Goal: Complete application form: Complete application form

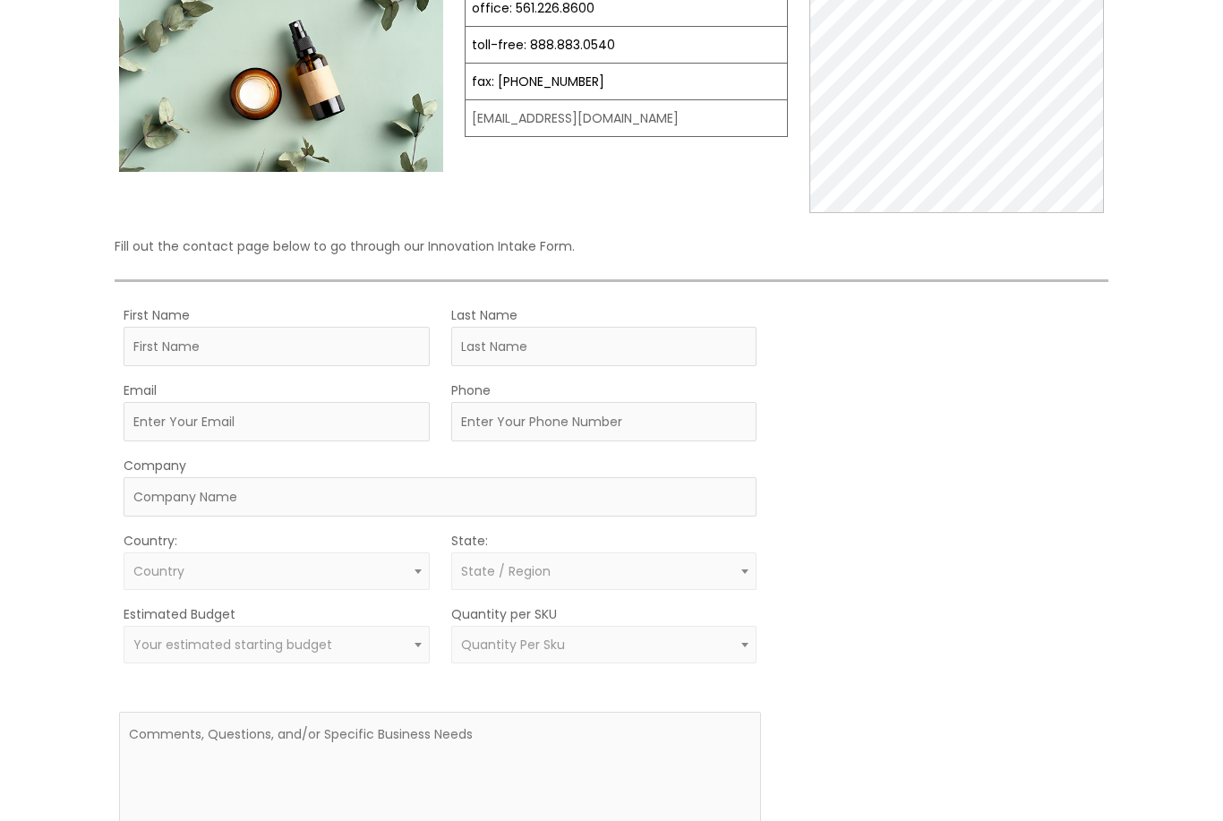
scroll to position [236, 0]
click at [274, 338] on input "First Name" at bounding box center [277, 346] width 306 height 39
type input "Faith"
type input "[PERSON_NAME]"
click at [344, 441] on input "Email" at bounding box center [277, 421] width 306 height 39
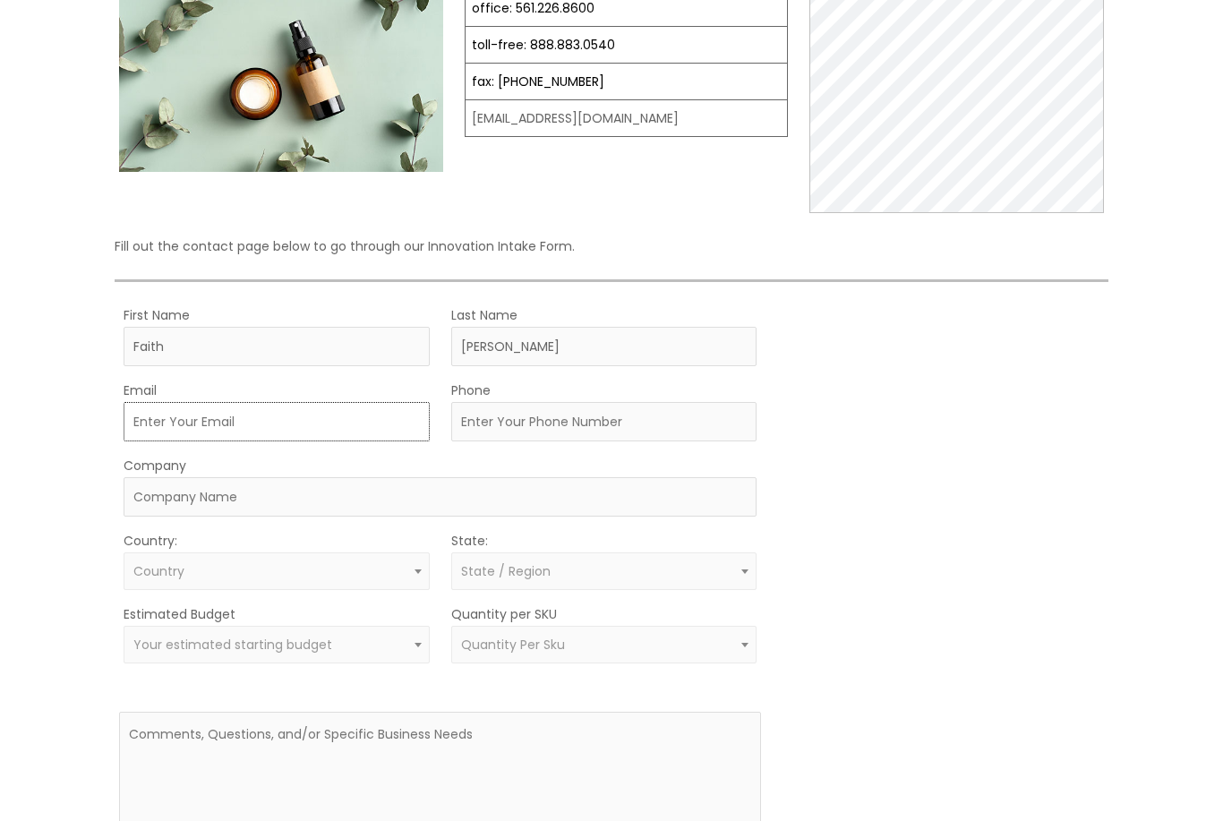
click at [199, 431] on input "Email" at bounding box center [277, 421] width 306 height 39
paste input "[EMAIL_ADDRESS]"
type input "[EMAIL_ADDRESS][DOMAIN_NAME]"
click at [609, 433] on input "Phone" at bounding box center [604, 421] width 306 height 39
type input "5865540123"
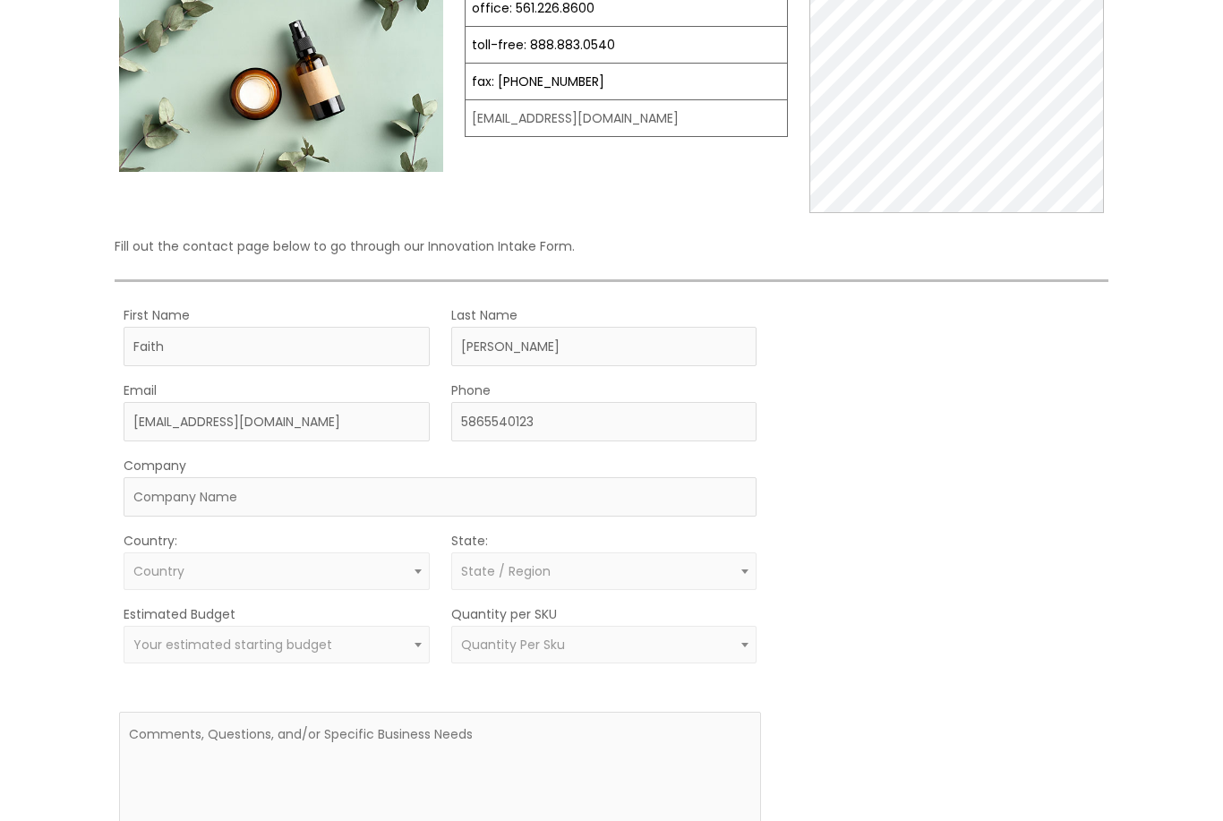
click at [165, 499] on input "Company" at bounding box center [440, 496] width 633 height 39
type input "S2G SKIN"
click at [371, 585] on span "Country" at bounding box center [277, 571] width 306 height 38
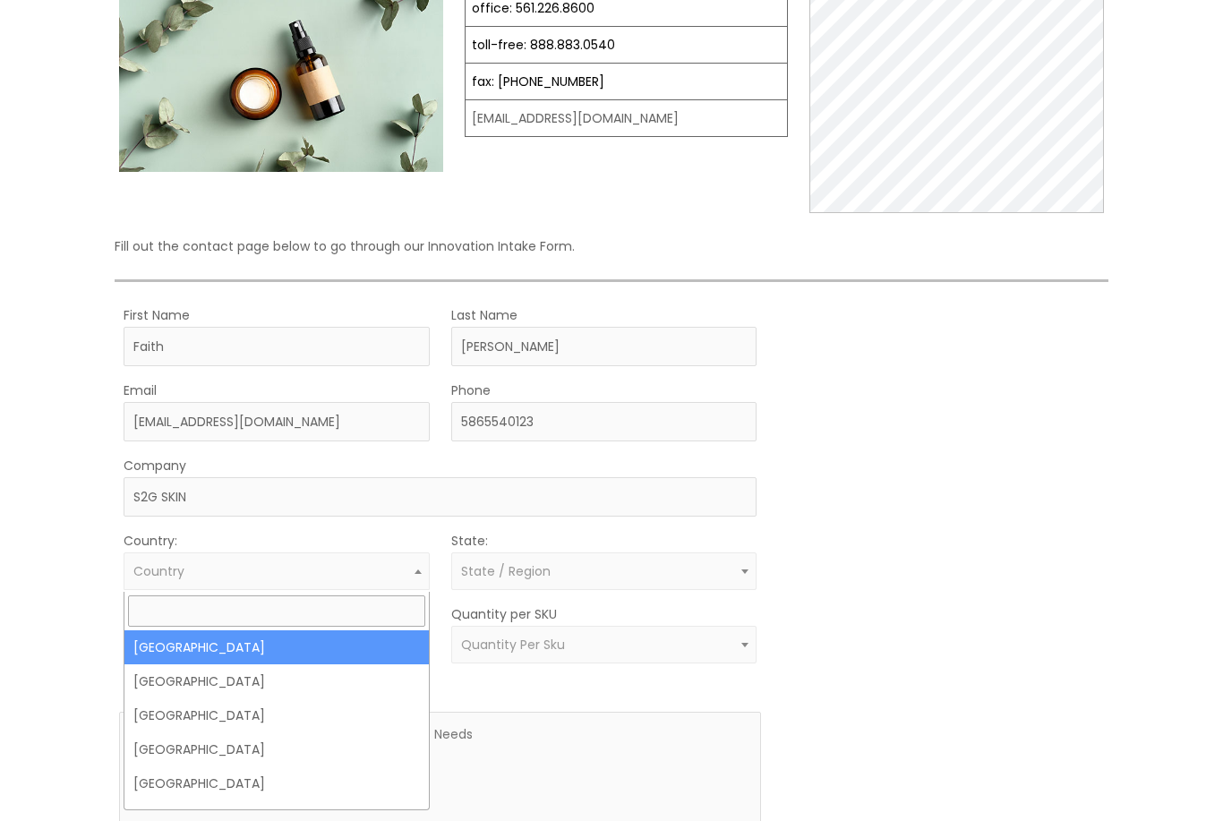
select select "[GEOGRAPHIC_DATA]"
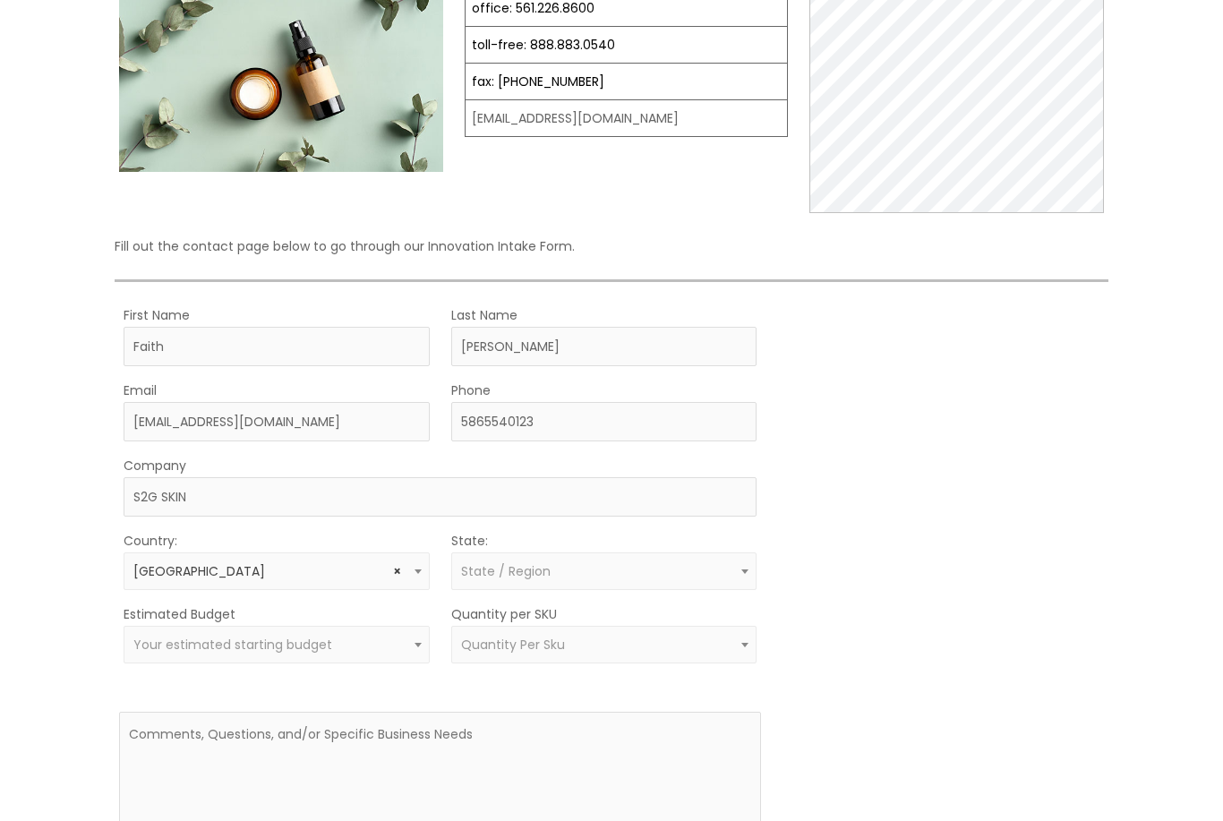
click at [615, 575] on span "State / Region" at bounding box center [604, 571] width 286 height 17
select select "[US_STATE]"
click at [332, 660] on span "Your estimated starting budget" at bounding box center [277, 645] width 306 height 38
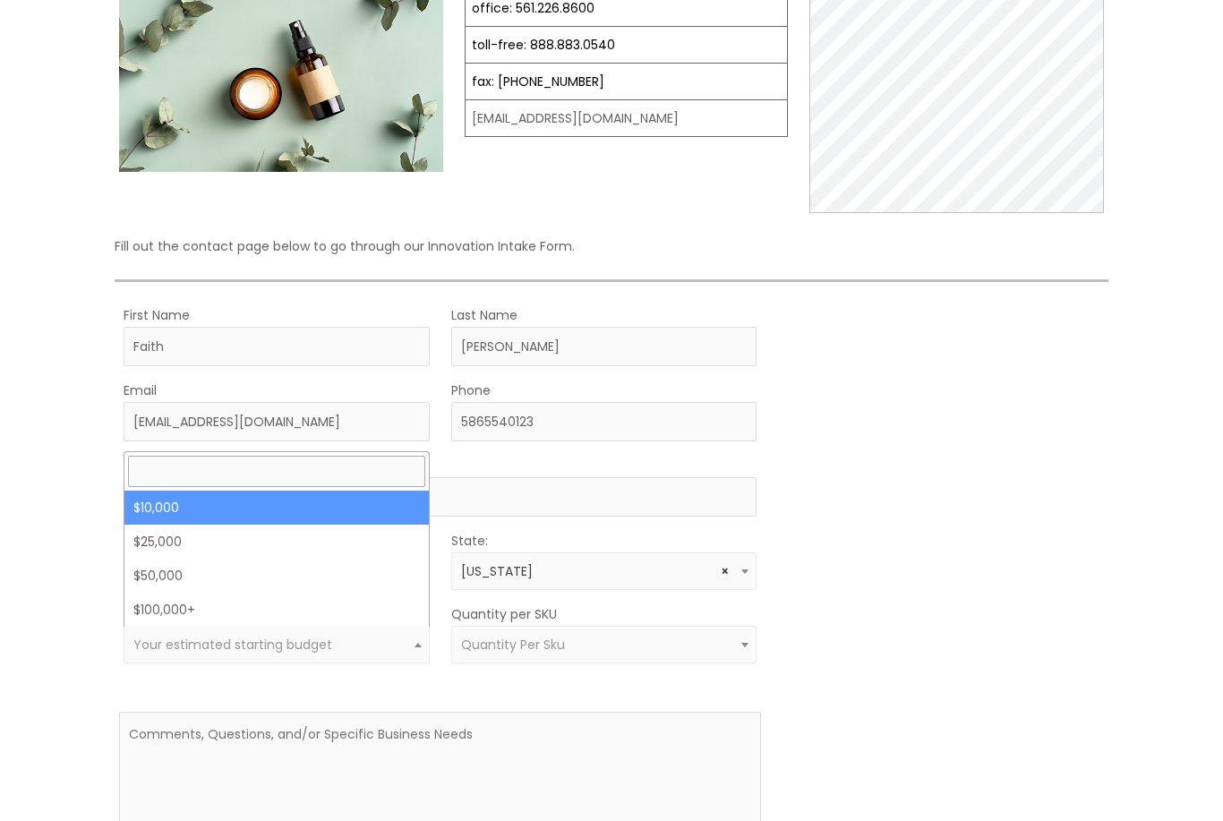
select select "10000"
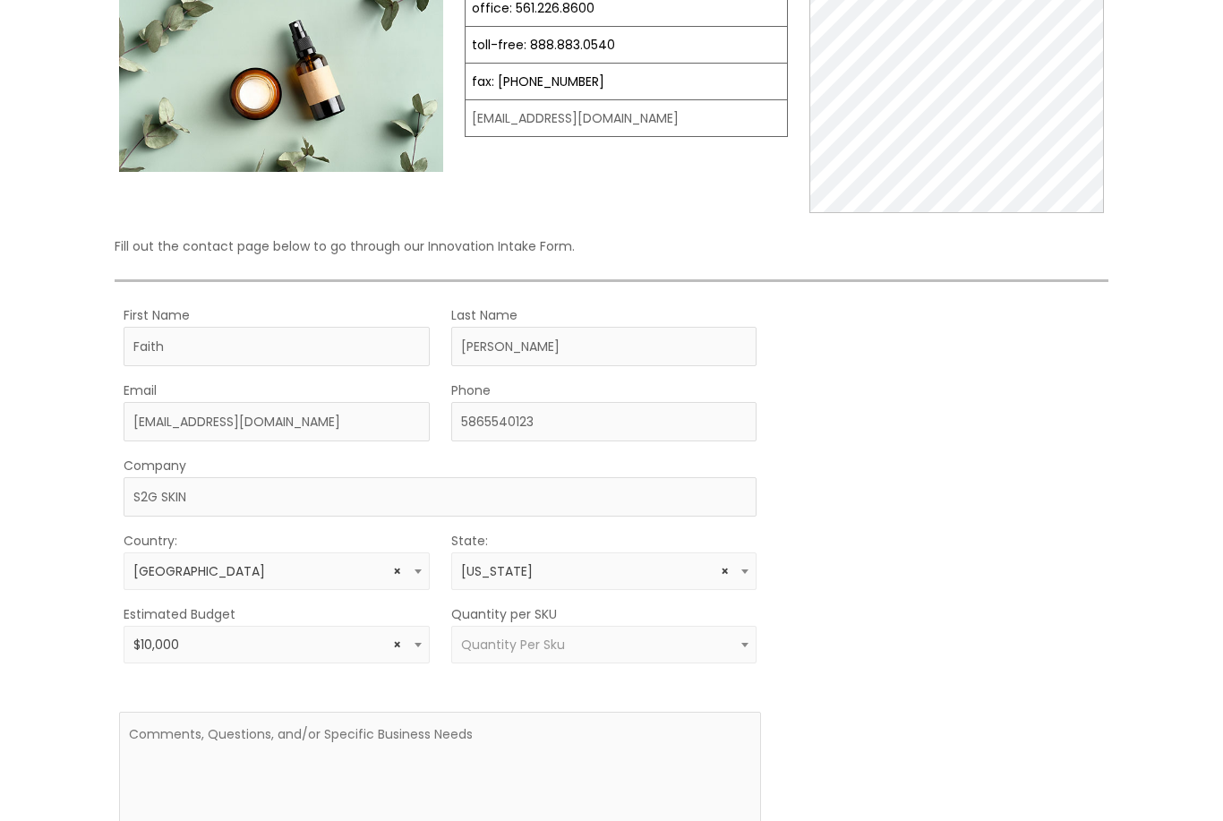
click at [712, 634] on span "Quantity Per Sku" at bounding box center [604, 645] width 306 height 38
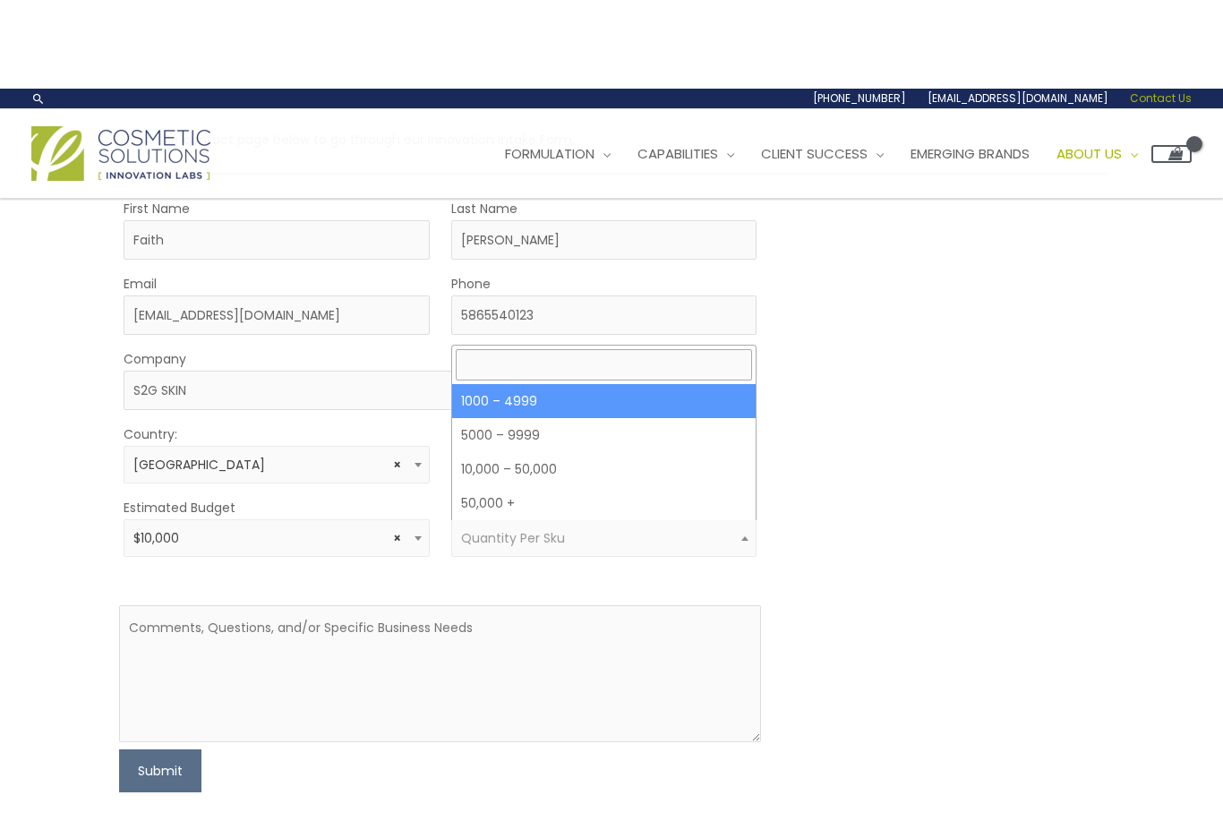
scroll to position [430, 0]
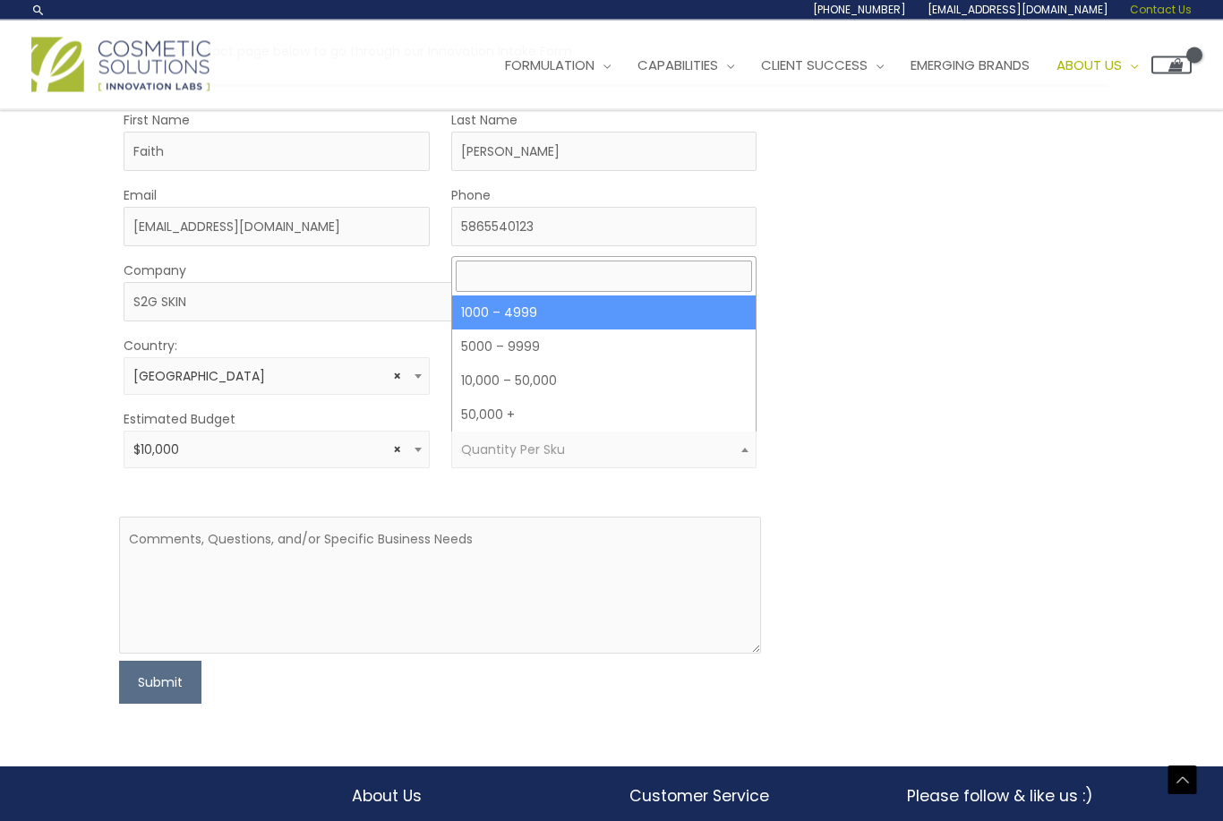
select select "10"
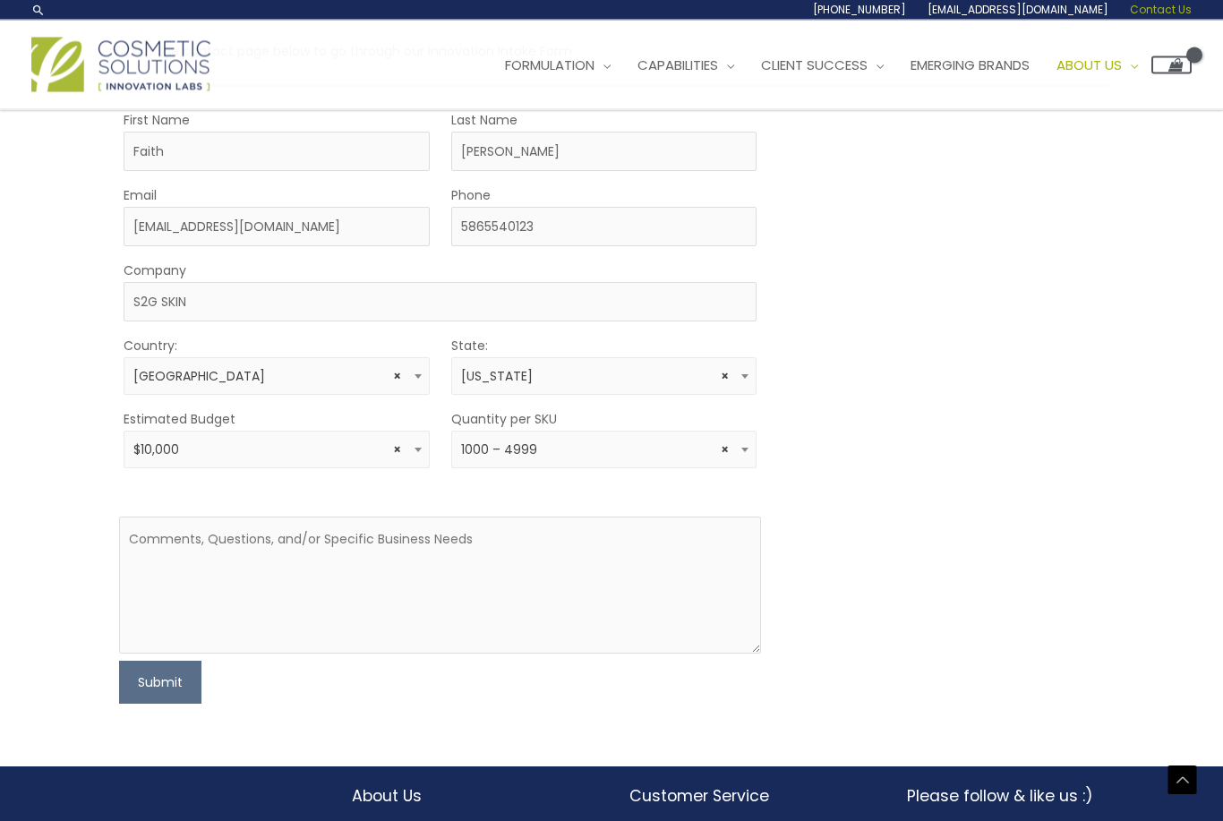
scroll to position [431, 0]
click at [751, 451] on span at bounding box center [745, 449] width 21 height 23
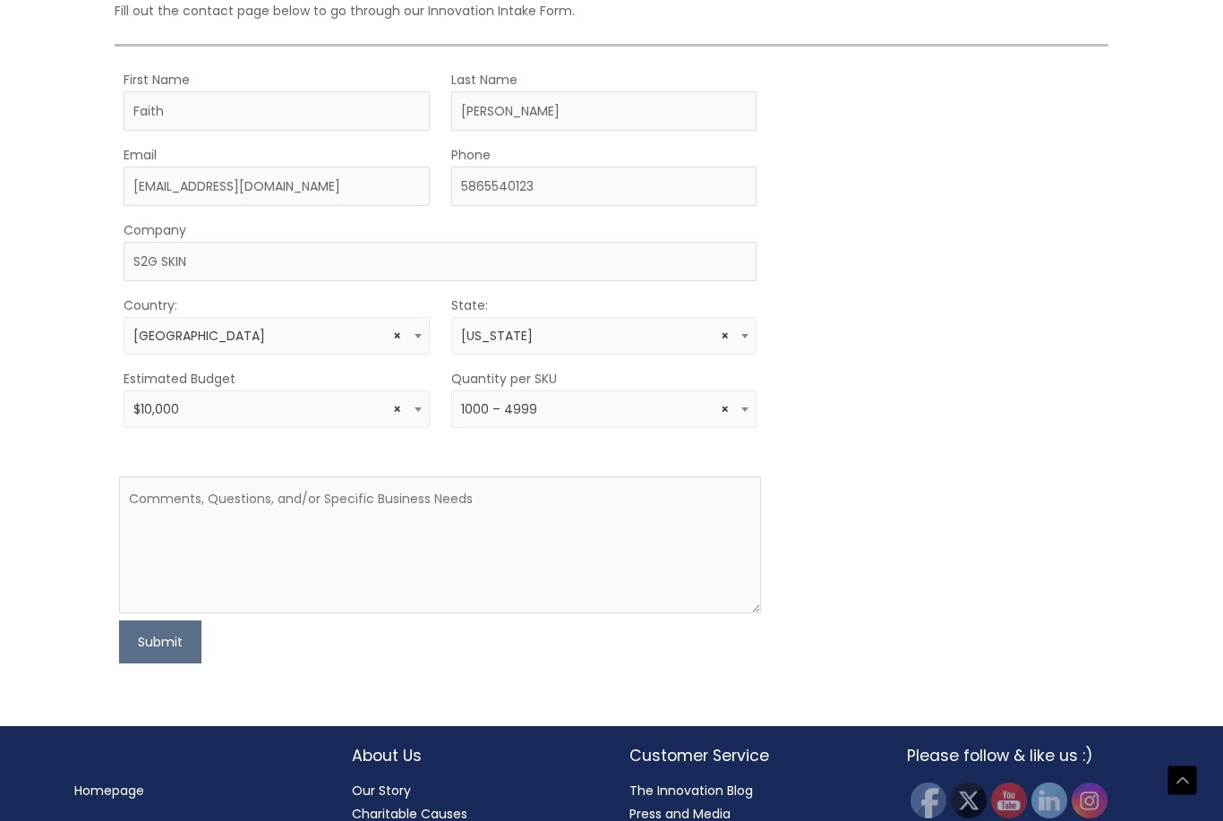
scroll to position [482, 0]
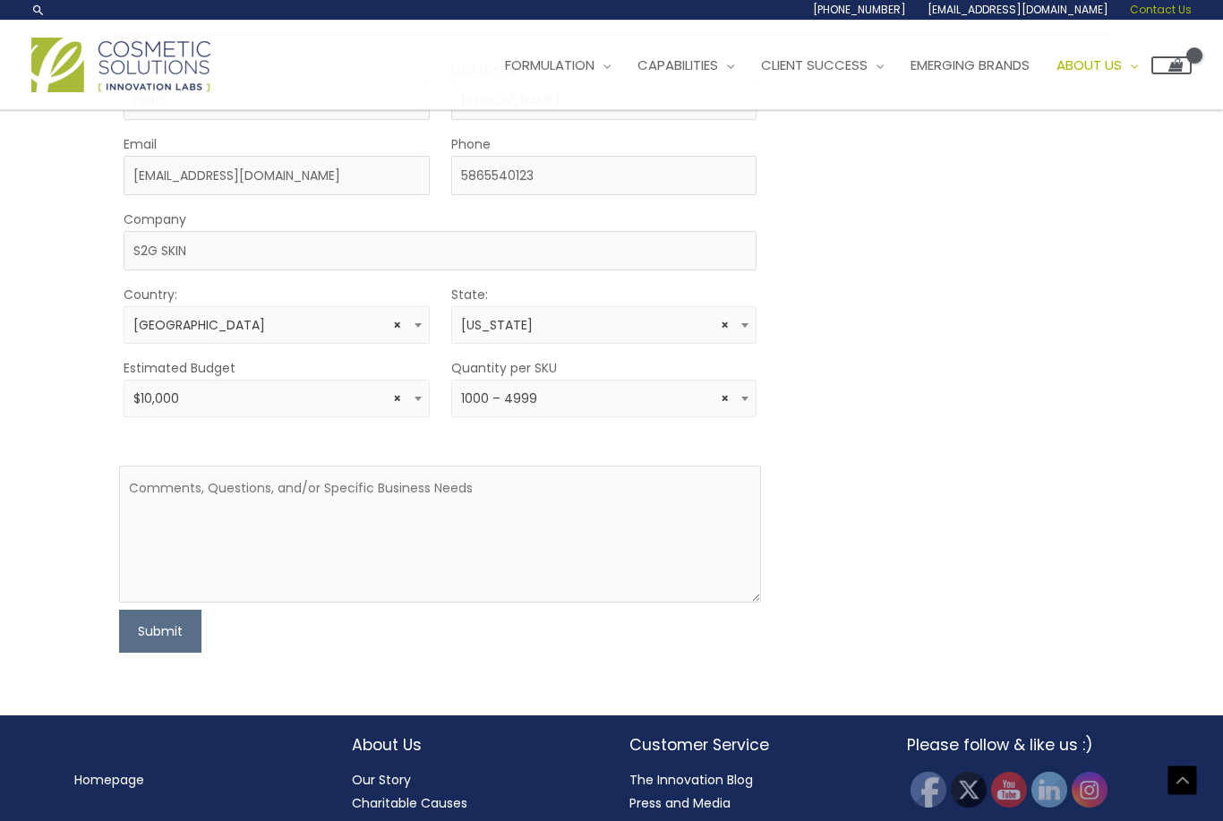
click at [384, 539] on textarea at bounding box center [440, 533] width 642 height 137
type textarea "We are looking for a new company to work with. We have our existing formulas. L…"
click at [157, 626] on button "Submit" at bounding box center [160, 630] width 82 height 43
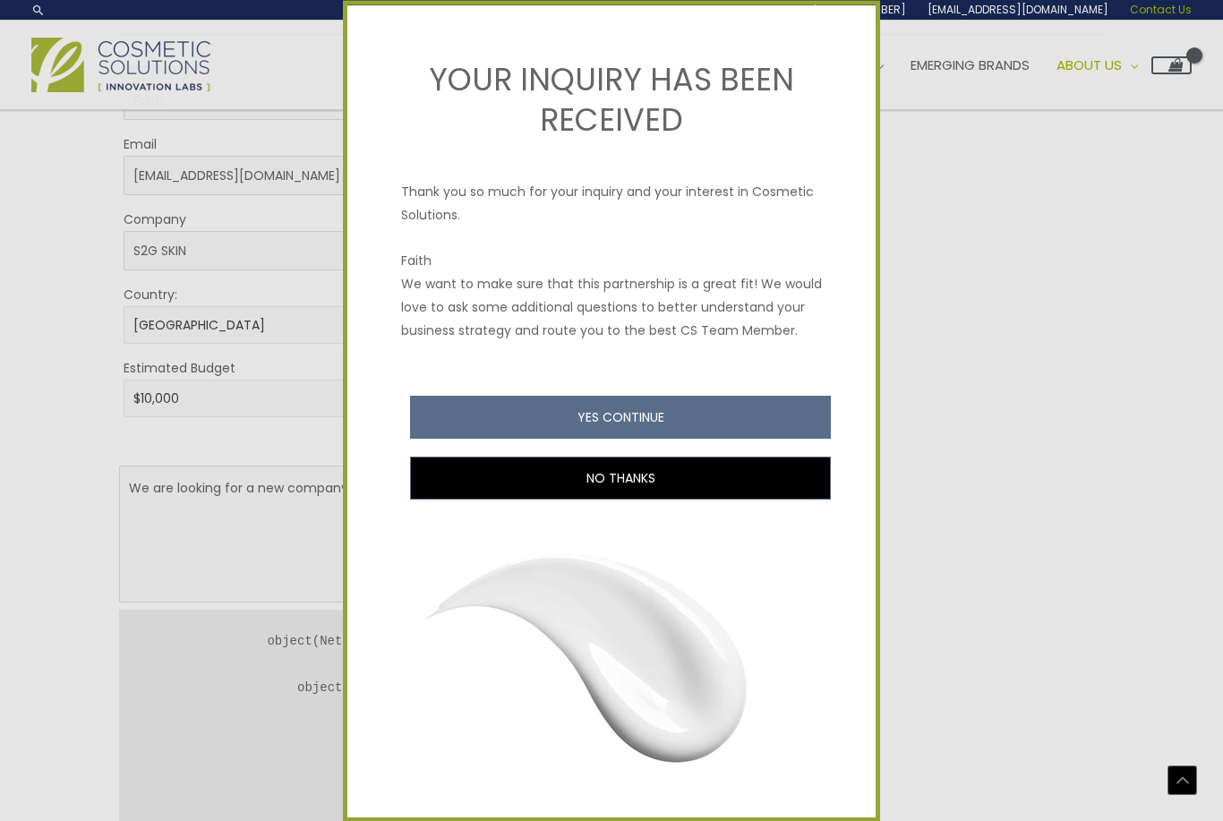
click at [698, 427] on button "YES CONTINUE" at bounding box center [620, 417] width 421 height 43
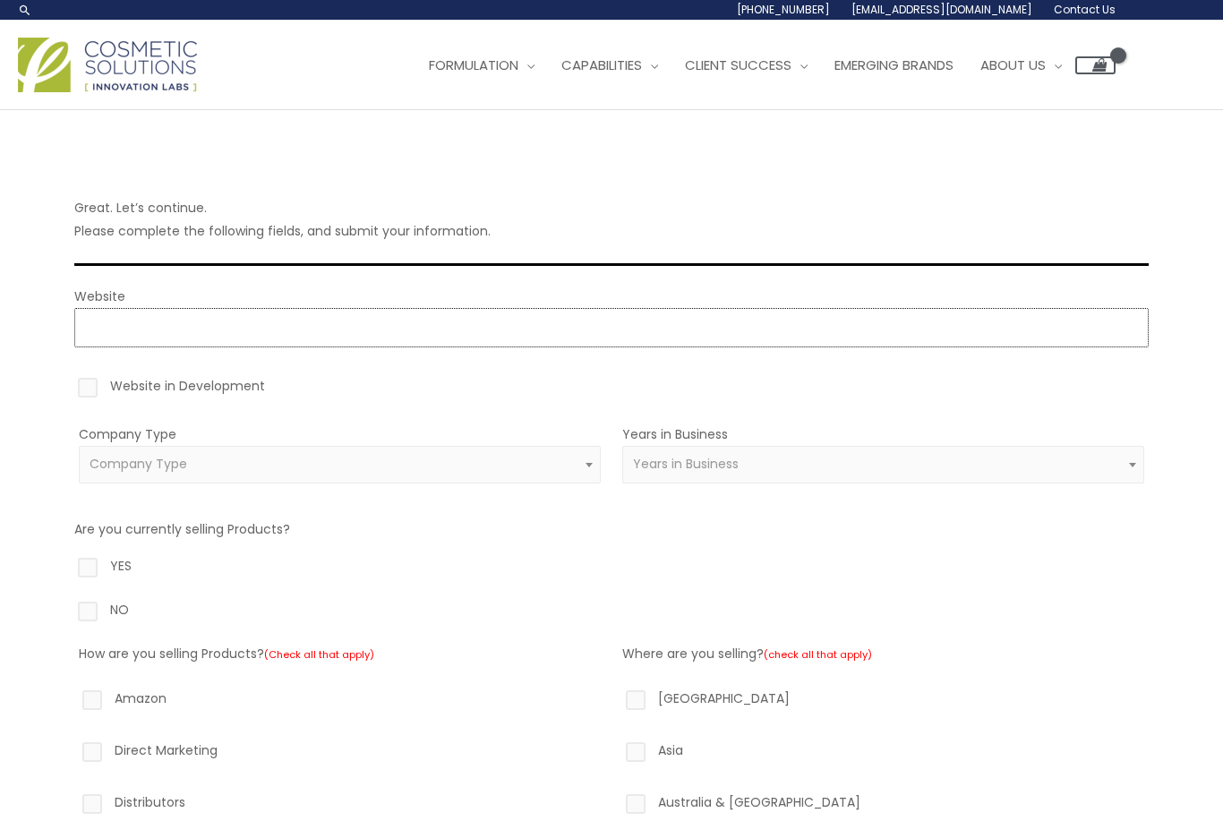
click at [116, 338] on input "Website" at bounding box center [611, 327] width 1074 height 39
click at [511, 463] on span "Company Type" at bounding box center [339, 464] width 501 height 17
type input "https://www.s2gmedspa.com"
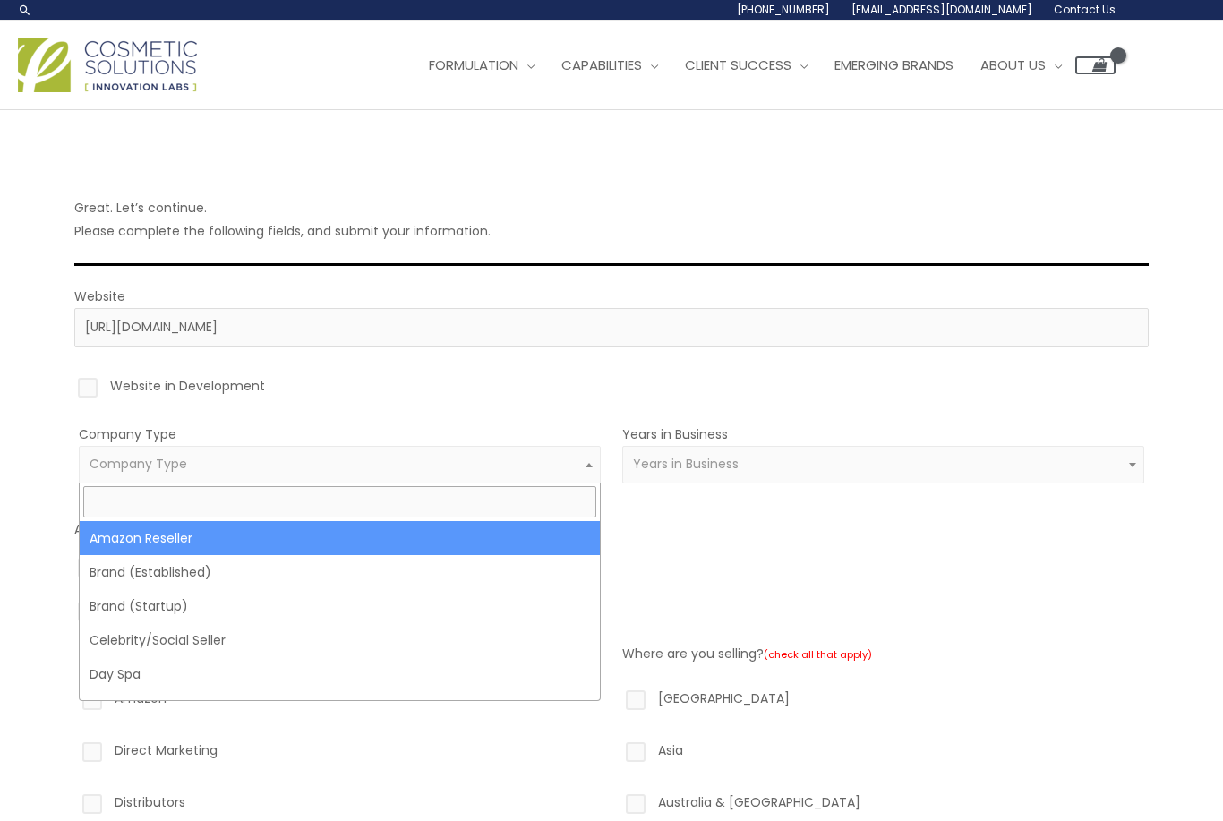
select select "38"
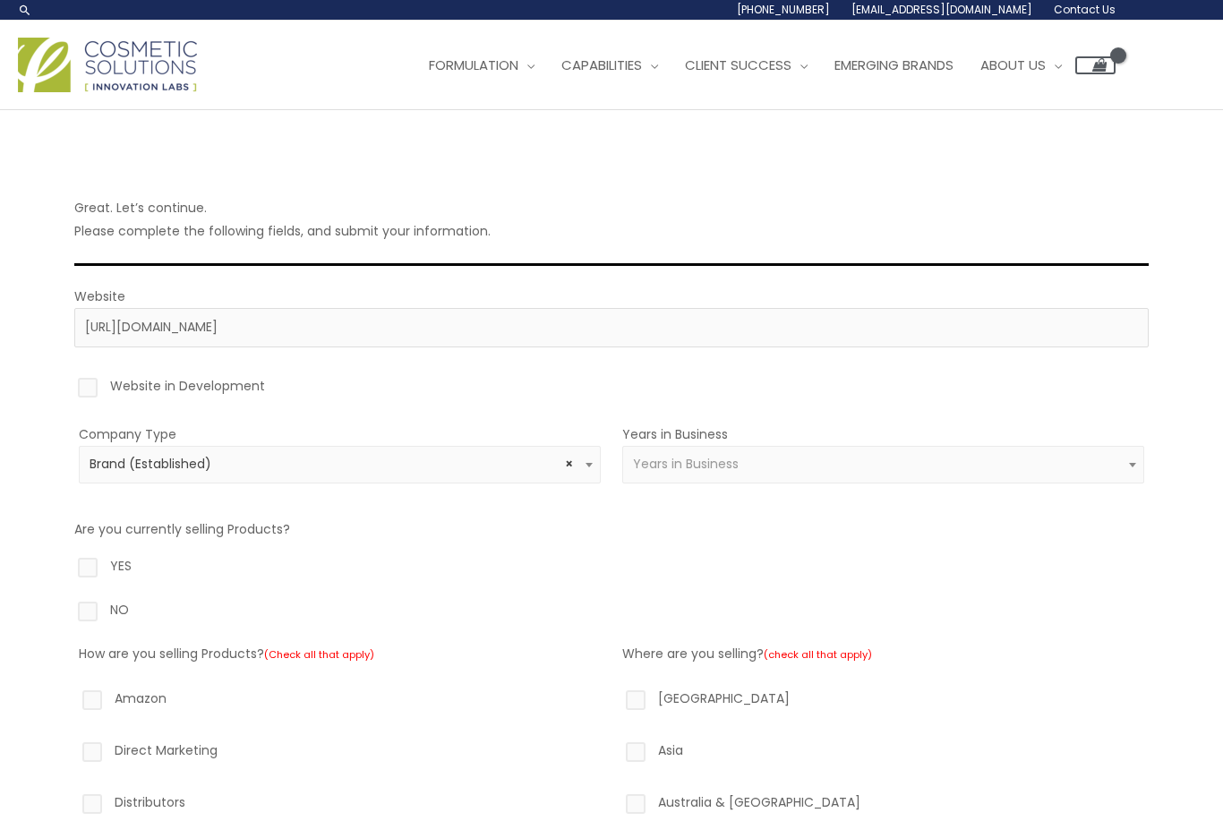
click at [743, 473] on span "Years in Business" at bounding box center [883, 465] width 522 height 38
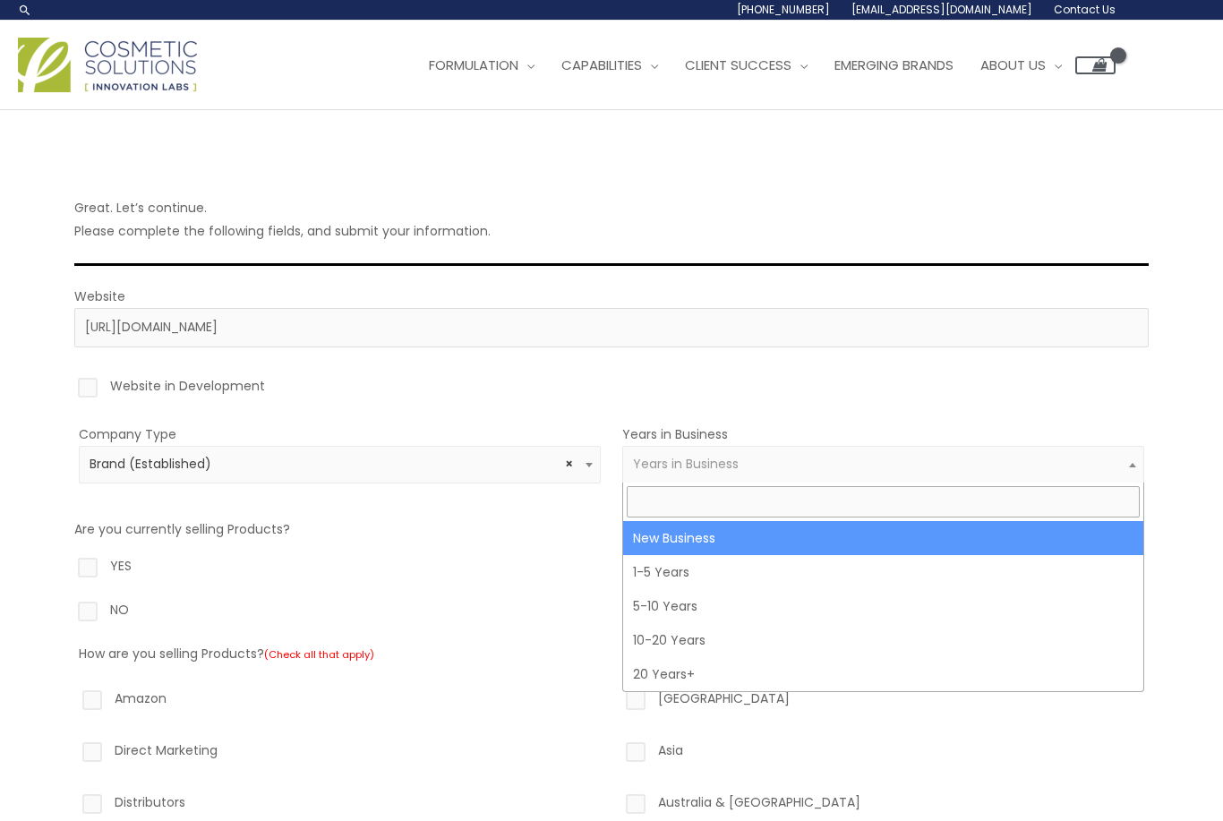
select select "3"
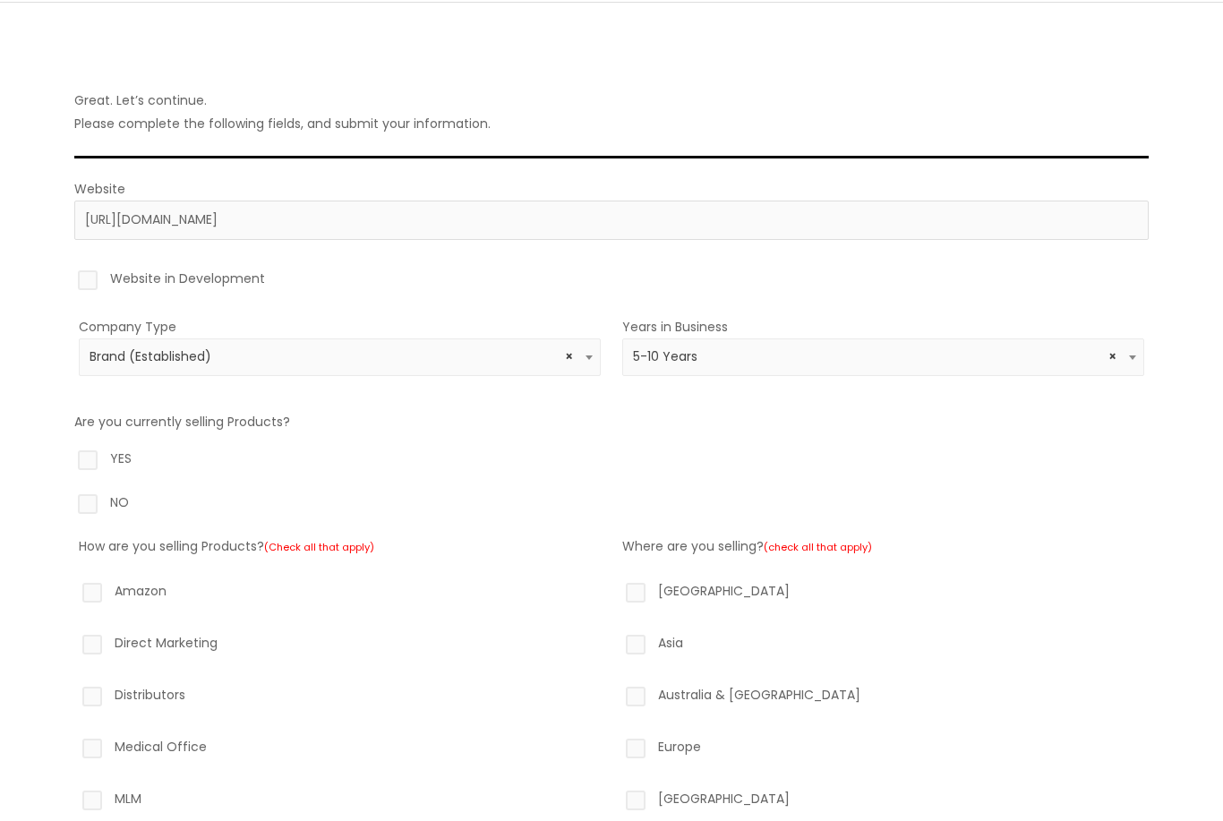
scroll to position [113, 0]
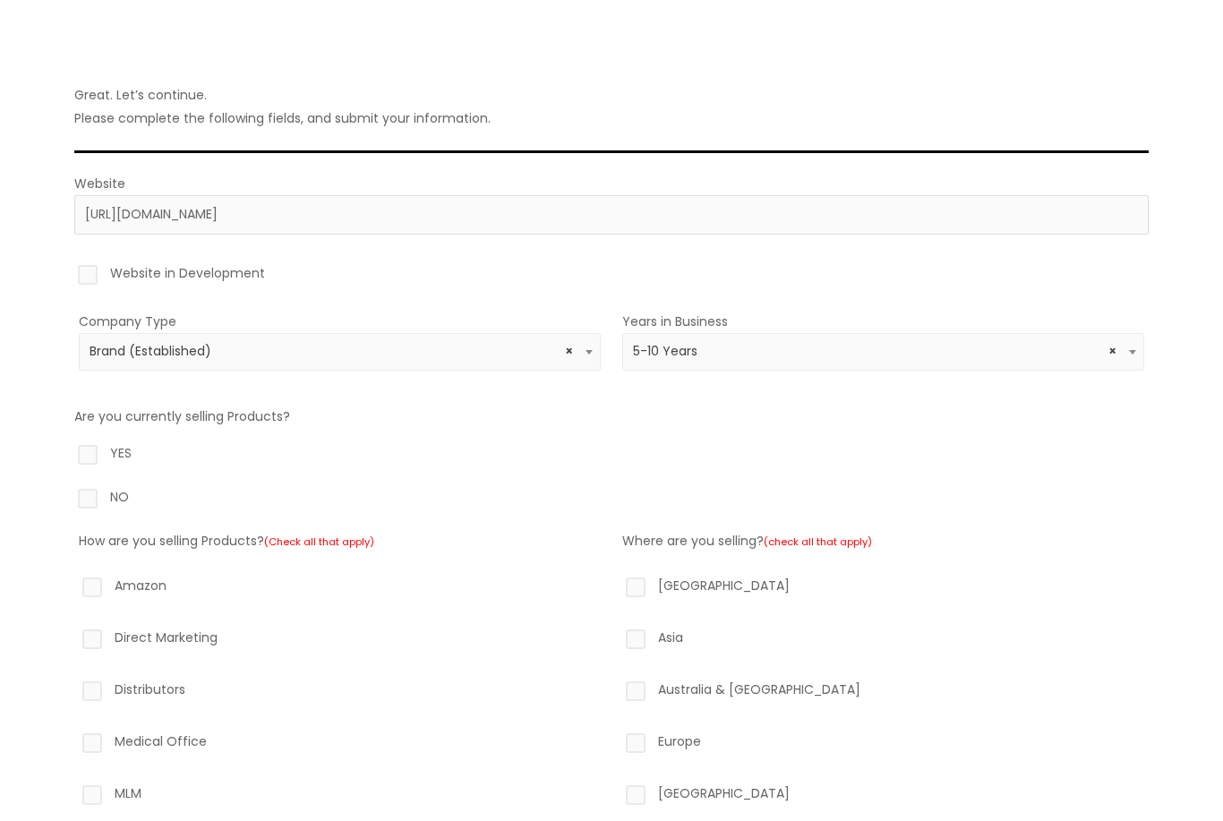
click at [88, 456] on label "YES" at bounding box center [611, 456] width 1074 height 30
click at [68, 453] on input "YES" at bounding box center [62, 447] width 12 height 12
radio input "true"
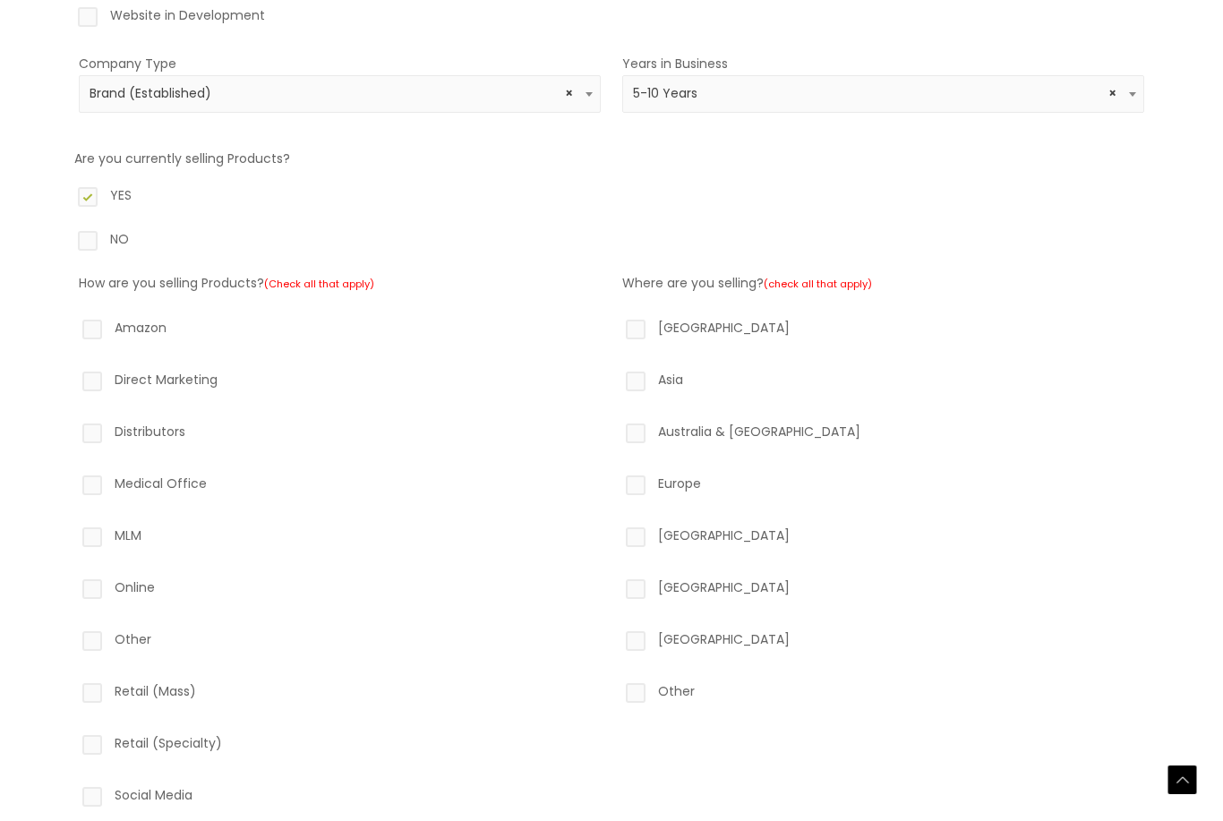
scroll to position [371, 0]
click at [101, 391] on label "Direct Marketing" at bounding box center [340, 382] width 522 height 30
click at [72, 379] on input "Direct Marketing" at bounding box center [67, 373] width 12 height 12
checkbox input "true"
click at [95, 493] on label "Medical Office" at bounding box center [340, 486] width 522 height 30
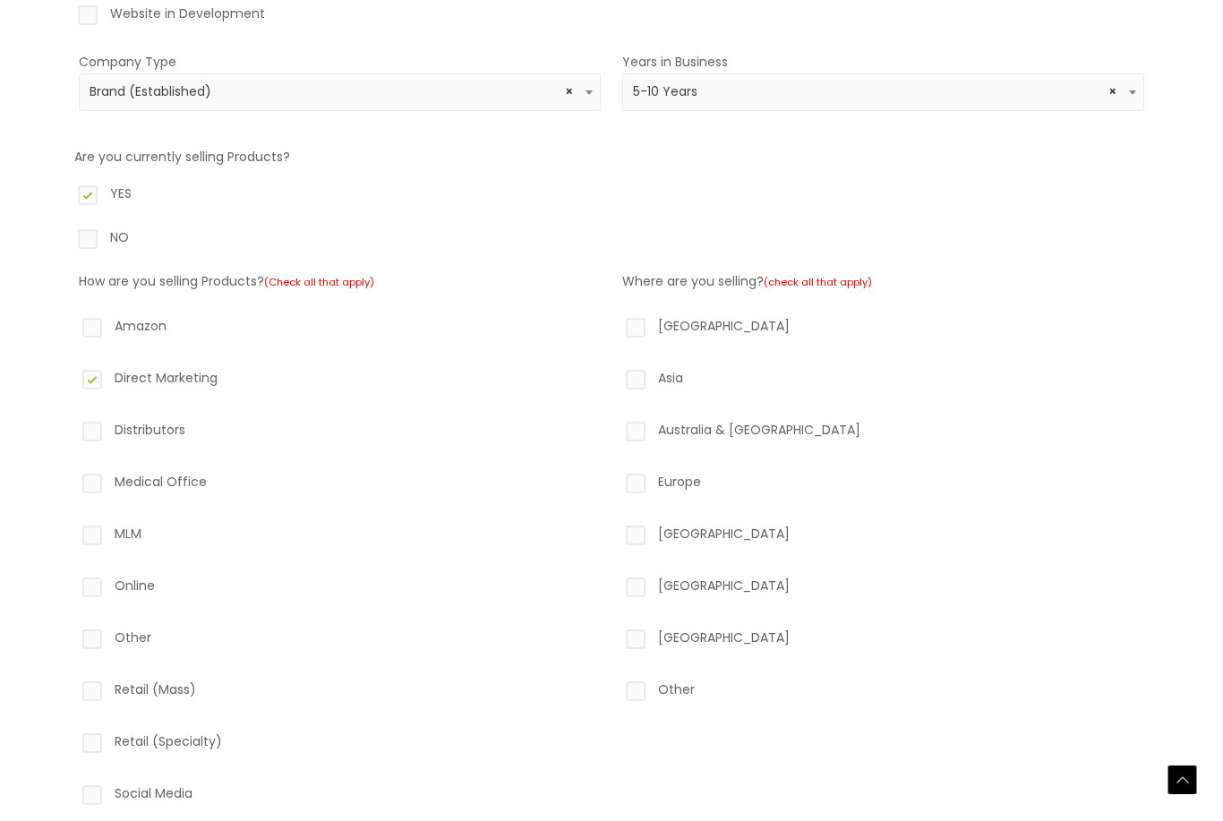
click at [72, 482] on input "Medical Office" at bounding box center [67, 477] width 12 height 12
checkbox input "true"
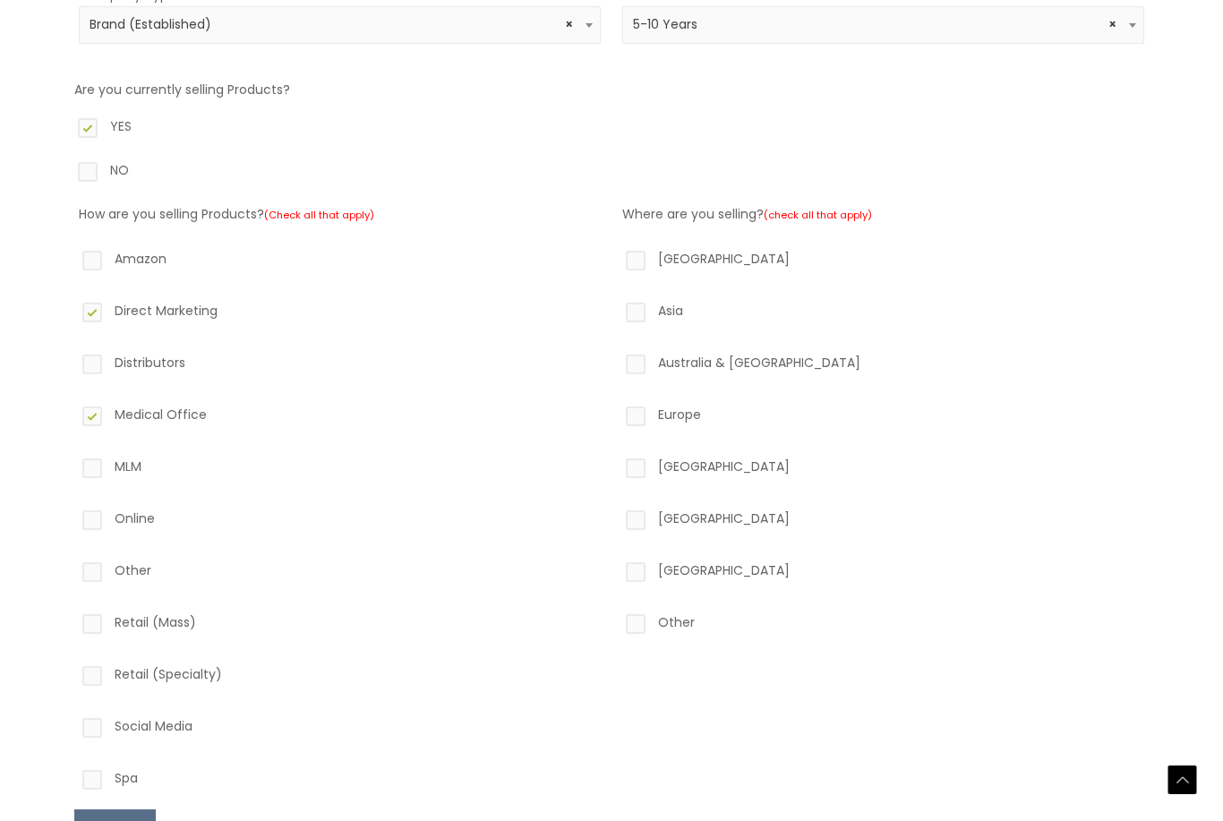
scroll to position [439, 0]
click at [86, 525] on label "Online" at bounding box center [340, 522] width 522 height 30
click at [72, 518] on input "Online" at bounding box center [67, 513] width 12 height 12
checkbox input "true"
click at [100, 781] on label "Spa" at bounding box center [340, 781] width 522 height 30
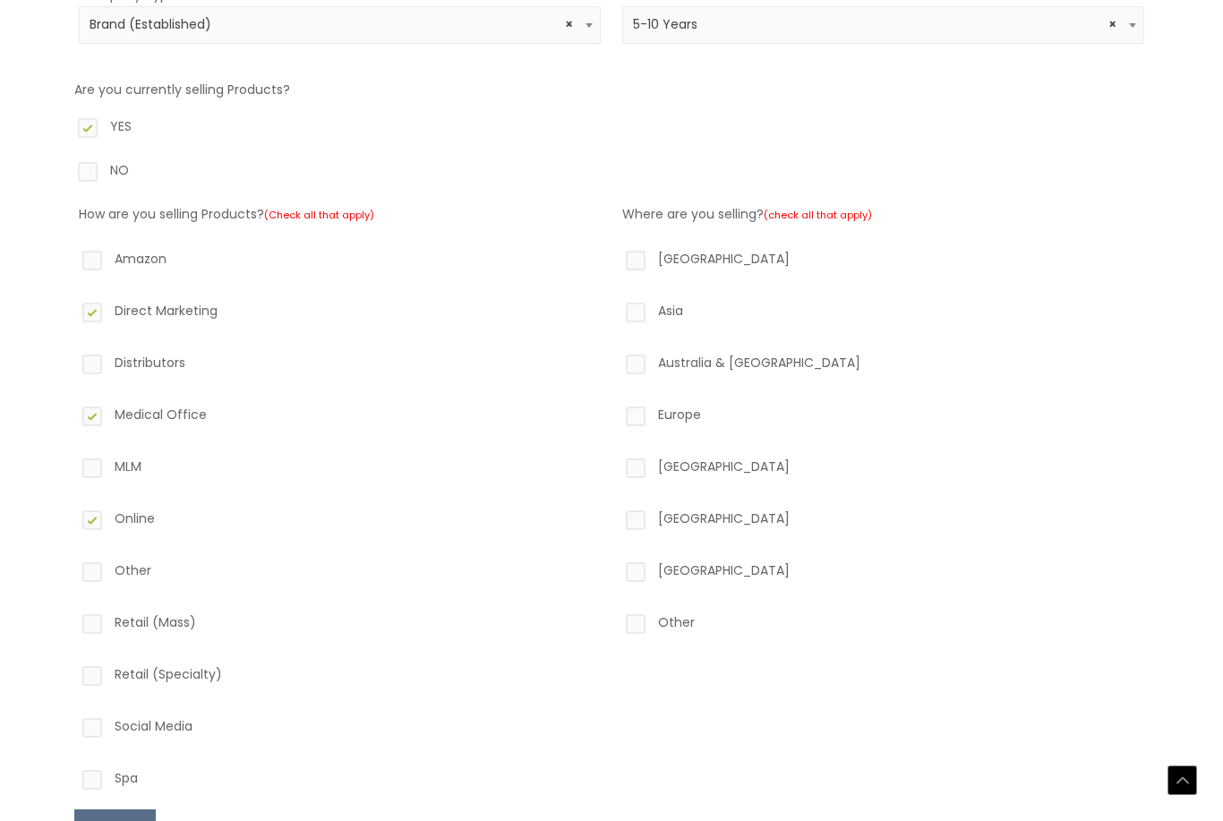
click at [72, 778] on input "Spa" at bounding box center [67, 772] width 12 height 12
checkbox input "true"
click at [107, 726] on label "Social Media" at bounding box center [340, 729] width 522 height 30
click at [72, 726] on input "Social Media" at bounding box center [67, 720] width 12 height 12
checkbox input "true"
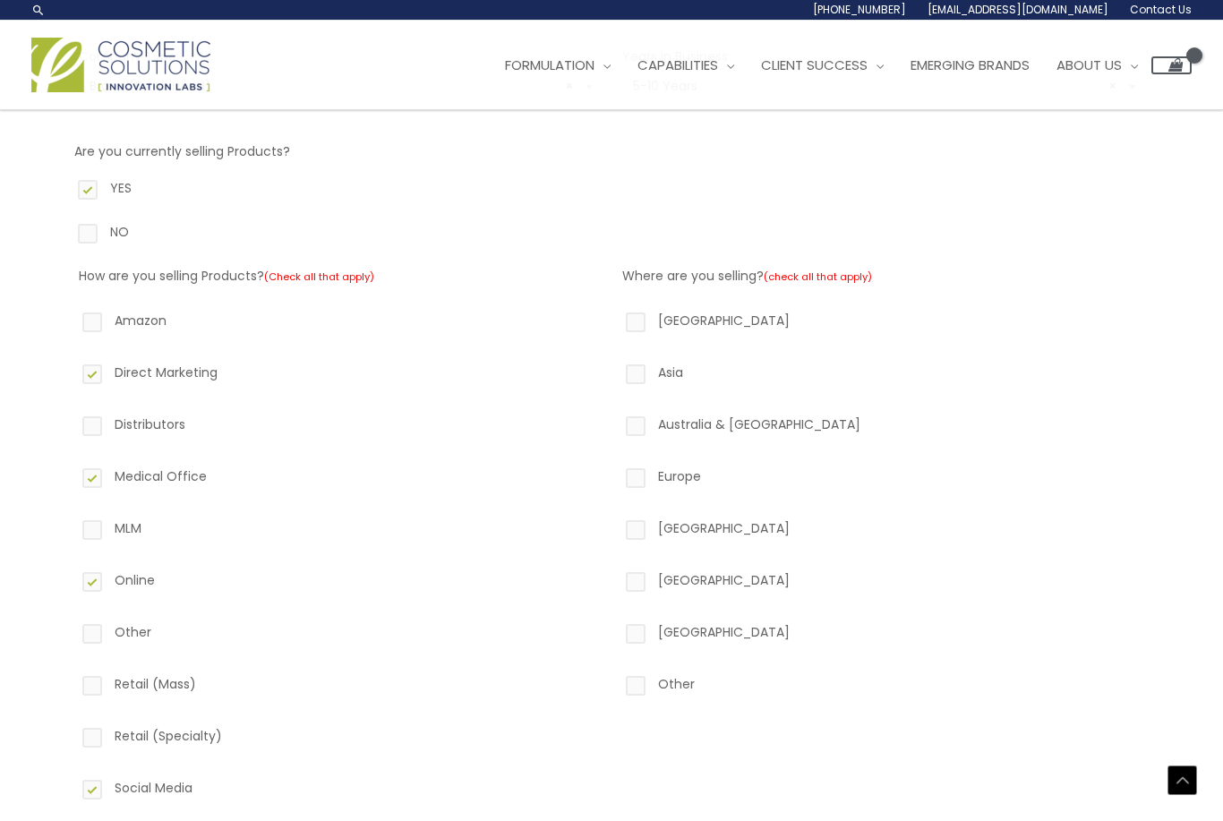
scroll to position [379, 0]
click at [652, 321] on label "North America" at bounding box center [883, 322] width 522 height 30
click at [616, 319] on input "North America" at bounding box center [610, 313] width 12 height 12
checkbox input "true"
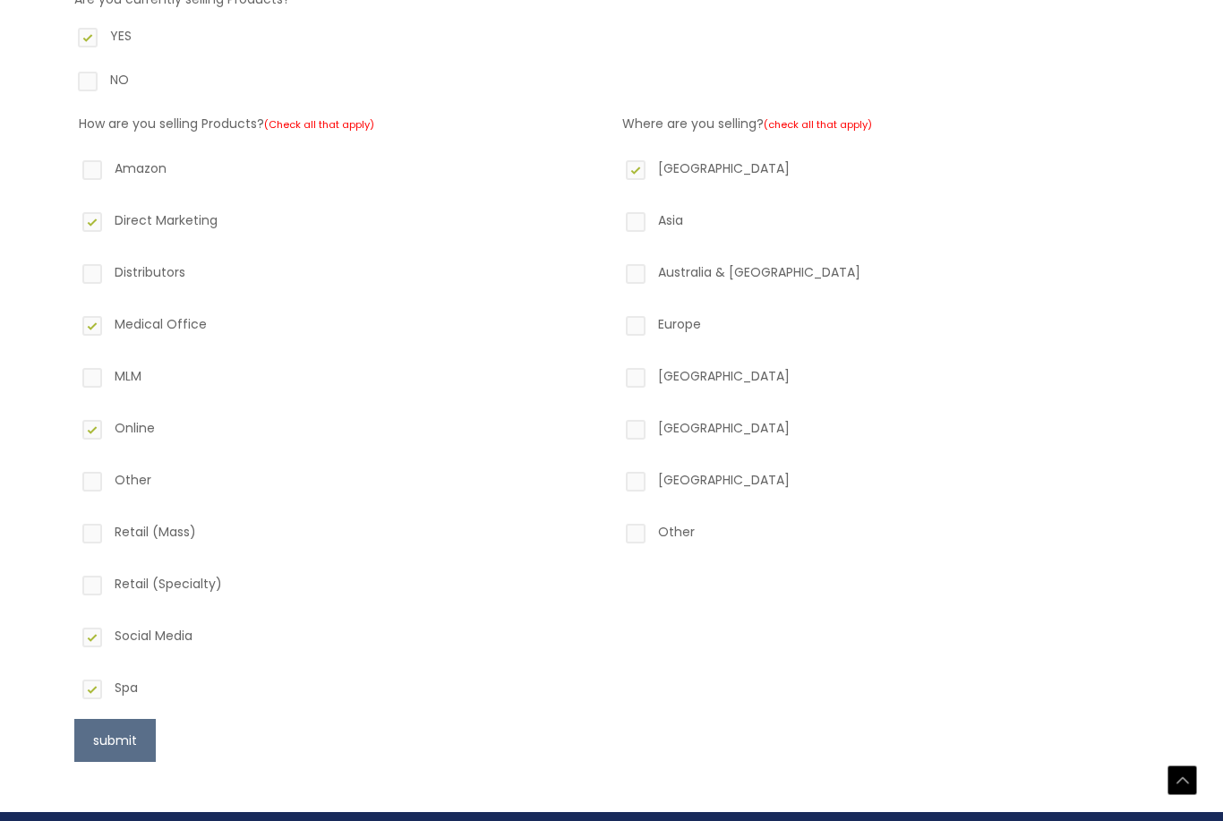
scroll to position [539, 0]
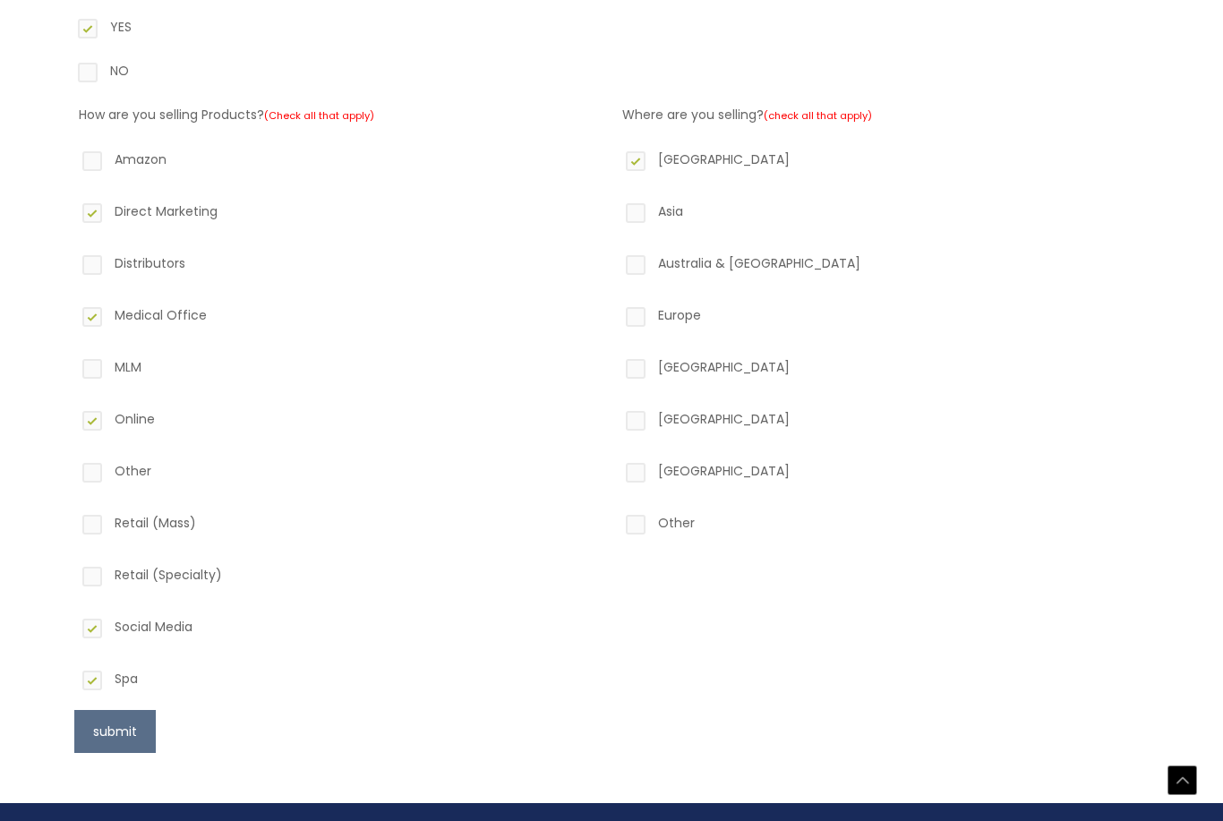
click at [133, 710] on button "submit" at bounding box center [114, 731] width 81 height 43
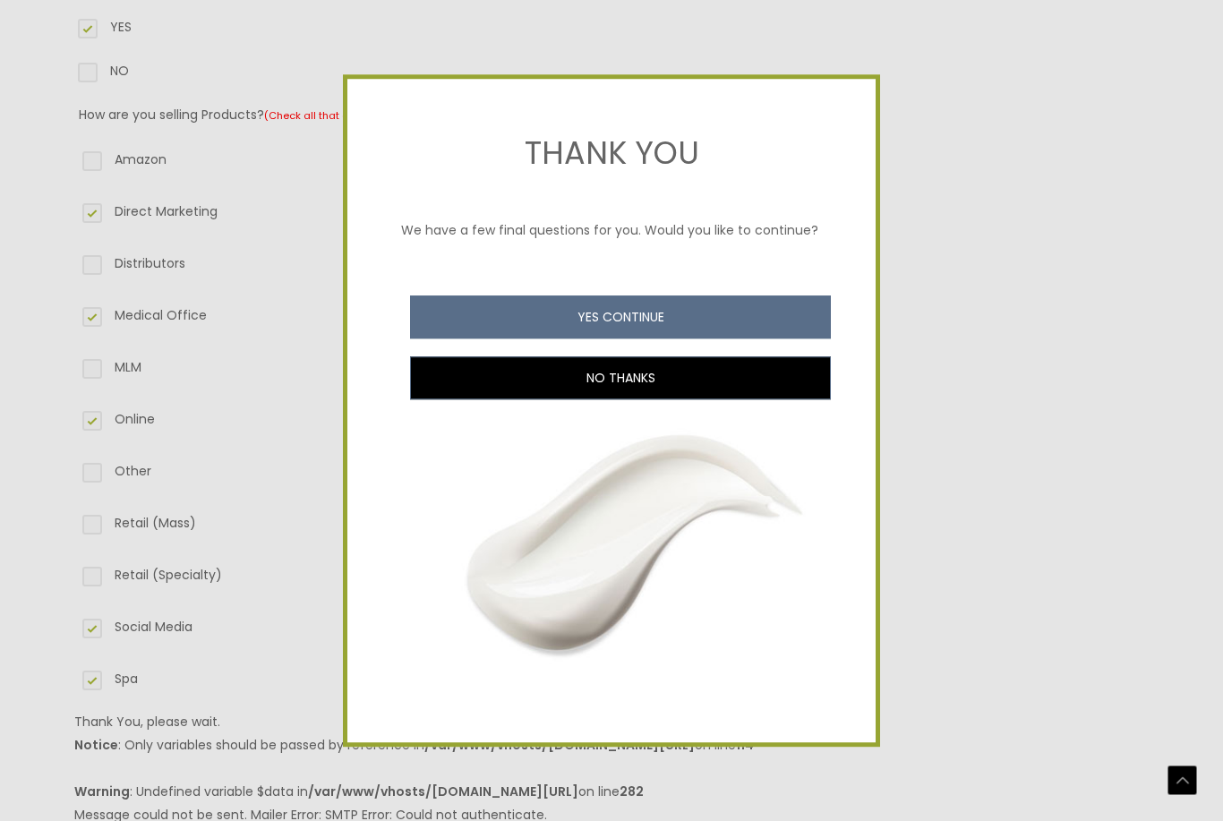
click at [759, 338] on button "YES CONTINUE" at bounding box center [620, 316] width 421 height 43
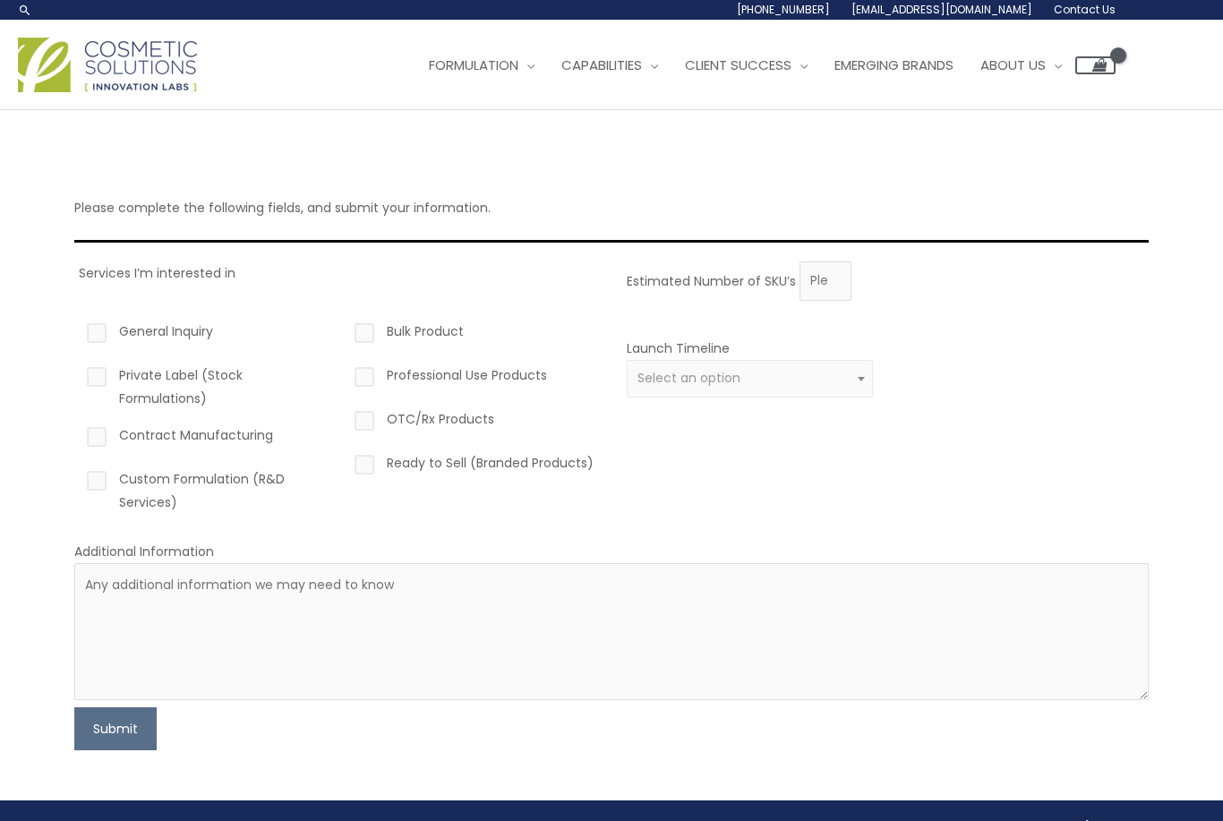
click at [362, 340] on label "Bulk Product" at bounding box center [474, 335] width 246 height 30
click at [345, 331] on input "Bulk Product" at bounding box center [339, 326] width 12 height 12
checkbox input "true"
click at [371, 387] on label "Professional Use Products" at bounding box center [474, 378] width 246 height 30
click at [345, 375] on input "Professional Use Products" at bounding box center [339, 369] width 12 height 12
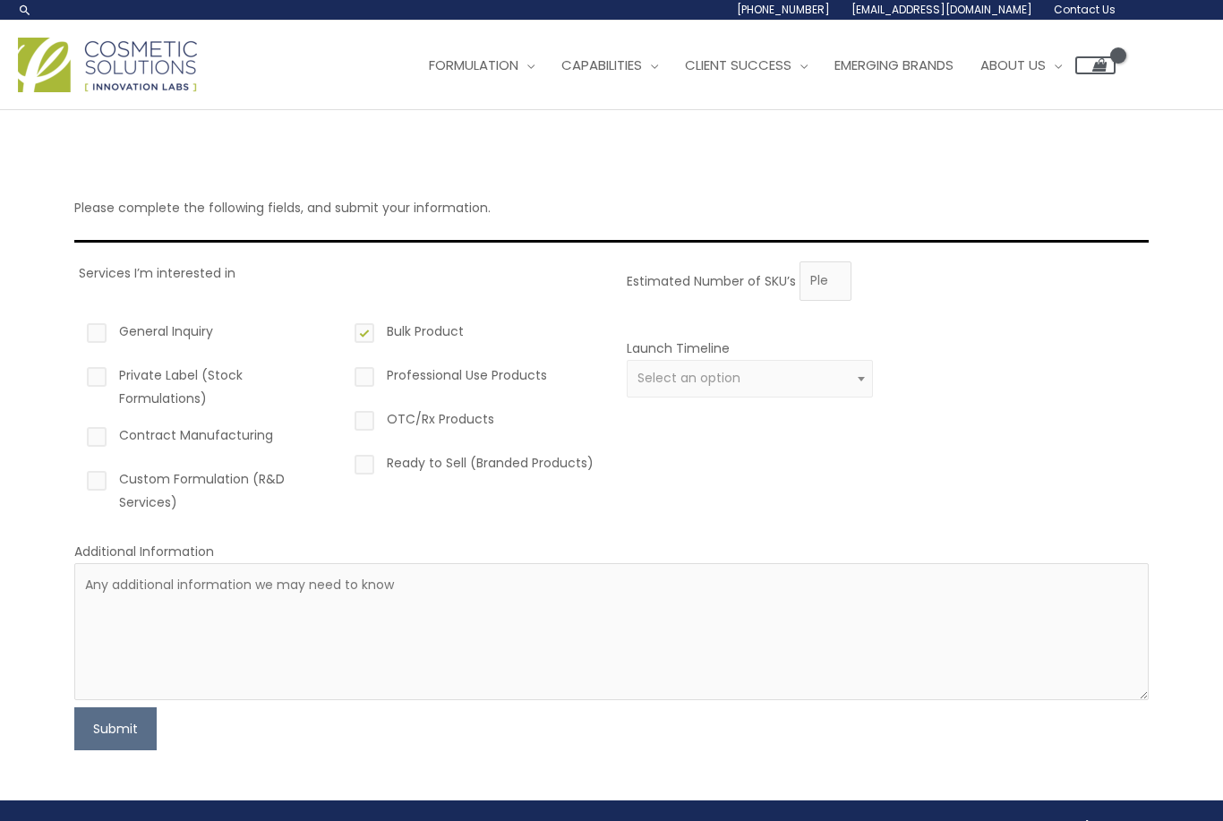
checkbox input "true"
click at [108, 490] on label "Custom Formulation (R&D Services)" at bounding box center [206, 490] width 246 height 47
click at [77, 479] on input "Custom Formulation (R&D Services)" at bounding box center [71, 473] width 12 height 12
checkbox input "true"
click at [102, 445] on label "Contract Manufacturing" at bounding box center [206, 438] width 246 height 30
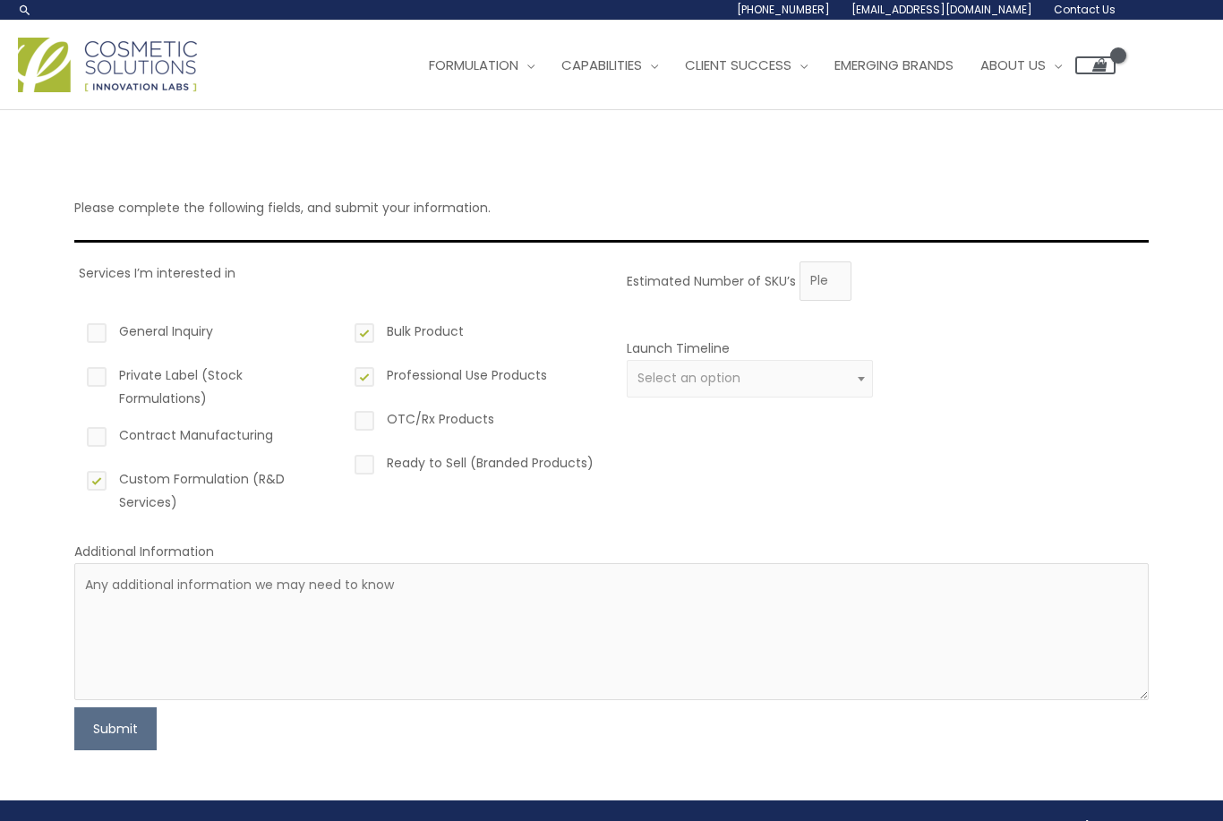
click at [77, 435] on input "Contract Manufacturing" at bounding box center [71, 429] width 12 height 12
checkbox input "true"
click at [823, 296] on input "Estimated Number of SKU’s" at bounding box center [825, 280] width 52 height 39
type input "5000"
click at [230, 618] on textarea at bounding box center [611, 631] width 1074 height 137
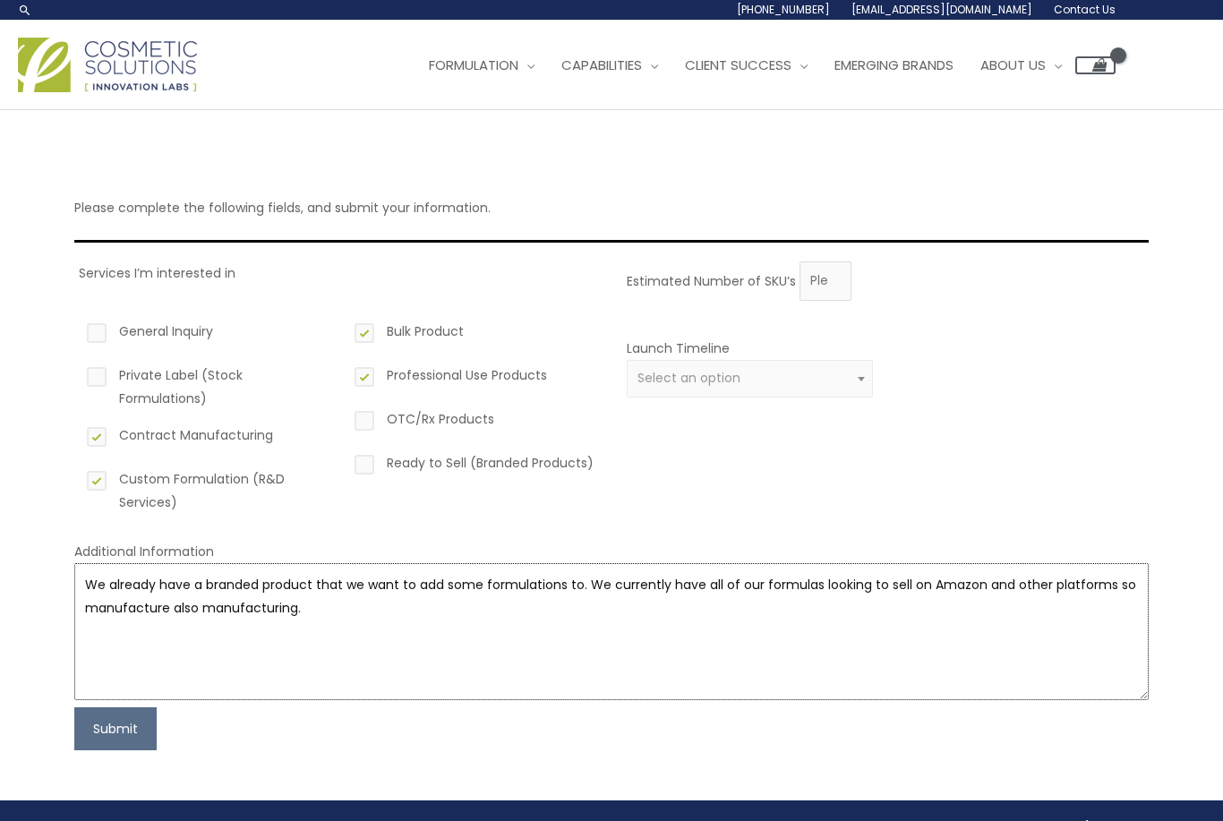
type textarea "We already have a branded product that we want to add some formulations to. We …"
click at [102, 734] on button "Submit" at bounding box center [115, 728] width 82 height 43
click at [94, 732] on button "Submit" at bounding box center [115, 728] width 82 height 43
click at [1152, 483] on div "Please complete the following fields, and submit your information. Services I’m…" at bounding box center [611, 454] width 1110 height 689
click at [99, 735] on button "Submit" at bounding box center [115, 728] width 82 height 43
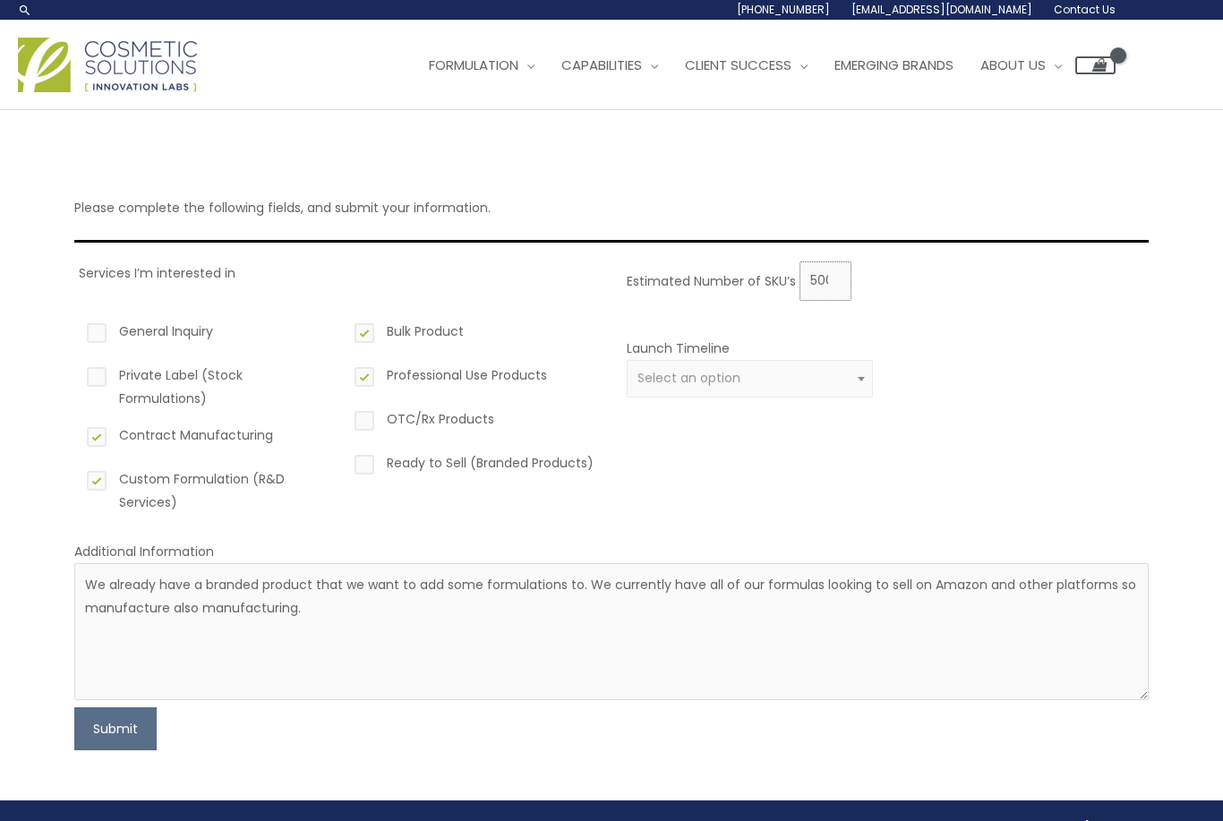
type input "5000"
click at [96, 739] on button "Submit" at bounding box center [115, 728] width 82 height 43
click at [794, 384] on span "Select an option" at bounding box center [750, 378] width 226 height 17
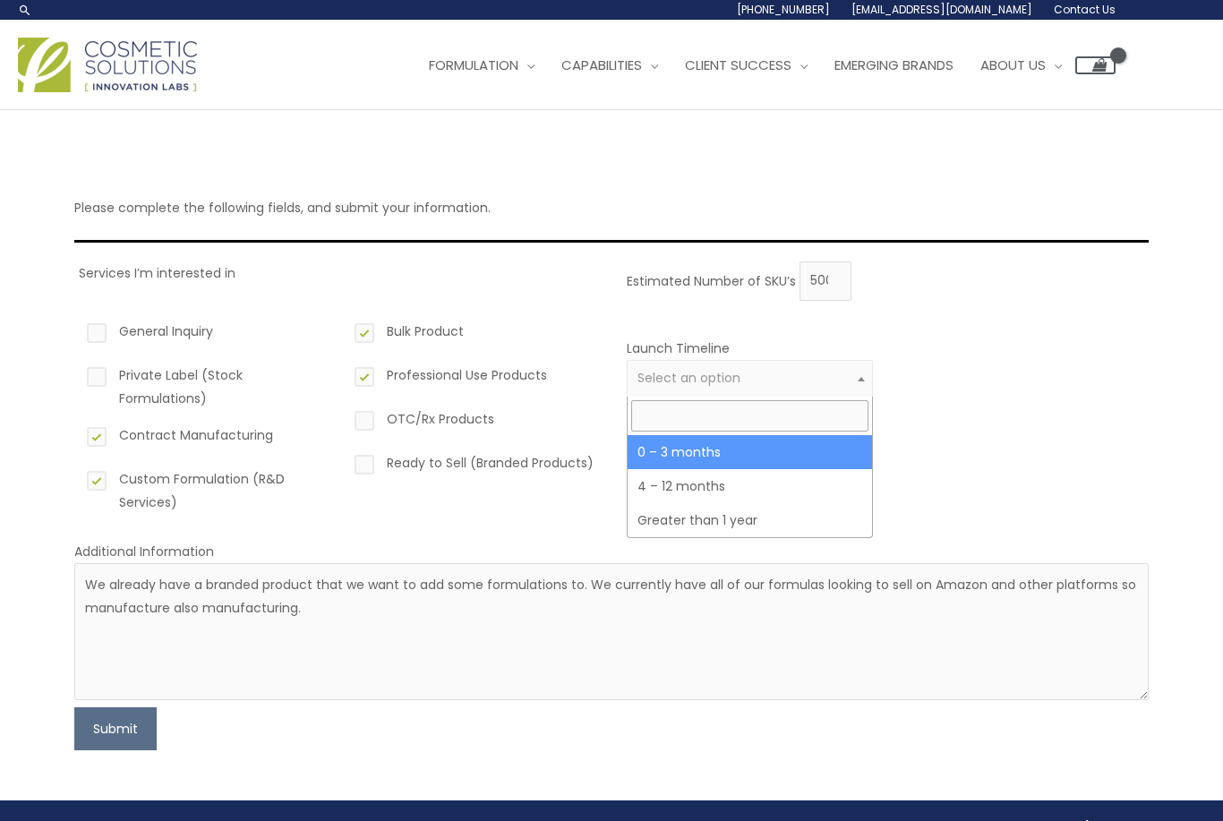
select select "2"
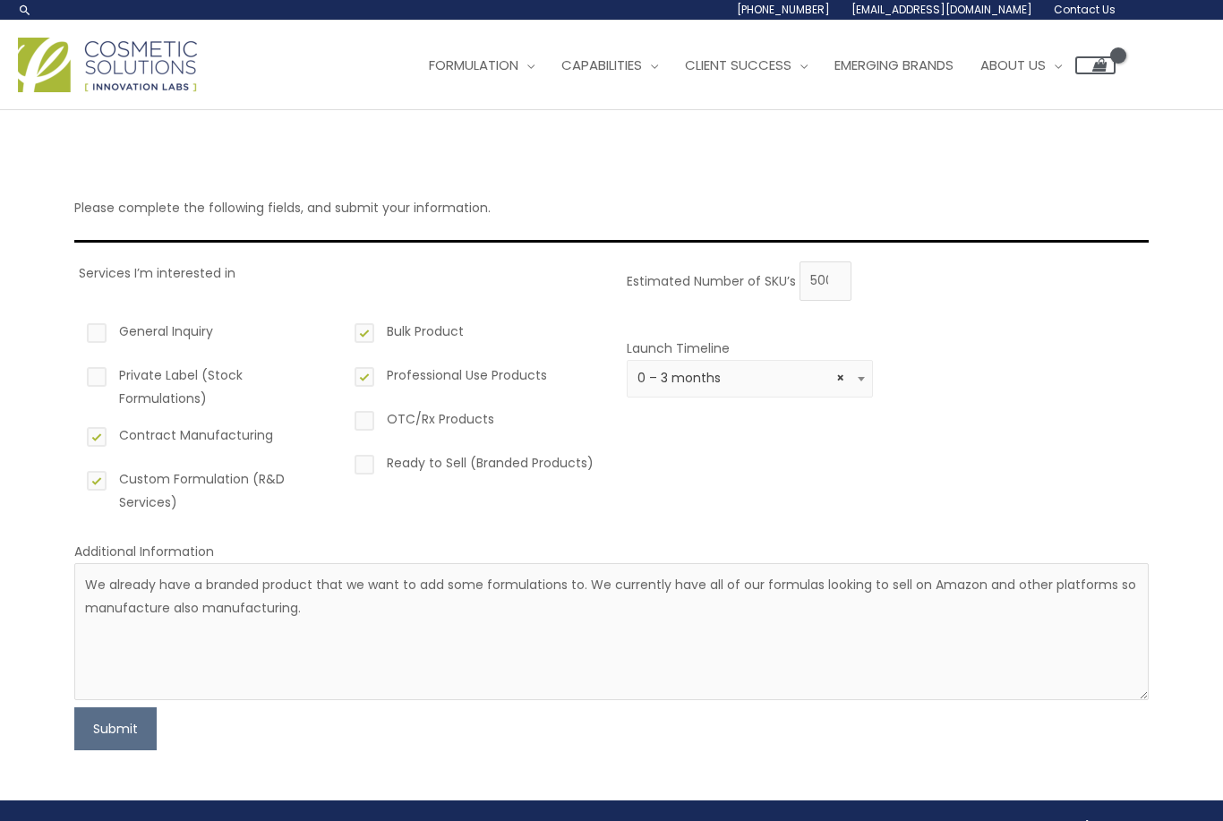
click at [93, 744] on button "Submit" at bounding box center [115, 728] width 82 height 43
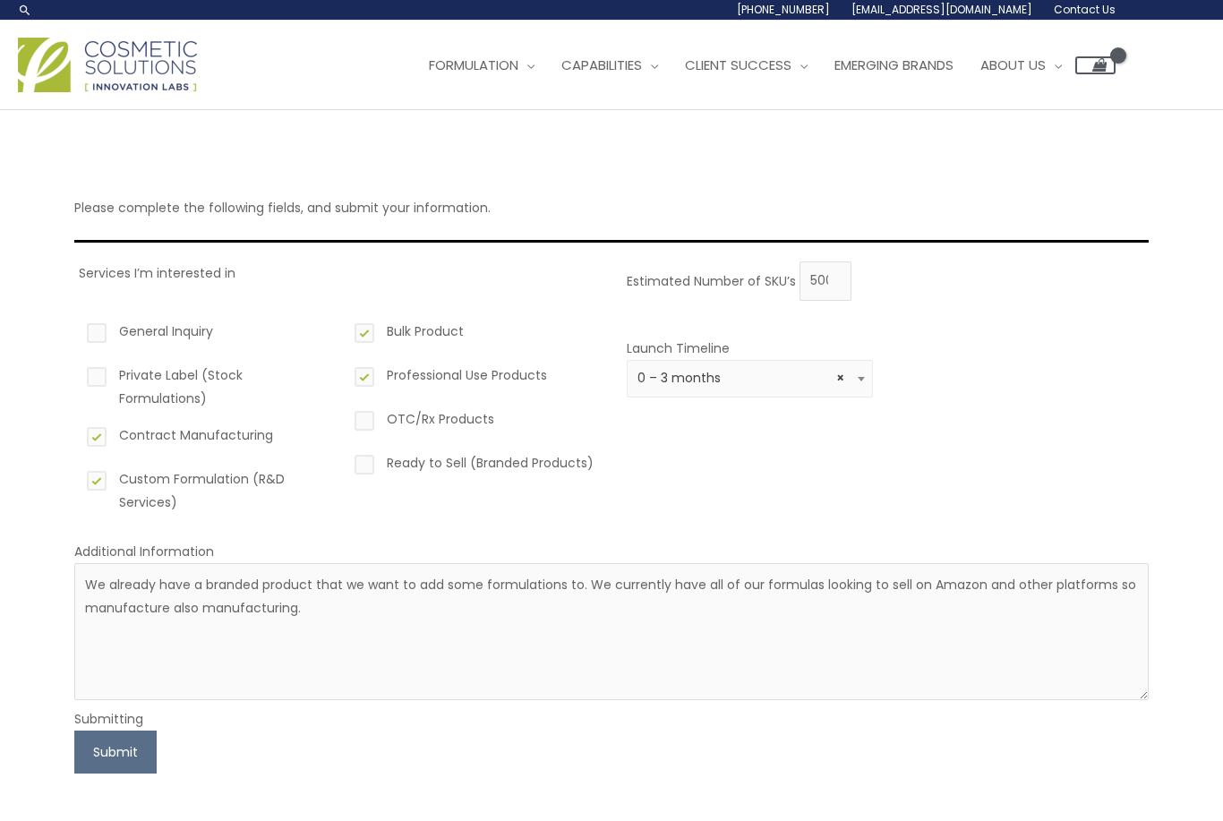
click at [98, 749] on button "Submit" at bounding box center [115, 751] width 82 height 43
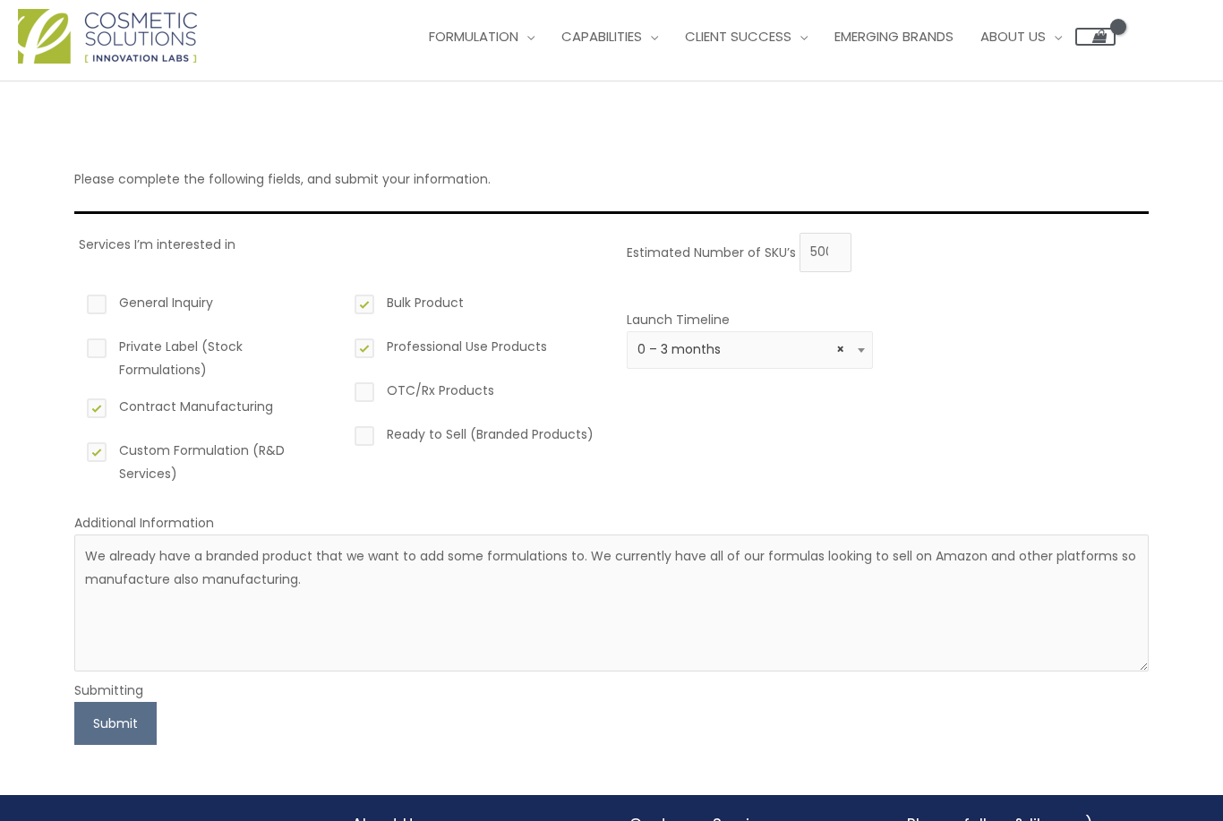
scroll to position [107, 0]
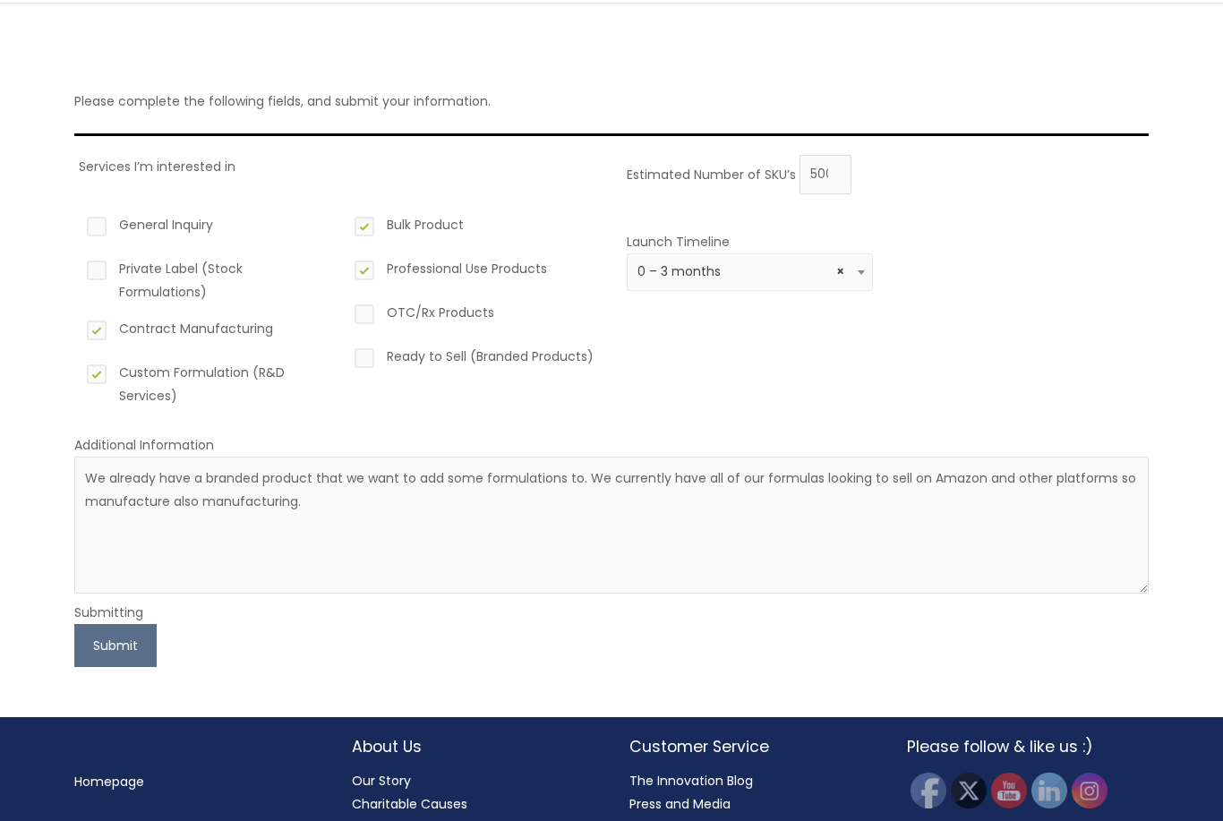
click at [95, 658] on button "Submit" at bounding box center [115, 645] width 82 height 43
click at [100, 651] on button "Submit" at bounding box center [115, 645] width 82 height 43
click at [89, 647] on button "Submit" at bounding box center [115, 645] width 82 height 43
click at [91, 646] on button "Submit" at bounding box center [115, 645] width 82 height 43
click at [92, 648] on button "Submit" at bounding box center [115, 645] width 82 height 43
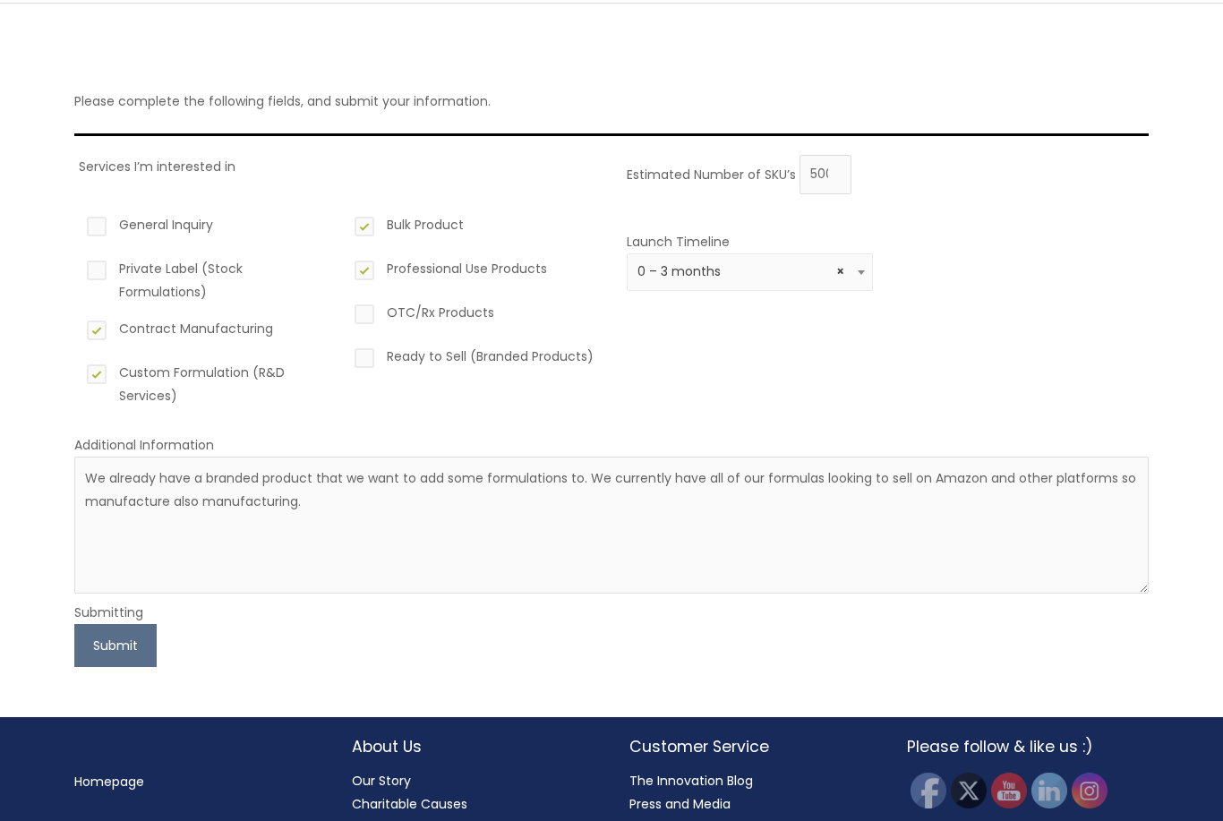
click at [95, 654] on button "Submit" at bounding box center [115, 645] width 82 height 43
click at [88, 660] on button "Submit" at bounding box center [115, 645] width 82 height 43
click at [85, 665] on button "Submit" at bounding box center [115, 645] width 82 height 43
click at [838, 189] on input "5000" at bounding box center [825, 174] width 52 height 39
type input "500"
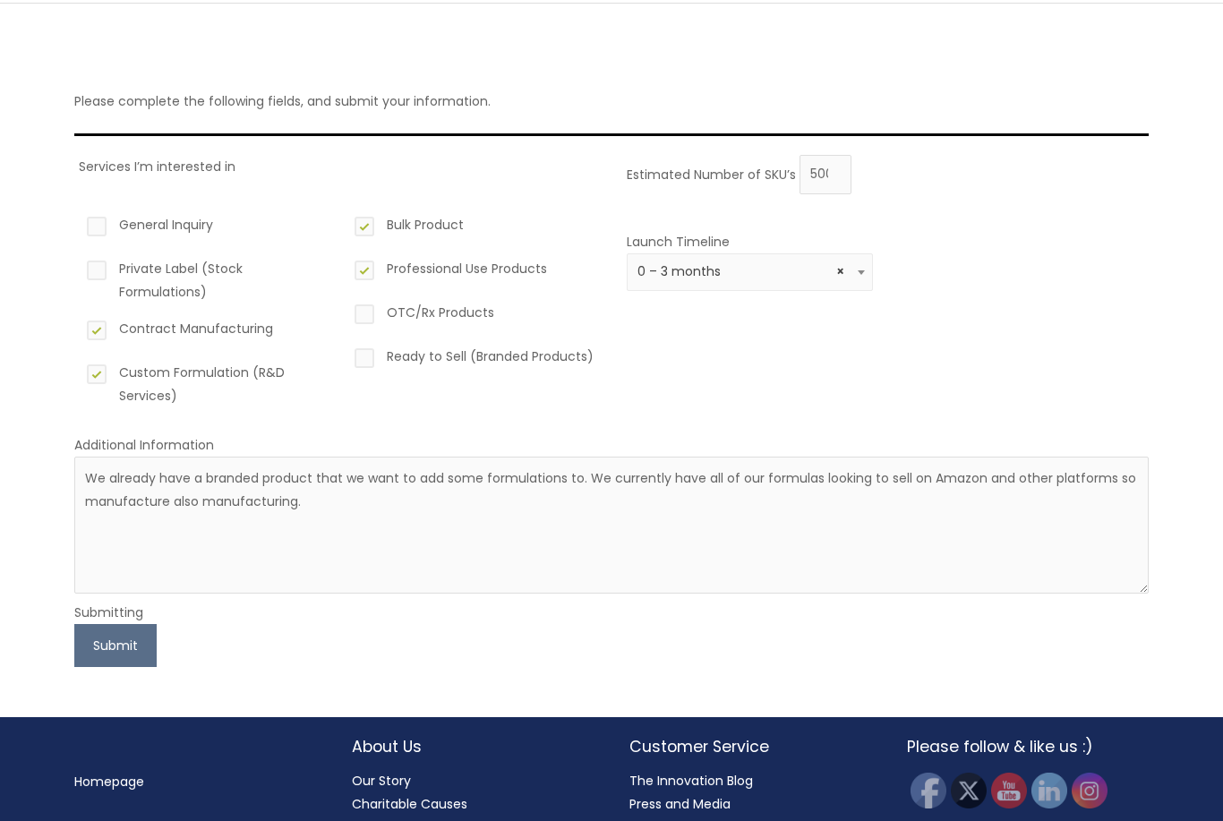
click at [99, 658] on button "Submit" at bounding box center [115, 645] width 82 height 43
click at [101, 652] on button "Submit" at bounding box center [115, 645] width 82 height 43
click at [92, 653] on button "Submit" at bounding box center [115, 645] width 82 height 43
click at [93, 655] on button "Submit" at bounding box center [115, 645] width 82 height 43
click at [90, 652] on button "Submit" at bounding box center [115, 645] width 82 height 43
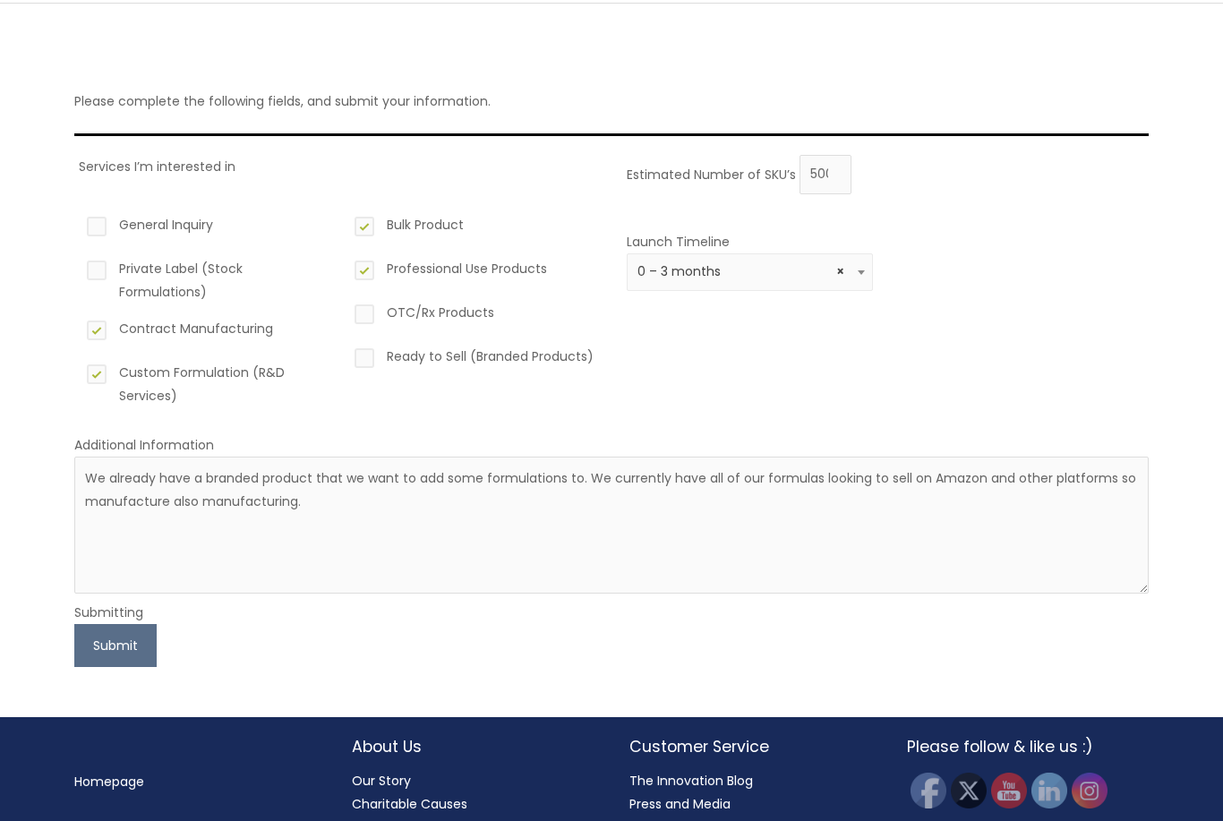
click at [89, 650] on button "Submit" at bounding box center [115, 645] width 82 height 43
click at [92, 648] on button "Submit" at bounding box center [115, 645] width 82 height 43
click at [98, 649] on button "Submit" at bounding box center [115, 645] width 82 height 43
click at [98, 648] on button "Submit" at bounding box center [115, 645] width 82 height 43
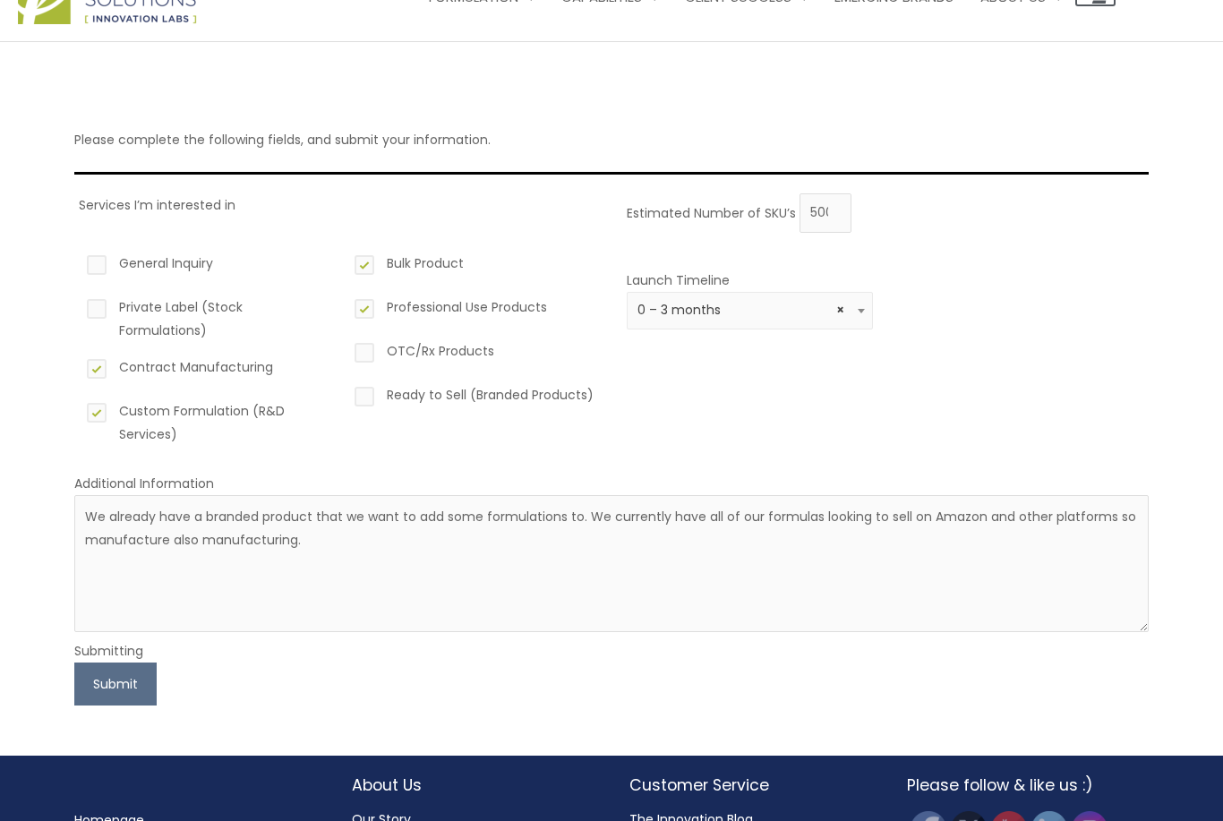
scroll to position [0, 0]
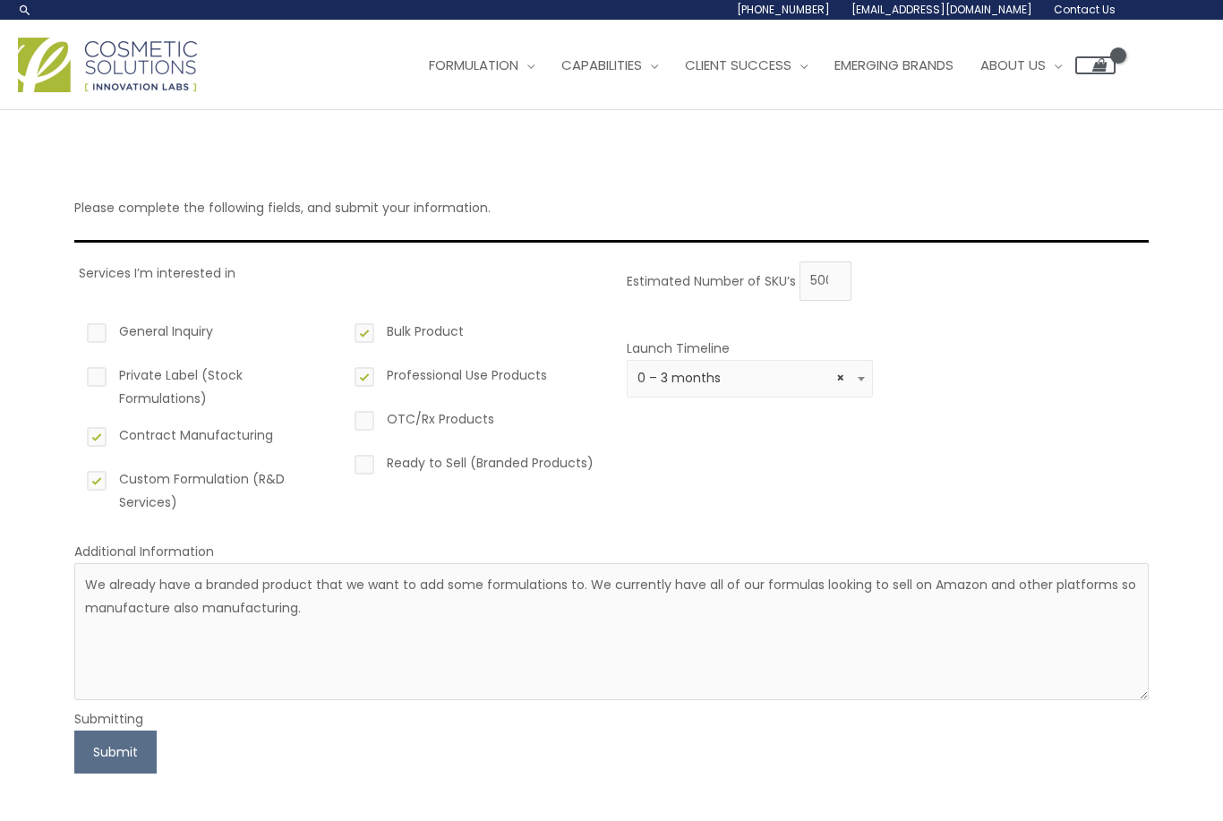
click at [89, 758] on button "Submit" at bounding box center [115, 751] width 82 height 43
click at [81, 750] on button "Submit" at bounding box center [115, 751] width 82 height 43
click at [76, 750] on button "Submit" at bounding box center [115, 751] width 82 height 43
click at [75, 749] on button "Submit" at bounding box center [115, 751] width 82 height 43
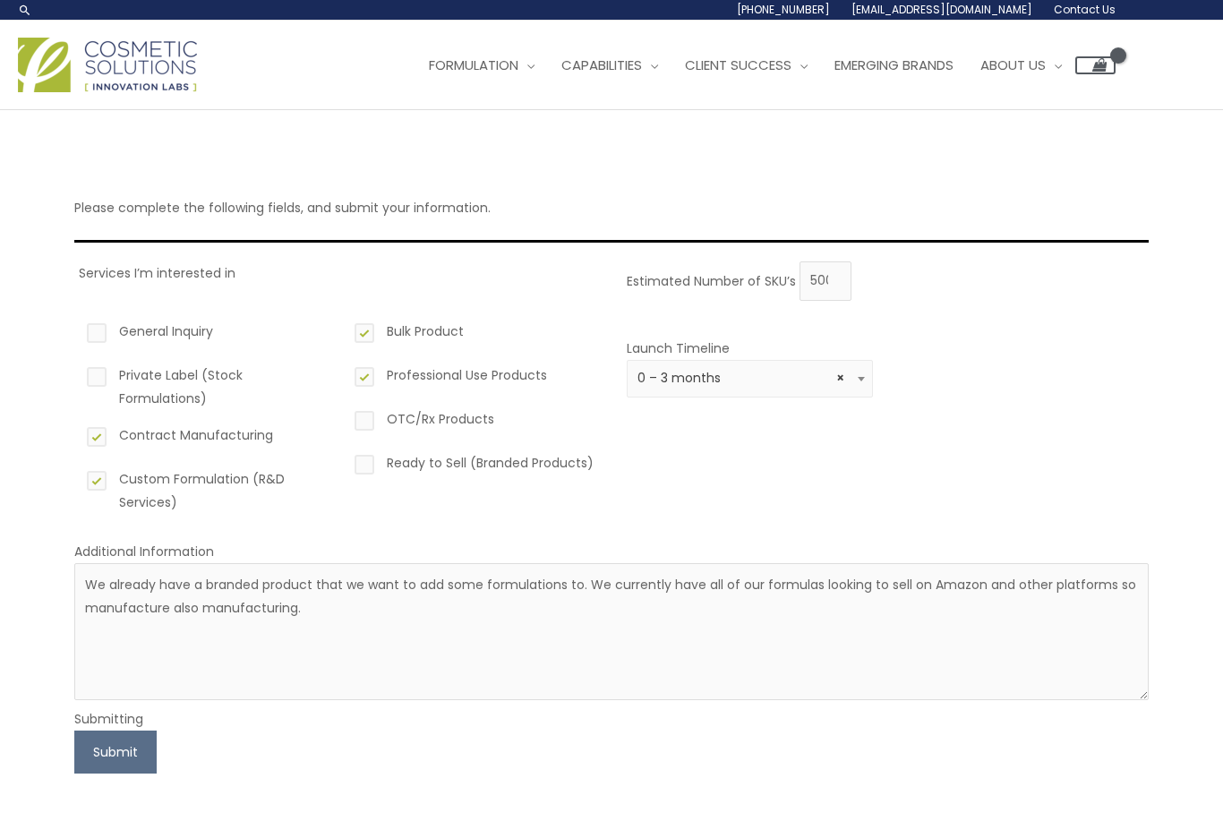
click at [74, 749] on button "Submit" at bounding box center [115, 751] width 82 height 43
click at [71, 742] on div "Please complete the following fields, and submit your information. Services I’m…" at bounding box center [611, 466] width 1110 height 712
click at [94, 337] on label "General Inquiry" at bounding box center [206, 335] width 246 height 30
click at [77, 331] on input "General Inquiry" at bounding box center [71, 326] width 12 height 12
click at [92, 764] on button "Submit" at bounding box center [115, 751] width 82 height 43
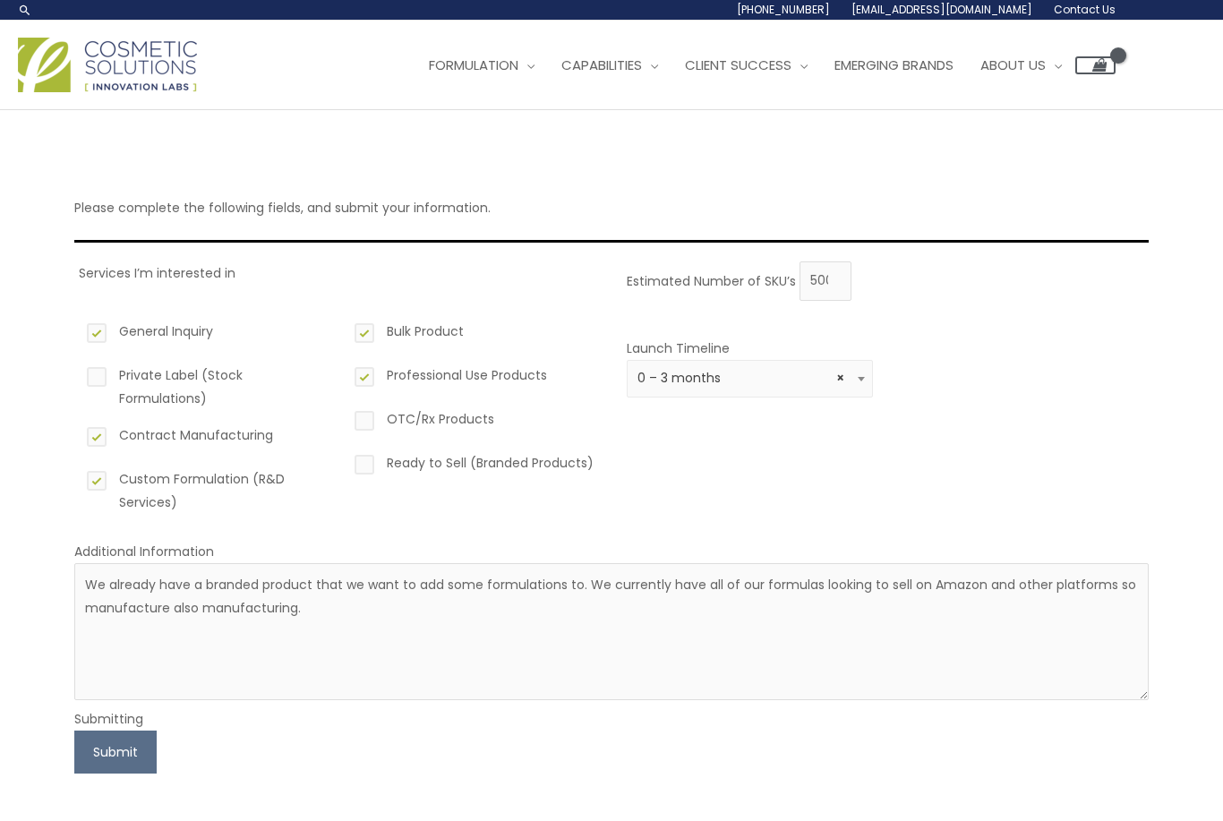
click at [91, 746] on button "Submit" at bounding box center [115, 751] width 82 height 43
click at [94, 754] on button "Submit" at bounding box center [115, 751] width 82 height 43
click at [92, 748] on button "Submit" at bounding box center [115, 751] width 82 height 43
click at [91, 748] on button "Submit" at bounding box center [115, 751] width 82 height 43
click at [90, 752] on button "Submit" at bounding box center [115, 751] width 82 height 43
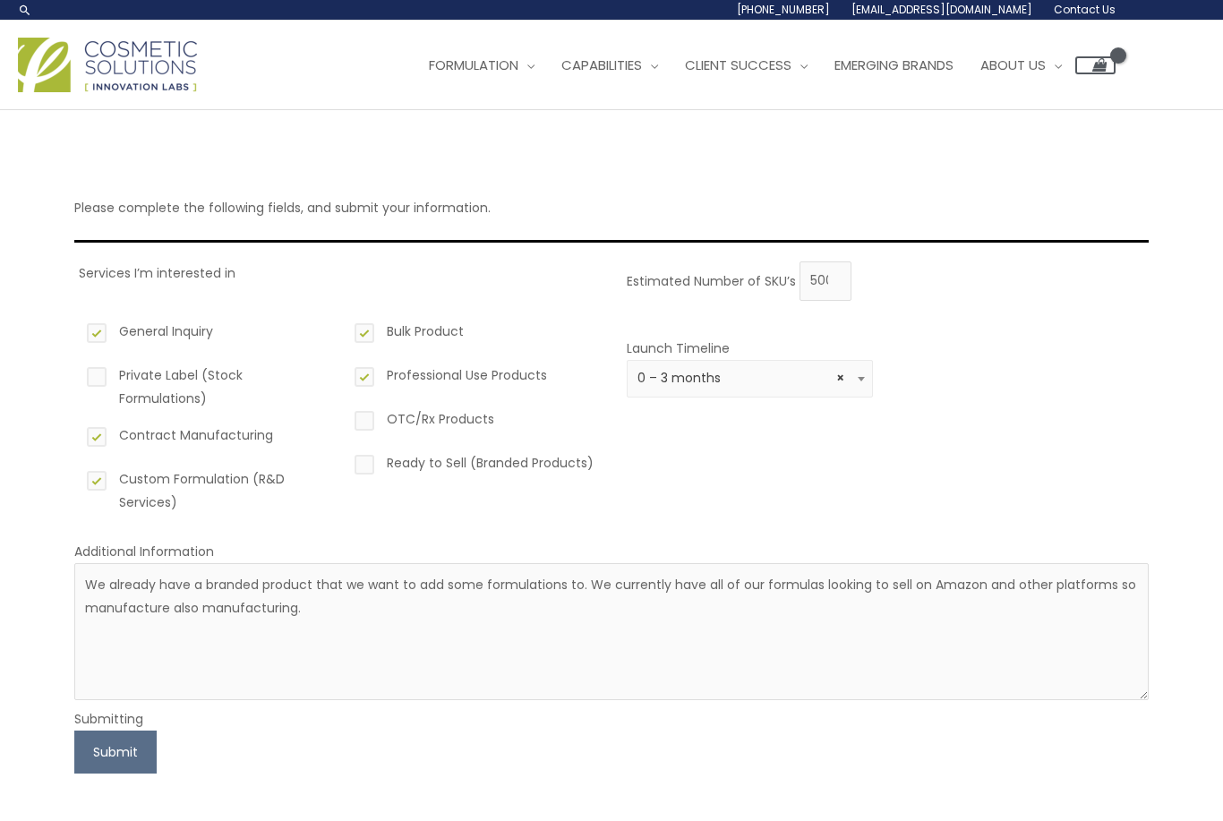
click at [91, 751] on button "Submit" at bounding box center [115, 751] width 82 height 43
click at [87, 753] on button "Submit" at bounding box center [115, 751] width 82 height 43
click at [81, 746] on button "Submit" at bounding box center [115, 751] width 82 height 43
click at [83, 744] on button "Submit" at bounding box center [115, 751] width 82 height 43
click at [85, 737] on button "Submit" at bounding box center [115, 751] width 82 height 43
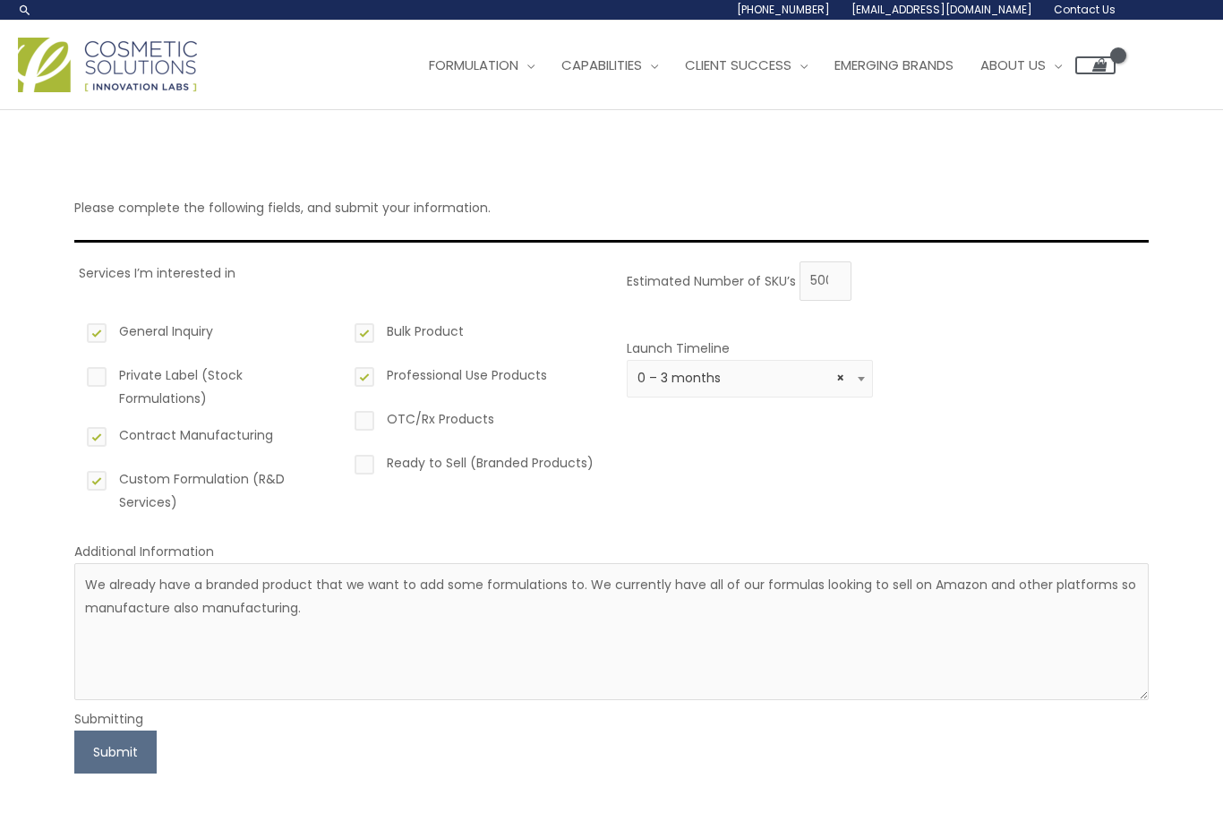
click at [97, 341] on label "General Inquiry" at bounding box center [206, 335] width 246 height 30
click at [77, 331] on input "General Inquiry" at bounding box center [71, 326] width 12 height 12
checkbox input "false"
click at [835, 296] on input "500" at bounding box center [825, 280] width 52 height 39
type input "5"
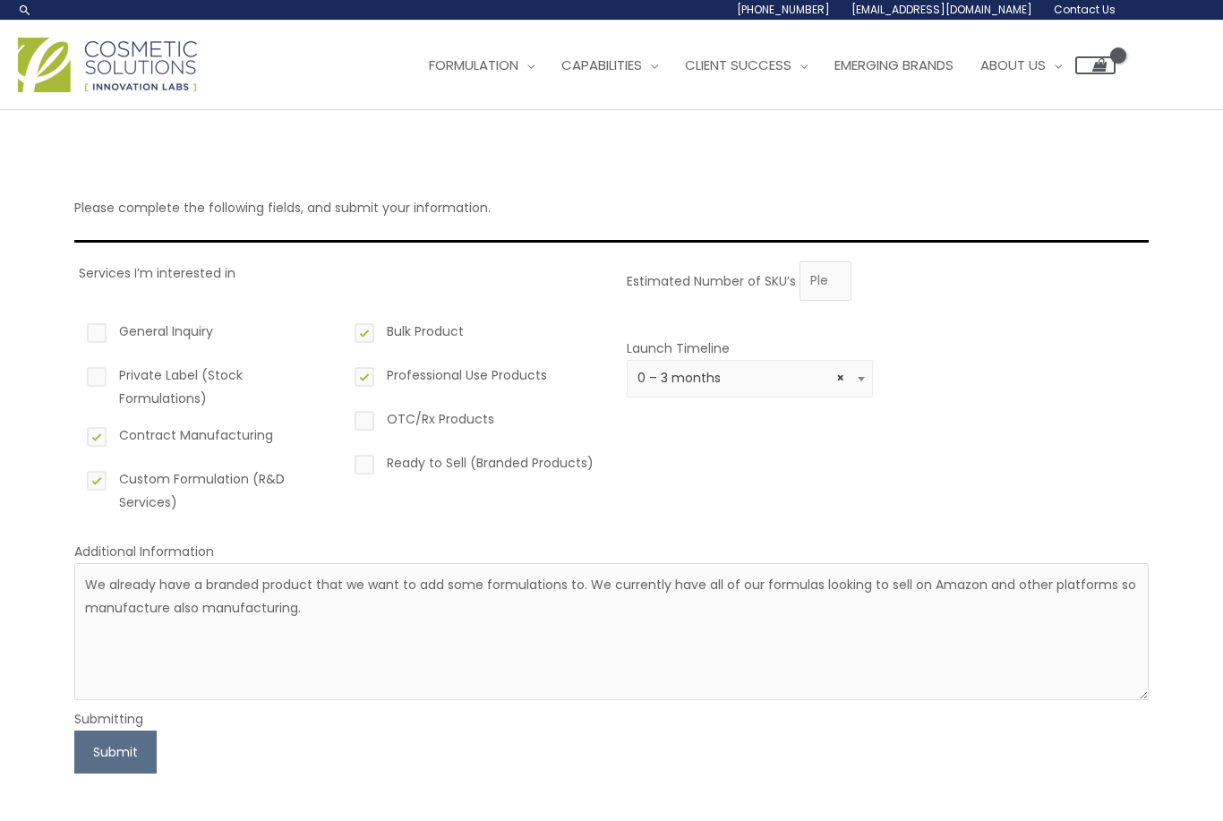
click at [86, 732] on button "Submit" at bounding box center [115, 751] width 82 height 43
click at [89, 748] on button "Submit" at bounding box center [115, 751] width 82 height 43
click at [83, 757] on button "Submit" at bounding box center [115, 751] width 82 height 43
click at [78, 754] on button "Submit" at bounding box center [115, 751] width 82 height 43
click at [77, 754] on button "Submit" at bounding box center [115, 751] width 82 height 43
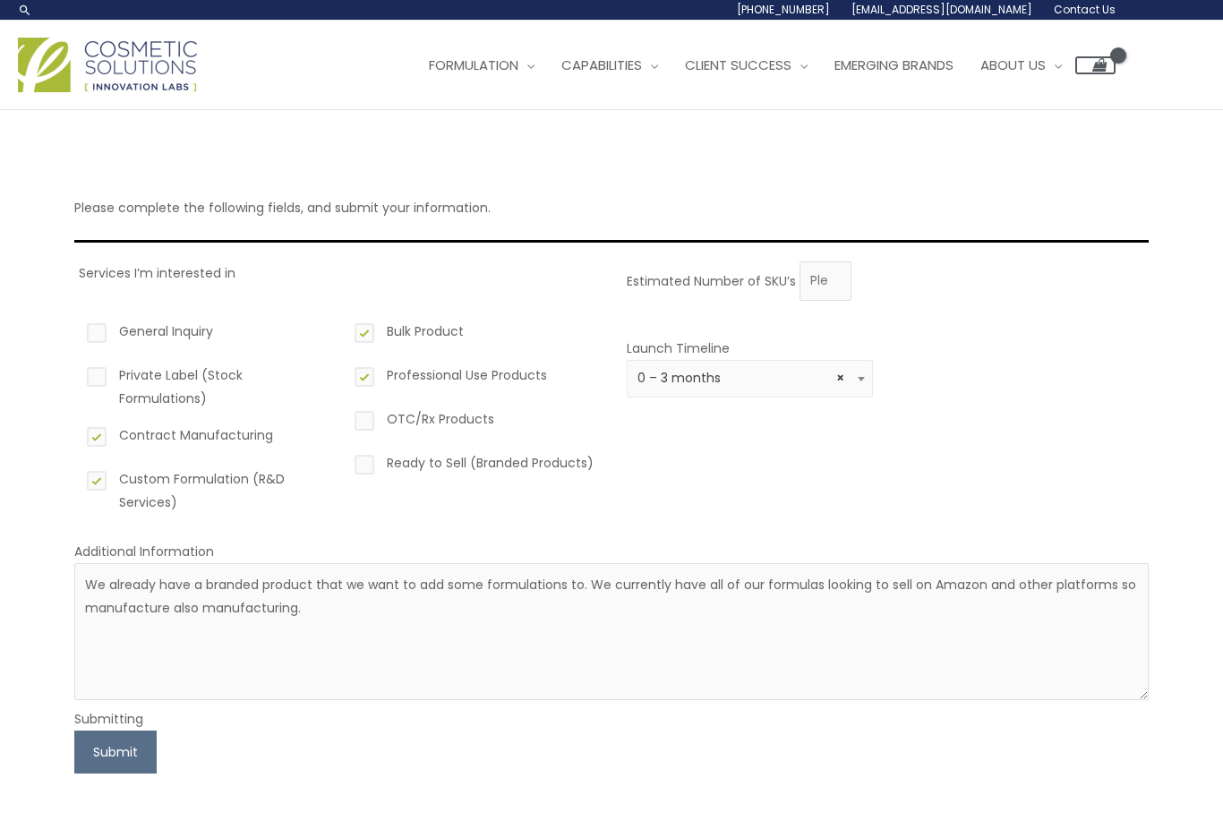
click at [76, 754] on button "Submit" at bounding box center [115, 751] width 82 height 43
click at [77, 753] on button "Submit" at bounding box center [115, 751] width 82 height 43
click at [76, 754] on button "Submit" at bounding box center [115, 751] width 82 height 43
click at [78, 755] on button "Submit" at bounding box center [115, 751] width 82 height 43
click at [771, 392] on span "× 0 – 3 months" at bounding box center [749, 379] width 246 height 38
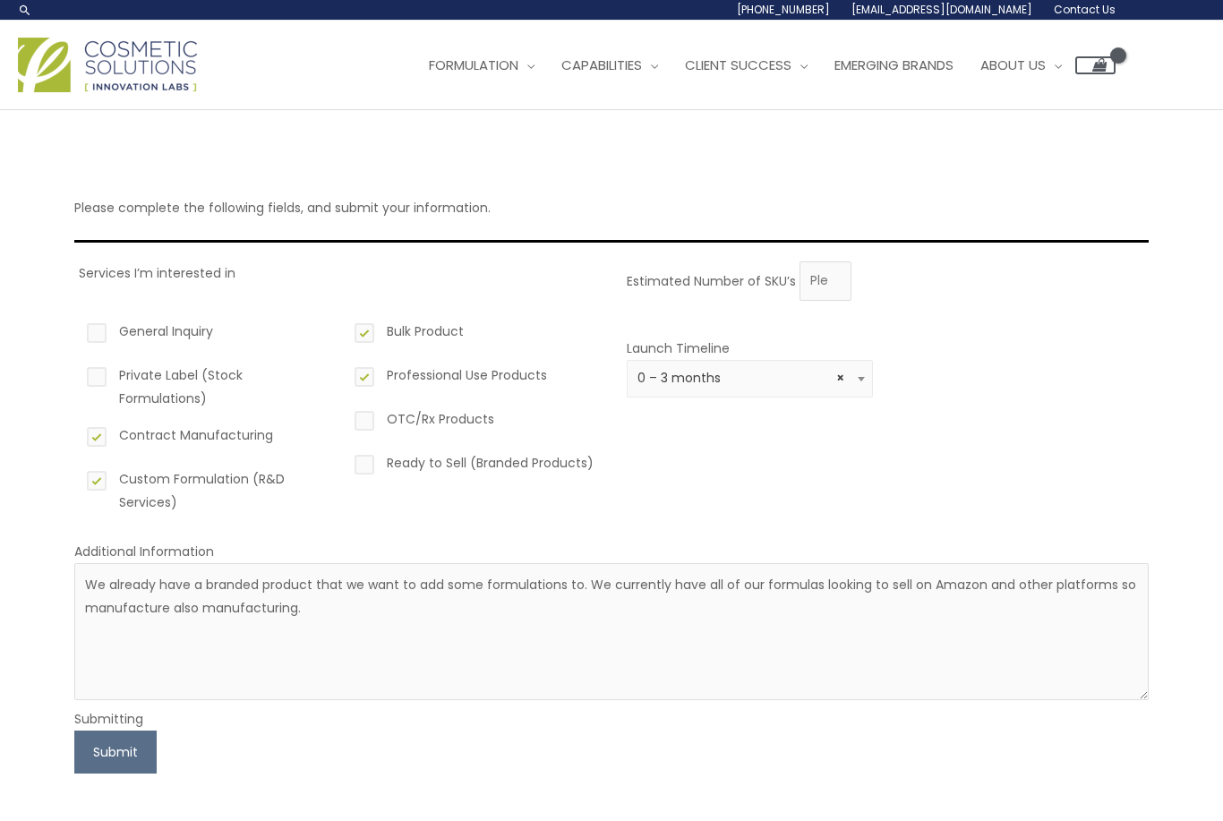
click at [76, 764] on button "Submit" at bounding box center [115, 751] width 82 height 43
click at [89, 749] on button "Submit" at bounding box center [115, 751] width 82 height 43
click at [89, 744] on button "Submit" at bounding box center [115, 751] width 82 height 43
click at [84, 741] on button "Submit" at bounding box center [115, 751] width 82 height 43
click at [86, 739] on button "Submit" at bounding box center [115, 751] width 82 height 43
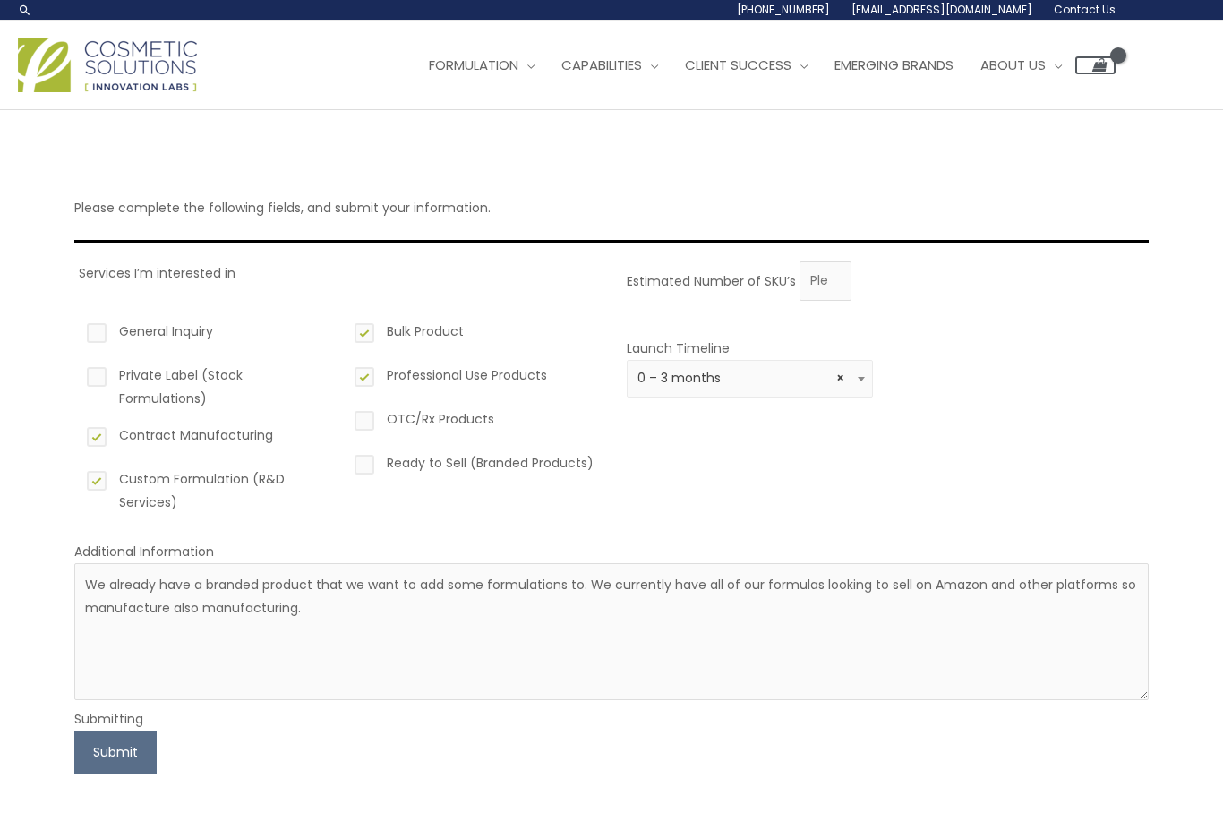
click at [85, 737] on button "Submit" at bounding box center [115, 751] width 82 height 43
click at [83, 741] on button "Submit" at bounding box center [115, 751] width 82 height 43
click at [81, 745] on button "Submit" at bounding box center [115, 751] width 82 height 43
click at [82, 748] on button "Submit" at bounding box center [115, 751] width 82 height 43
click at [68, 746] on div "Please complete the following fields, and submit your information. Services I’m…" at bounding box center [611, 466] width 1110 height 712
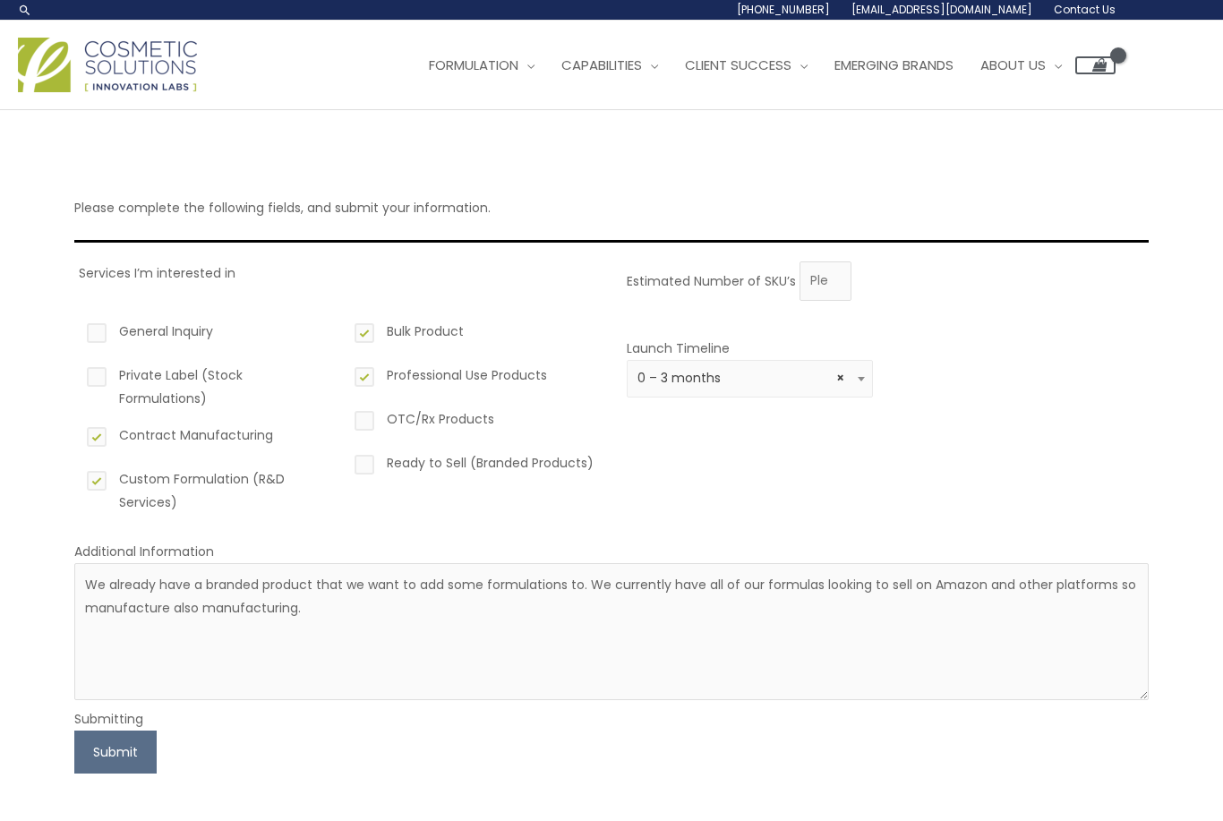
click at [75, 746] on button "Submit" at bounding box center [115, 751] width 82 height 43
click at [74, 745] on button "Submit" at bounding box center [115, 751] width 82 height 43
click at [75, 752] on button "Submit" at bounding box center [115, 751] width 82 height 43
click at [62, 760] on div "Please complete the following fields, and submit your information. Services I’m…" at bounding box center [611, 466] width 1110 height 712
click at [69, 746] on div "Please complete the following fields, and submit your information. Services I’m…" at bounding box center [611, 466] width 1110 height 712
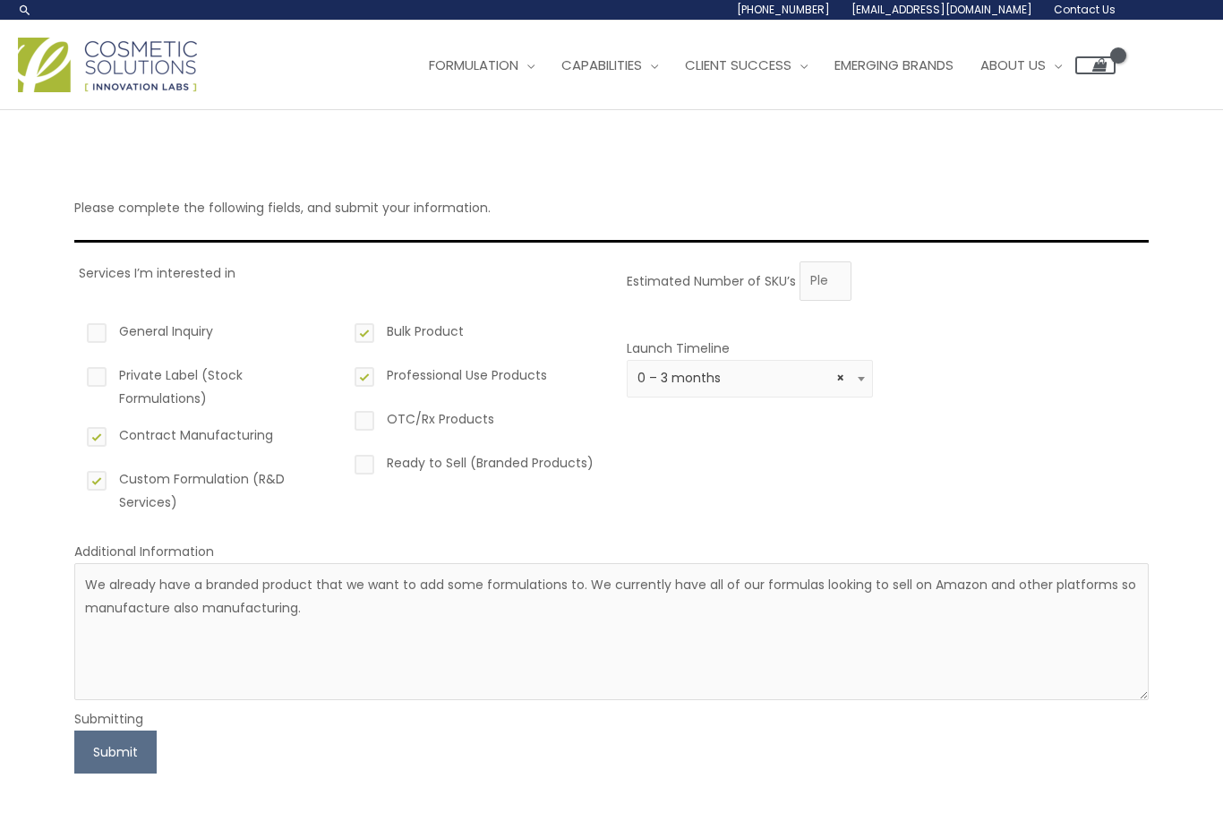
click at [69, 742] on div "Please complete the following fields, and submit your information. Services I’m…" at bounding box center [611, 466] width 1110 height 712
click at [379, 331] on label "Bulk Product" at bounding box center [474, 335] width 246 height 30
click at [345, 331] on input "Bulk Product" at bounding box center [339, 326] width 12 height 12
checkbox input "false"
click at [67, 754] on div "Please complete the following fields, and submit your information. Services I’m…" at bounding box center [611, 466] width 1110 height 712
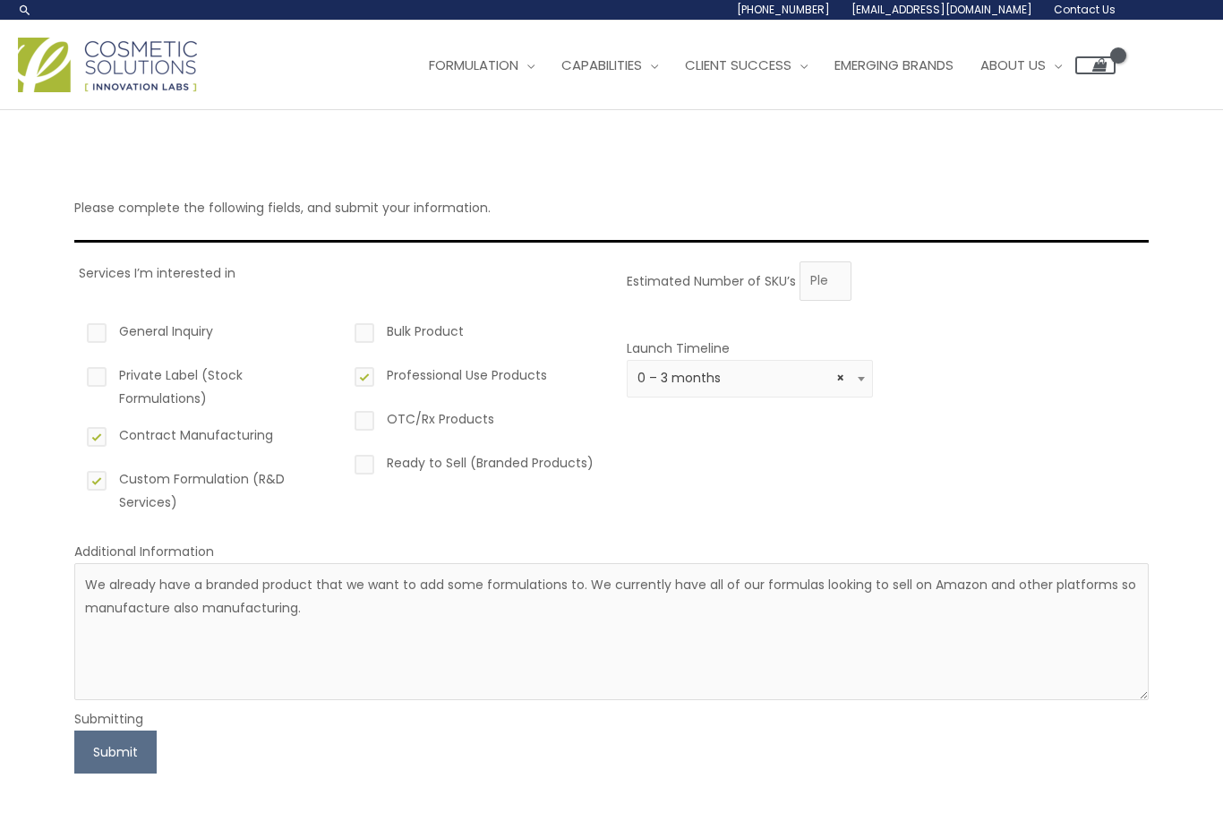
click at [65, 757] on div "Please complete the following fields, and submit your information. Services I’m…" at bounding box center [611, 466] width 1110 height 712
click at [67, 741] on div "Please complete the following fields, and submit your information. Services I’m…" at bounding box center [611, 466] width 1110 height 712
click at [105, 487] on label "Custom Formulation (R&D Services)" at bounding box center [206, 490] width 246 height 47
click at [77, 479] on input "Custom Formulation (R&D Services)" at bounding box center [71, 473] width 12 height 12
checkbox input "false"
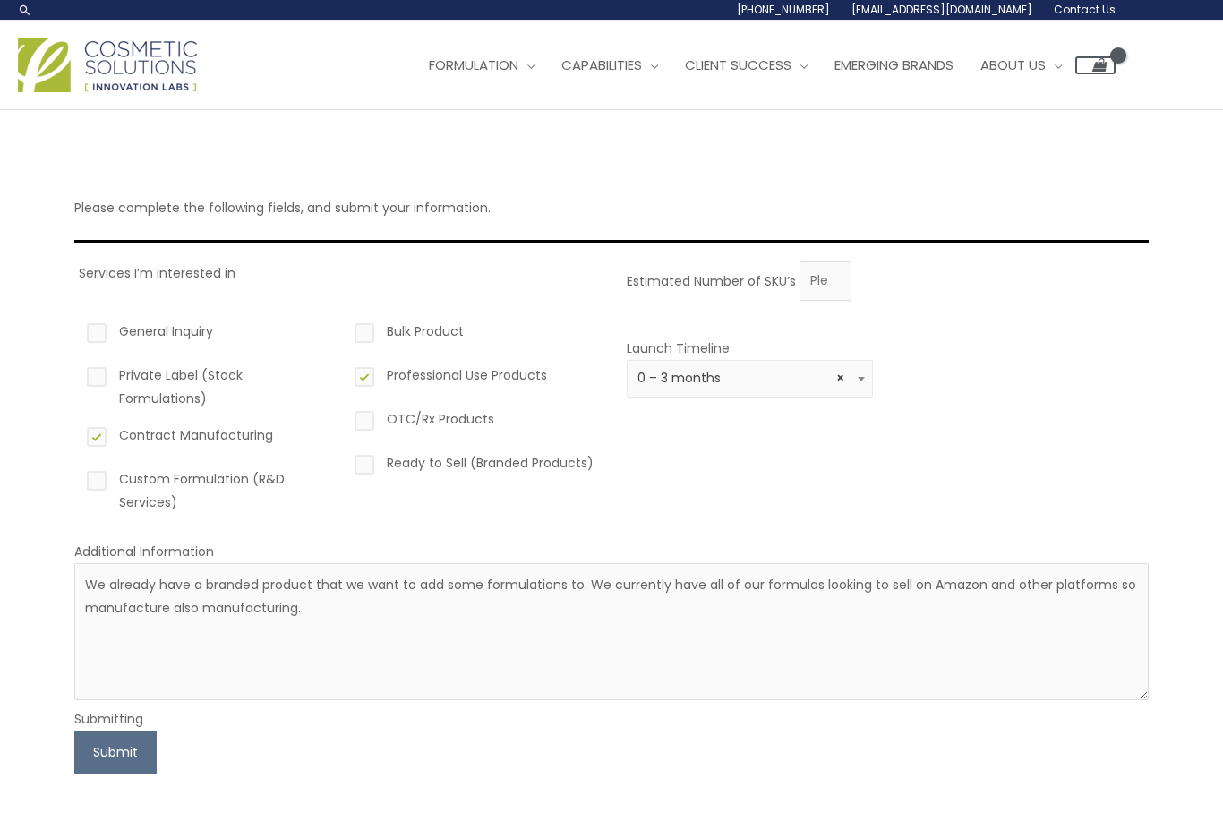
click at [76, 756] on button "Submit" at bounding box center [115, 751] width 82 height 43
click at [74, 761] on button "Submit" at bounding box center [115, 751] width 82 height 43
click at [74, 765] on button "Submit" at bounding box center [115, 751] width 82 height 43
click at [77, 763] on button "Submit" at bounding box center [115, 751] width 82 height 43
click at [81, 766] on button "Submit" at bounding box center [115, 751] width 82 height 43
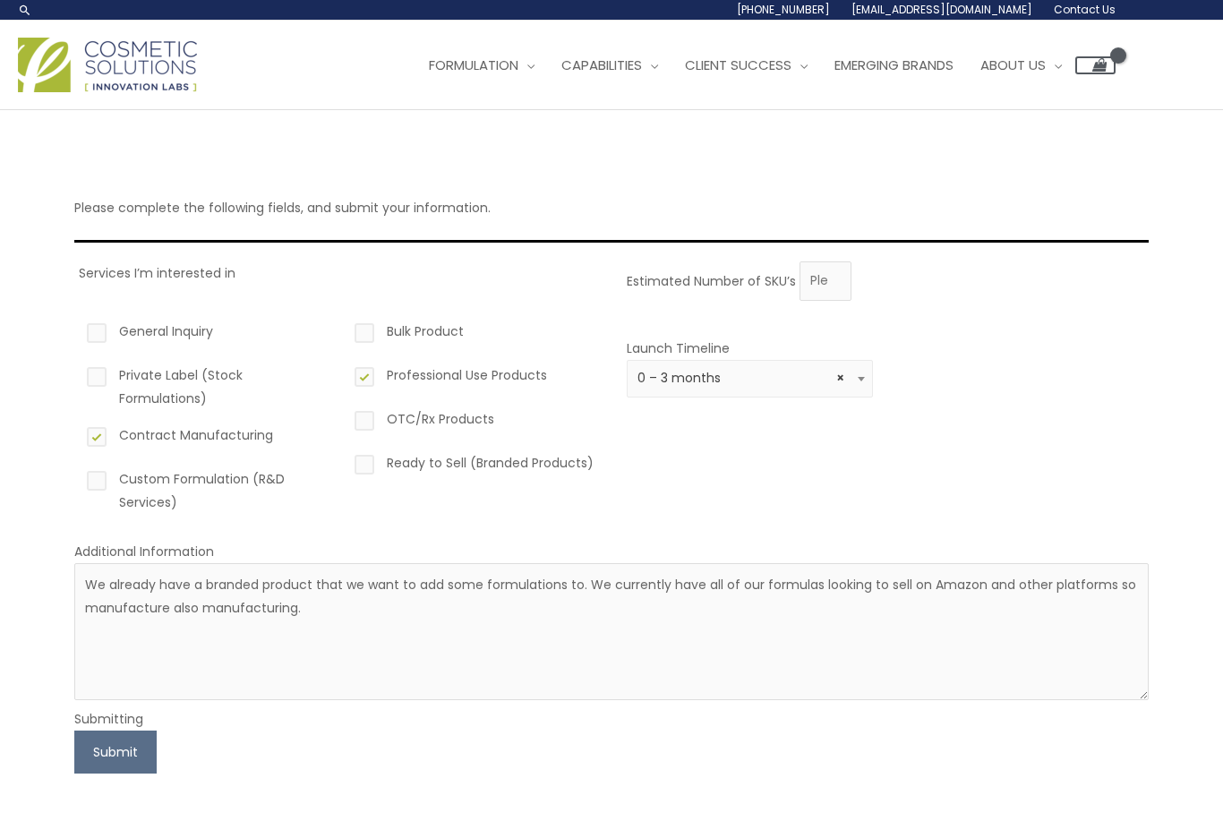
click at [83, 740] on button "Submit" at bounding box center [115, 751] width 82 height 43
click at [88, 747] on button "Submit" at bounding box center [115, 751] width 82 height 43
type input "5000"
click at [76, 764] on button "Submit" at bounding box center [115, 751] width 82 height 43
click at [94, 745] on button "Submit" at bounding box center [115, 751] width 82 height 43
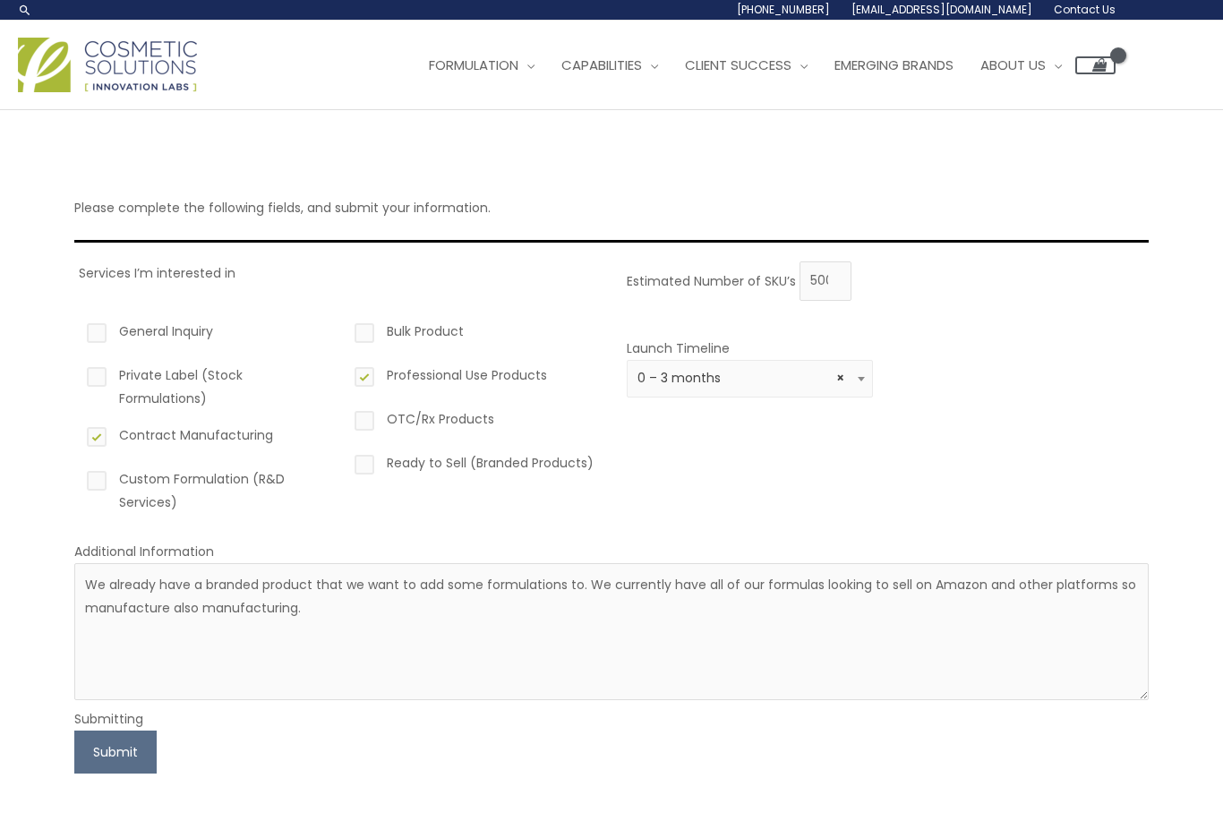
click at [93, 757] on button "Submit" at bounding box center [115, 751] width 82 height 43
click at [86, 754] on button "Submit" at bounding box center [115, 751] width 82 height 43
click at [75, 754] on button "Submit" at bounding box center [115, 751] width 82 height 43
click at [84, 753] on button "Submit" at bounding box center [115, 751] width 82 height 43
click at [85, 747] on button "Submit" at bounding box center [115, 751] width 82 height 43
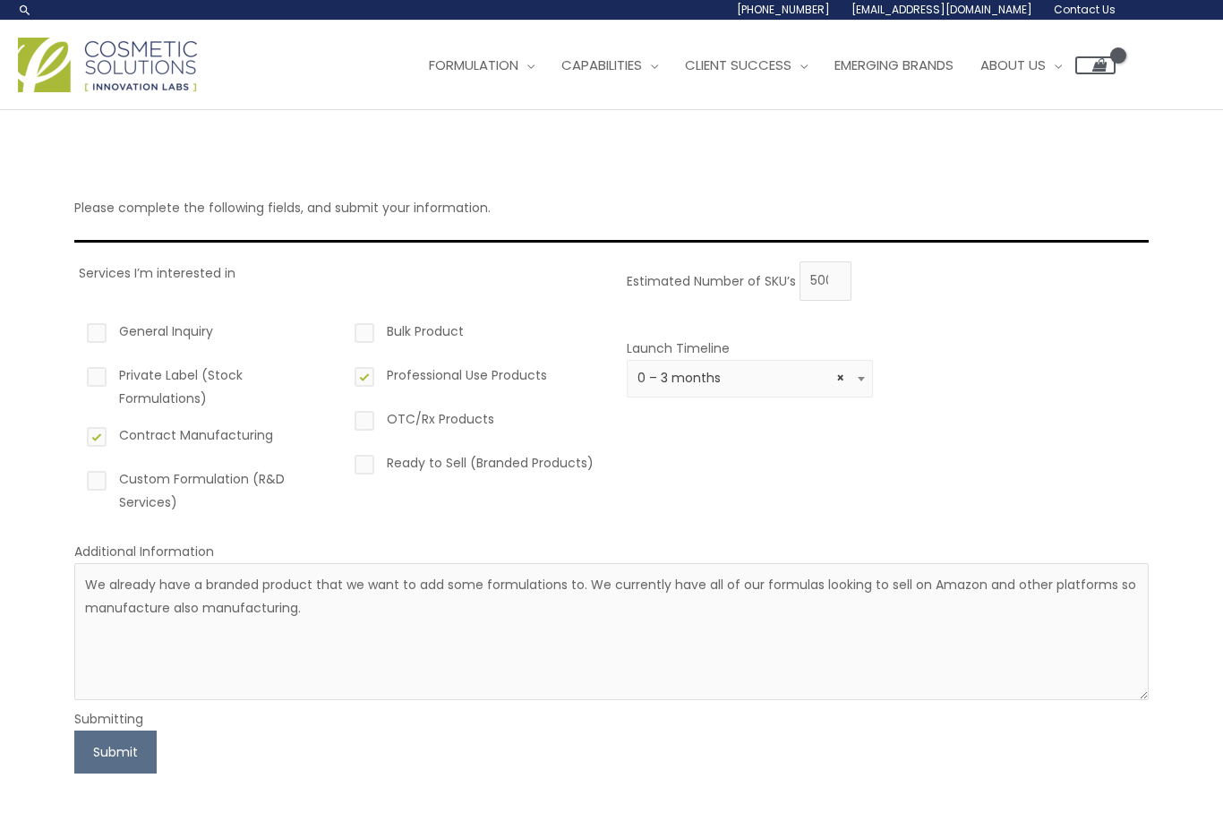
click at [81, 744] on button "Submit" at bounding box center [115, 751] width 82 height 43
click at [79, 740] on button "Submit" at bounding box center [115, 751] width 82 height 43
click at [81, 749] on button "Submit" at bounding box center [115, 751] width 82 height 43
click at [81, 753] on button "Submit" at bounding box center [115, 751] width 82 height 43
click at [85, 754] on button "Submit" at bounding box center [115, 751] width 82 height 43
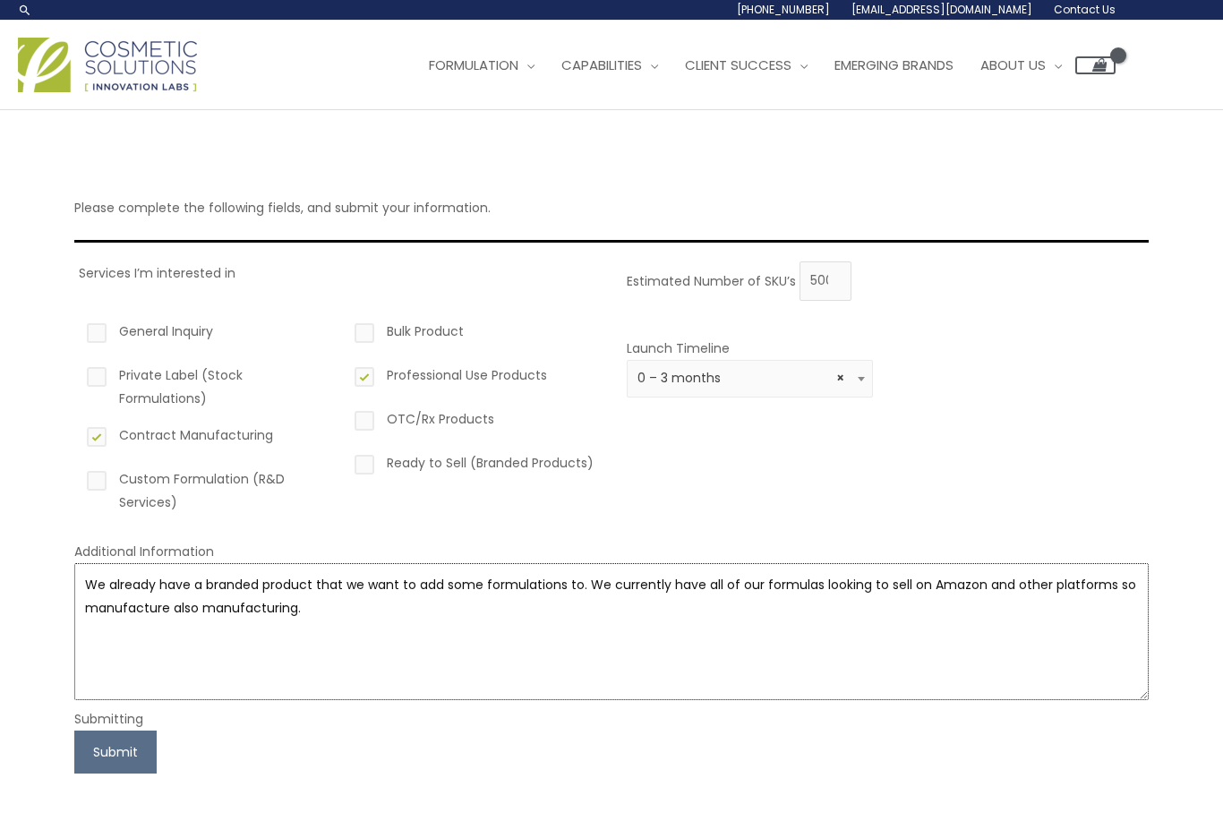
click at [399, 632] on textarea "We already have a branded product that we want to add some formulations to. We …" at bounding box center [611, 631] width 1074 height 137
click at [90, 757] on button "Submit" at bounding box center [115, 751] width 82 height 43
click at [85, 748] on button "Submit" at bounding box center [115, 751] width 82 height 43
click at [78, 751] on button "Submit" at bounding box center [115, 751] width 82 height 43
click at [89, 754] on button "Submit" at bounding box center [115, 751] width 82 height 43
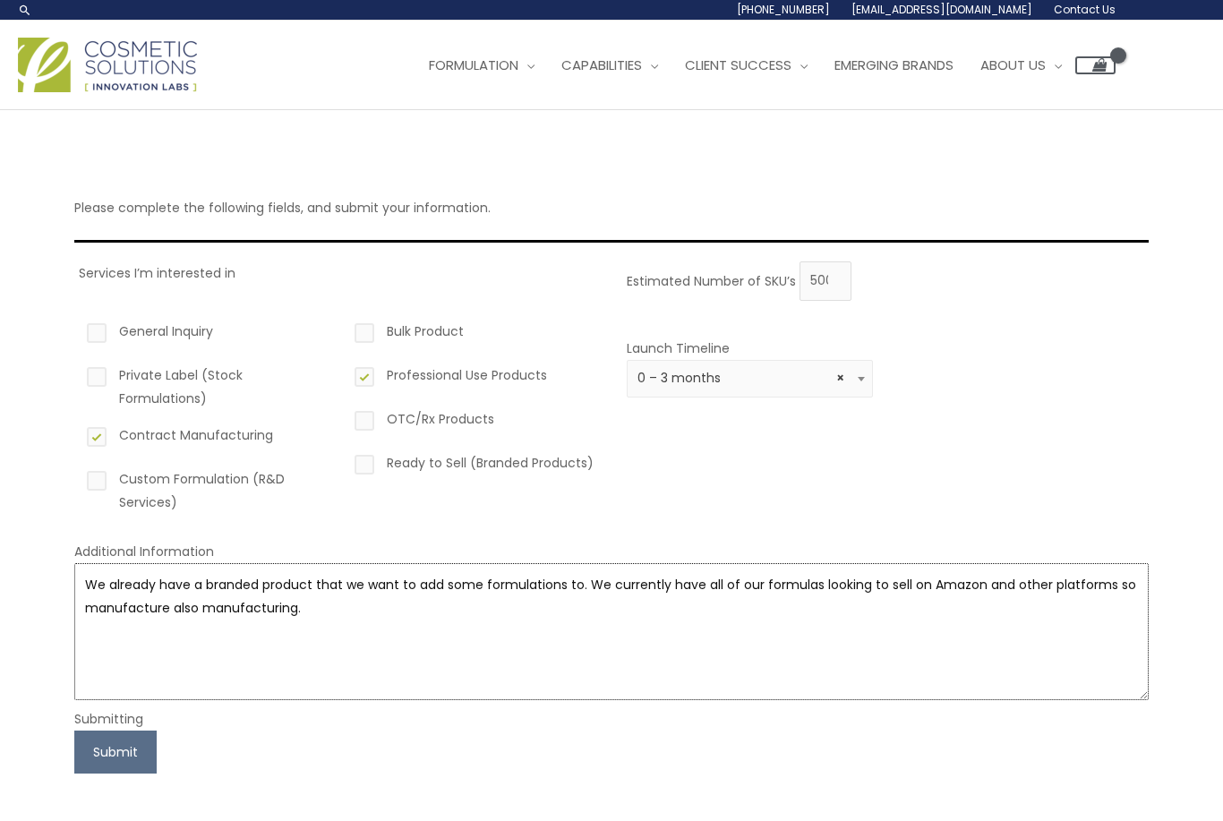
click at [315, 614] on textarea "We already have a branded product that we want to add some formulations to. We …" at bounding box center [611, 631] width 1074 height 137
type textarea "We already have a branded product that we want to add some formulations to. We …"
click at [107, 752] on button "Submit" at bounding box center [115, 751] width 82 height 43
click at [83, 744] on button "Submit" at bounding box center [115, 751] width 82 height 43
click at [85, 753] on button "Submit" at bounding box center [115, 751] width 82 height 43
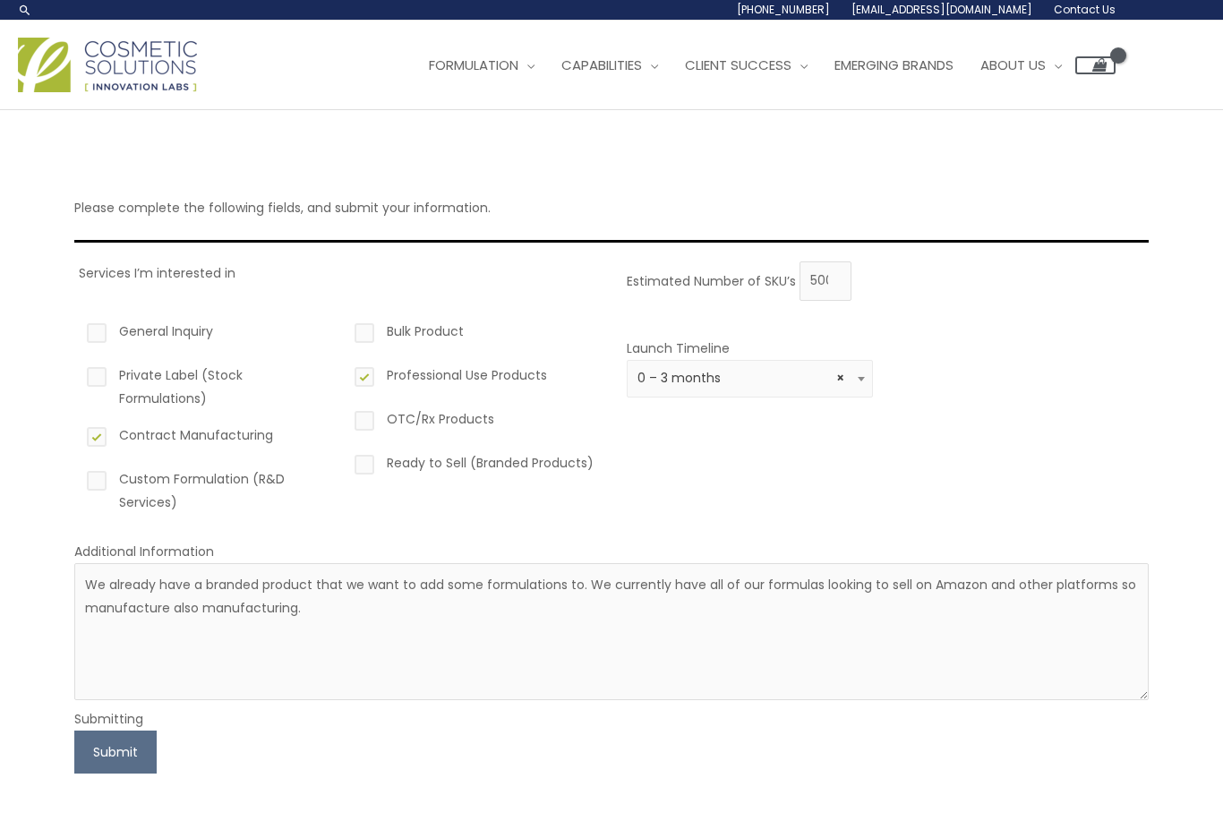
click at [75, 751] on button "Submit" at bounding box center [115, 751] width 82 height 43
click at [89, 749] on button "Submit" at bounding box center [115, 751] width 82 height 43
click at [83, 749] on button "Submit" at bounding box center [115, 751] width 82 height 43
click at [76, 752] on button "Submit" at bounding box center [115, 751] width 82 height 43
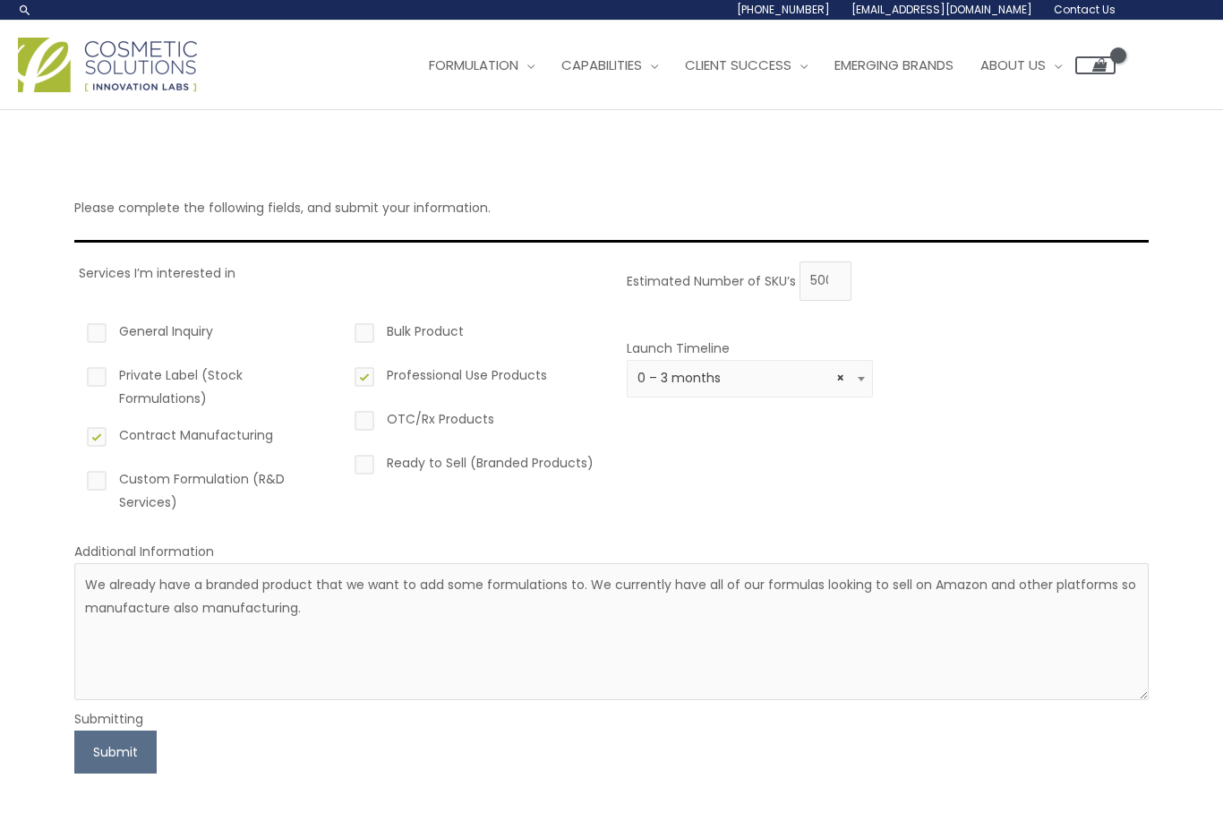
click at [71, 748] on div "Please complete the following fields, and submit your information. Services I’m…" at bounding box center [611, 466] width 1110 height 712
click at [70, 754] on div "Please complete the following fields, and submit your information. Services I’m…" at bounding box center [611, 466] width 1110 height 712
click at [371, 336] on label "Bulk Product" at bounding box center [474, 335] width 246 height 30
click at [345, 331] on input "Bulk Product" at bounding box center [339, 326] width 12 height 12
checkbox input "true"
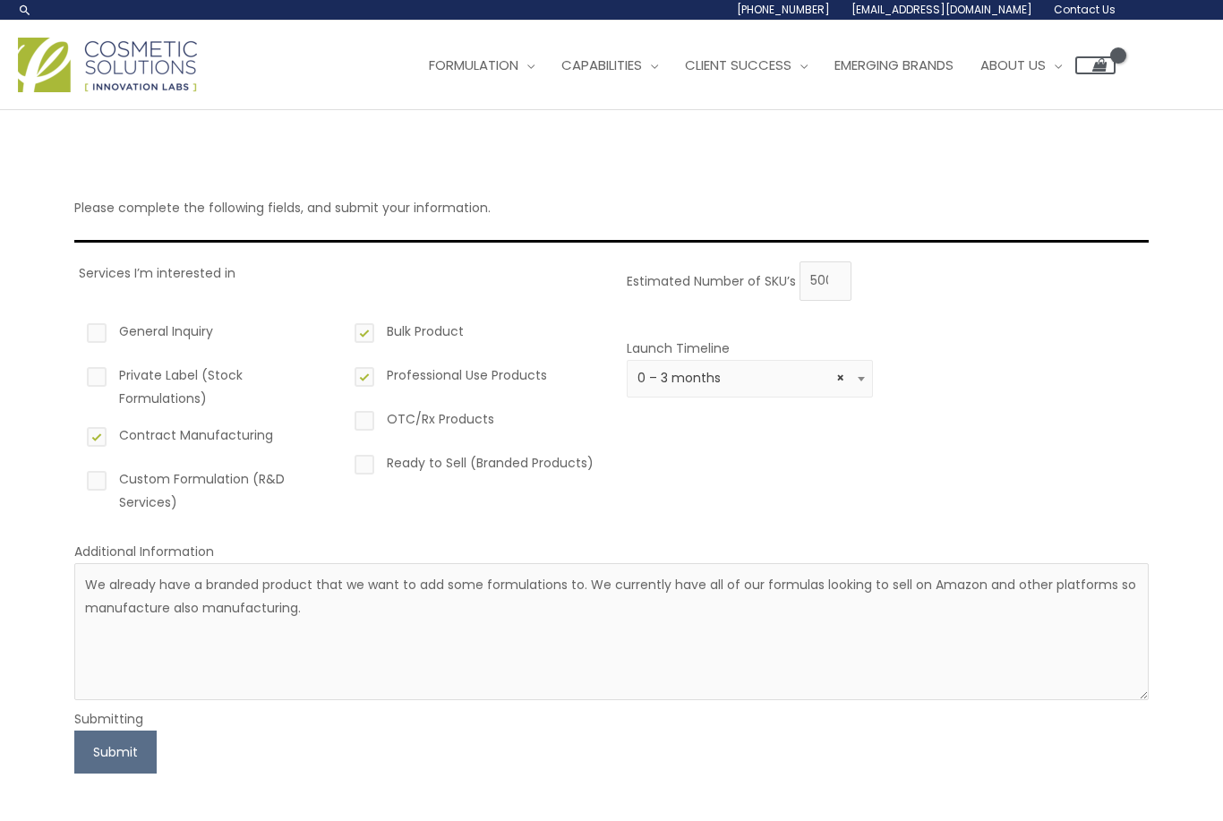
click at [83, 762] on button "Submit" at bounding box center [115, 751] width 82 height 43
click at [86, 748] on button "Submit" at bounding box center [115, 751] width 82 height 43
click at [76, 757] on button "Submit" at bounding box center [115, 751] width 82 height 43
click at [79, 740] on button "Submit" at bounding box center [115, 751] width 82 height 43
click at [79, 737] on button "Submit" at bounding box center [115, 751] width 82 height 43
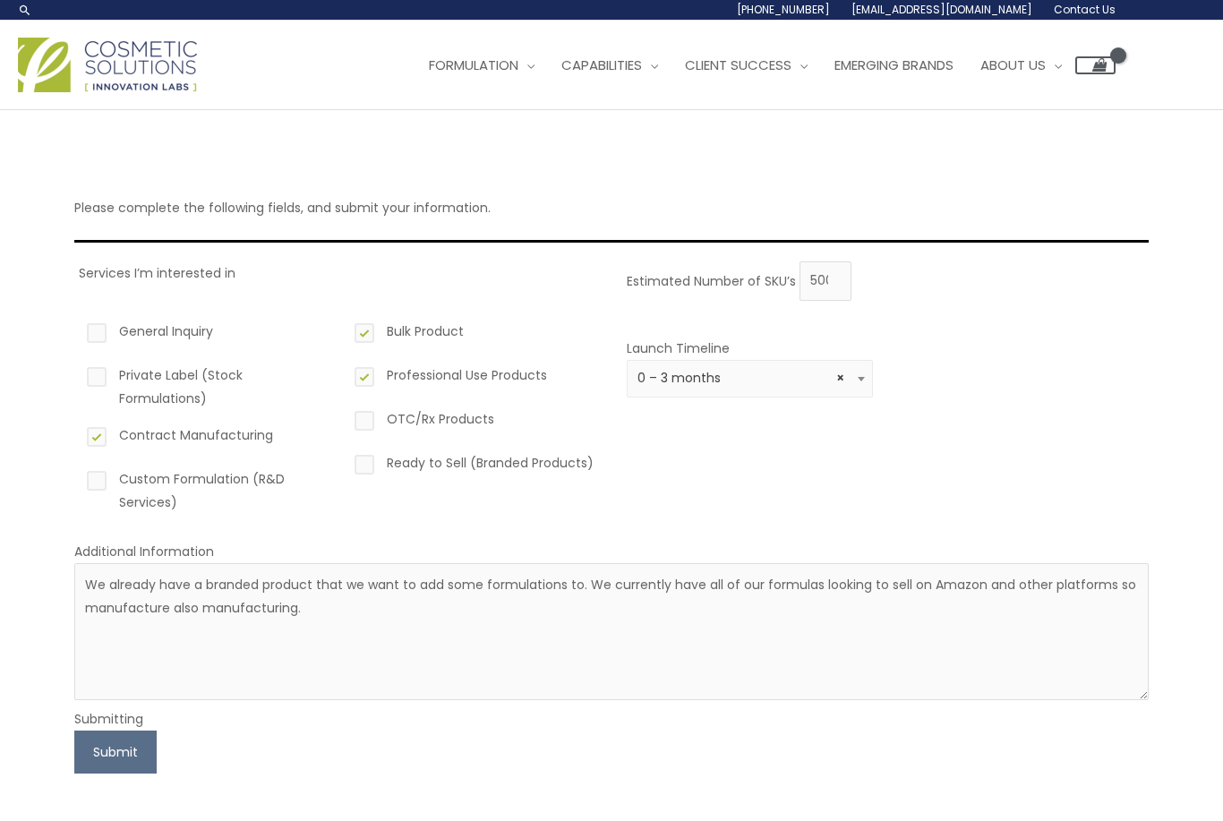
click at [79, 739] on button "Submit" at bounding box center [115, 751] width 82 height 43
click at [85, 741] on button "Submit" at bounding box center [115, 751] width 82 height 43
click at [92, 742] on button "Submit" at bounding box center [115, 751] width 82 height 43
click at [91, 745] on button "Submit" at bounding box center [115, 751] width 82 height 43
click at [89, 748] on button "Submit" at bounding box center [115, 751] width 82 height 43
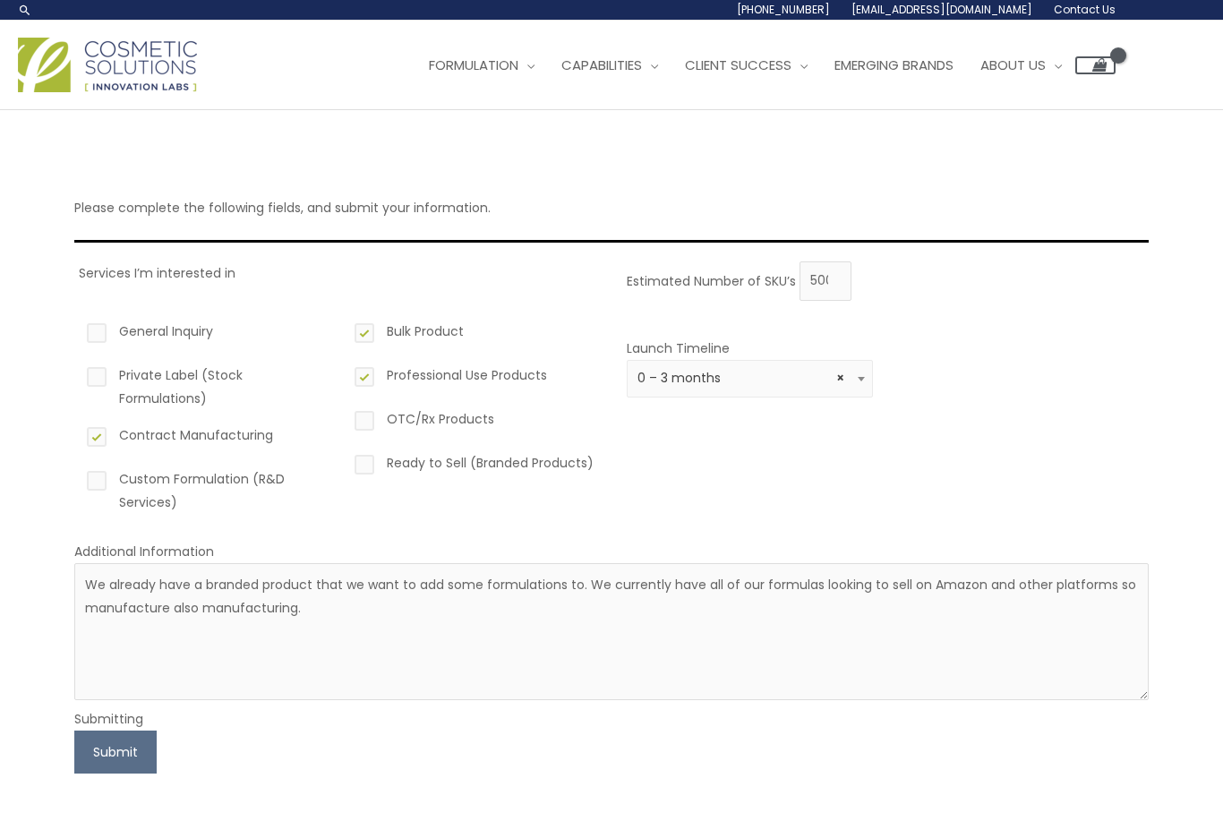
click at [83, 747] on button "Submit" at bounding box center [115, 751] width 82 height 43
click at [82, 750] on button "Submit" at bounding box center [115, 751] width 82 height 43
click at [84, 749] on button "Submit" at bounding box center [115, 751] width 82 height 43
click at [89, 757] on button "Submit" at bounding box center [115, 751] width 82 height 43
click at [89, 766] on button "Submit" at bounding box center [115, 751] width 82 height 43
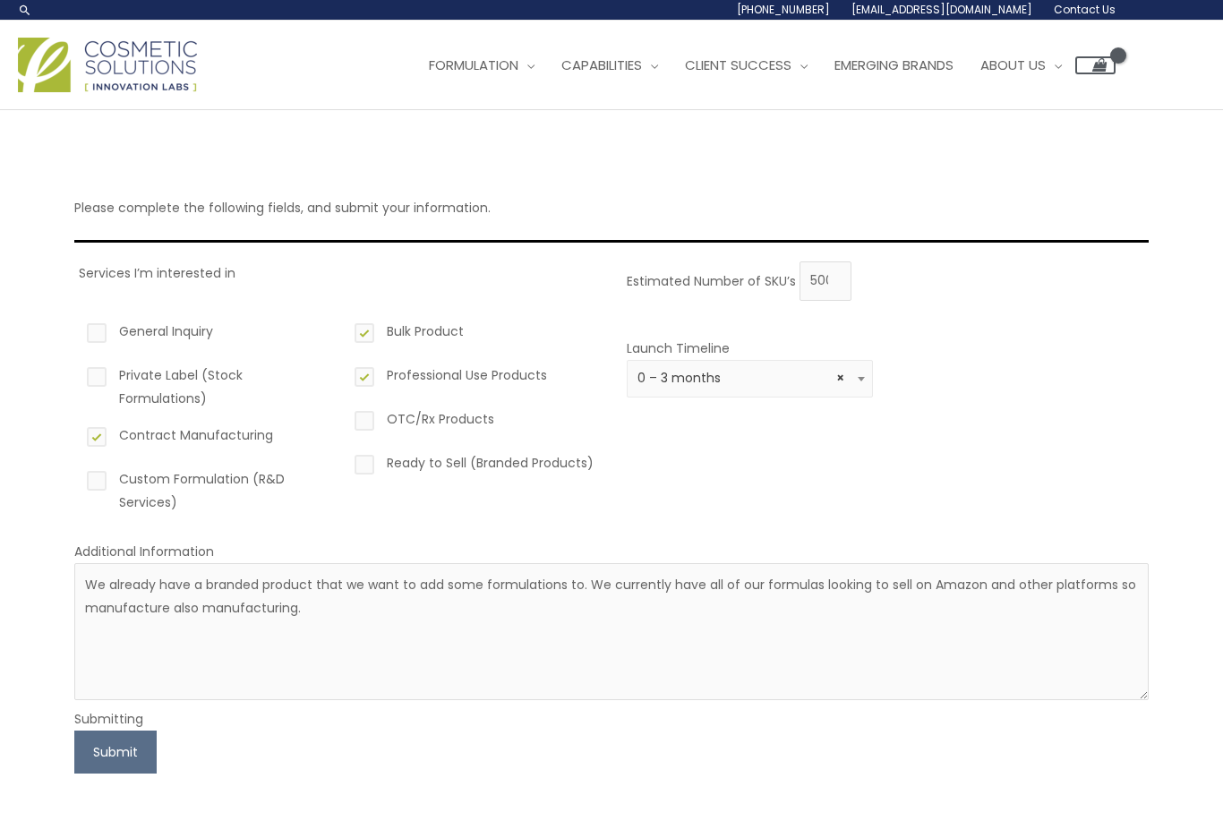
click at [93, 751] on button "Submit" at bounding box center [115, 751] width 82 height 43
click at [73, 725] on div "Please complete the following fields, and submit your information. Services I’m…" at bounding box center [611, 466] width 1110 height 712
click at [81, 746] on button "Submit" at bounding box center [115, 751] width 82 height 43
click at [78, 746] on button "Submit" at bounding box center [115, 751] width 82 height 43
click at [79, 746] on button "Submit" at bounding box center [115, 751] width 82 height 43
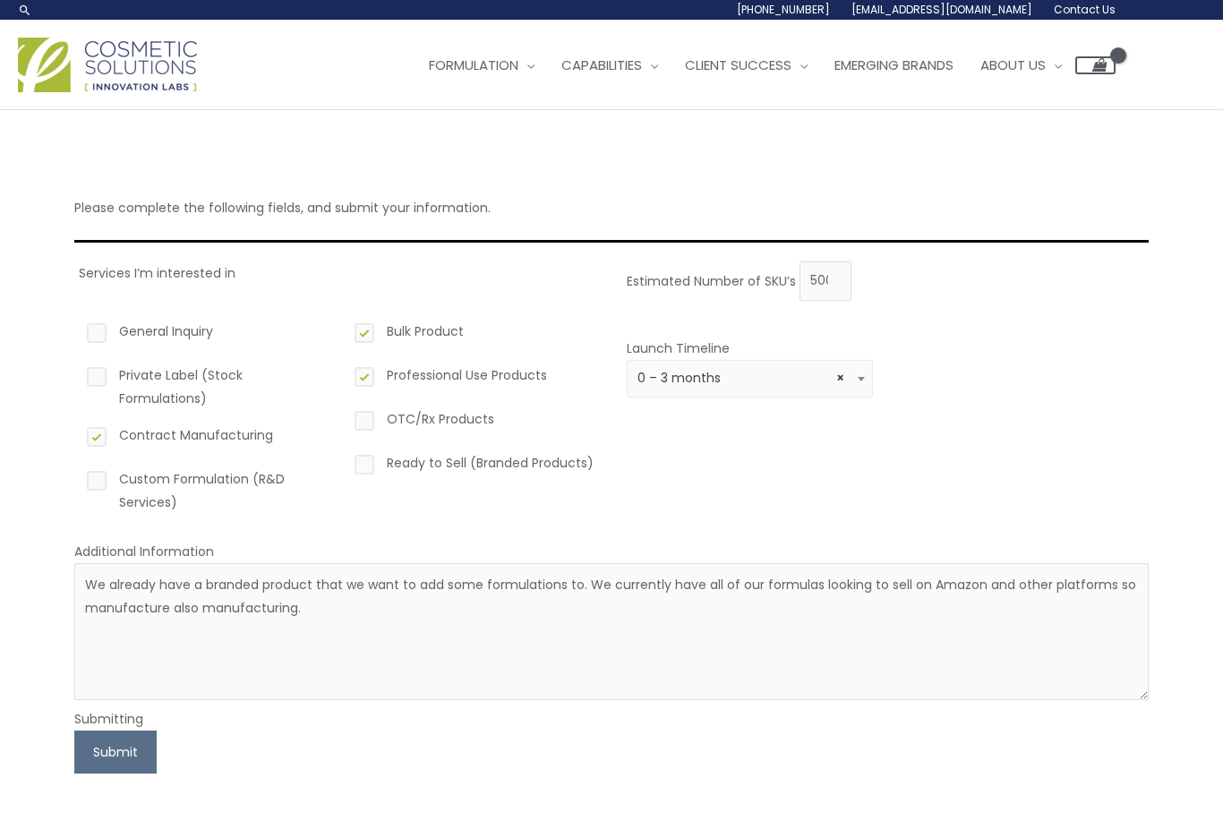
click at [79, 744] on button "Submit" at bounding box center [115, 751] width 82 height 43
click at [81, 743] on button "Submit" at bounding box center [115, 751] width 82 height 43
click at [78, 740] on button "Submit" at bounding box center [115, 751] width 82 height 43
click at [76, 739] on button "Submit" at bounding box center [115, 751] width 82 height 43
click at [75, 738] on button "Submit" at bounding box center [115, 751] width 82 height 43
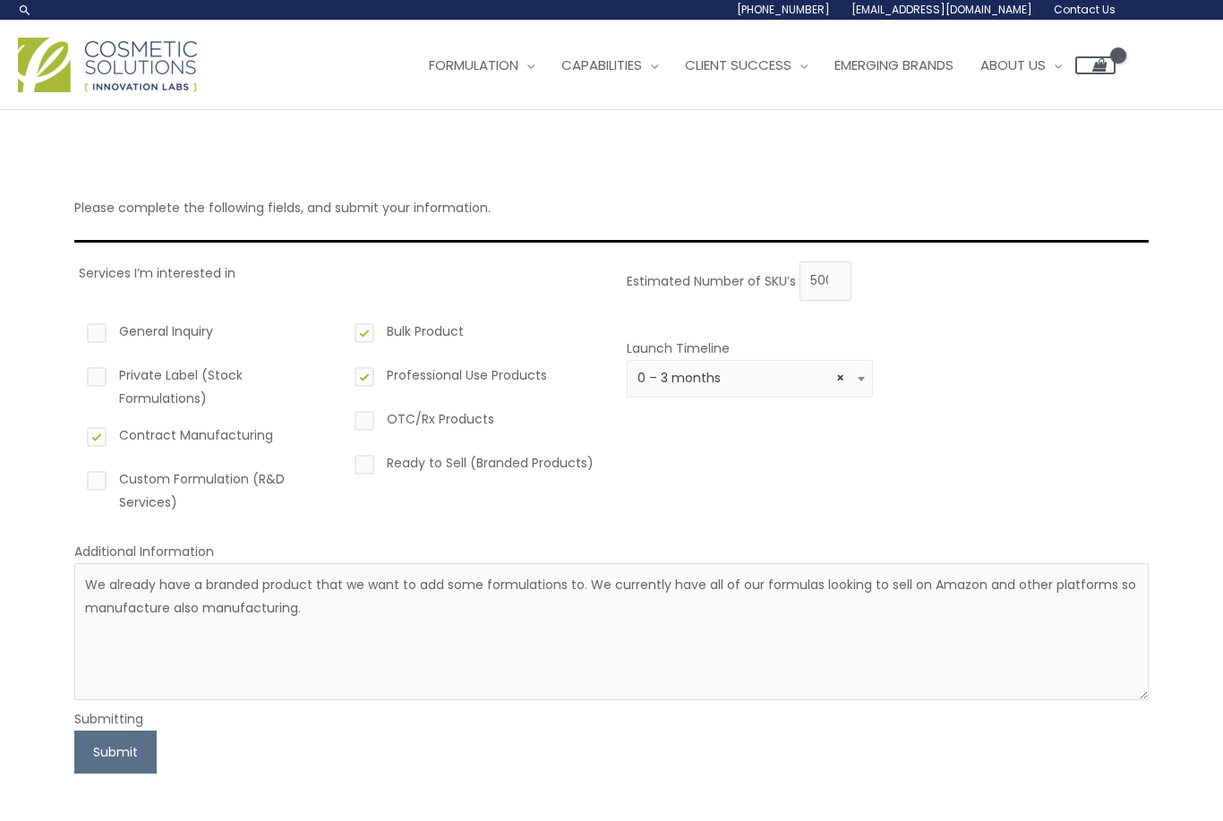
click at [78, 739] on button "Submit" at bounding box center [115, 751] width 82 height 43
click at [75, 738] on button "Submit" at bounding box center [115, 751] width 82 height 43
click at [74, 737] on button "Submit" at bounding box center [115, 751] width 82 height 43
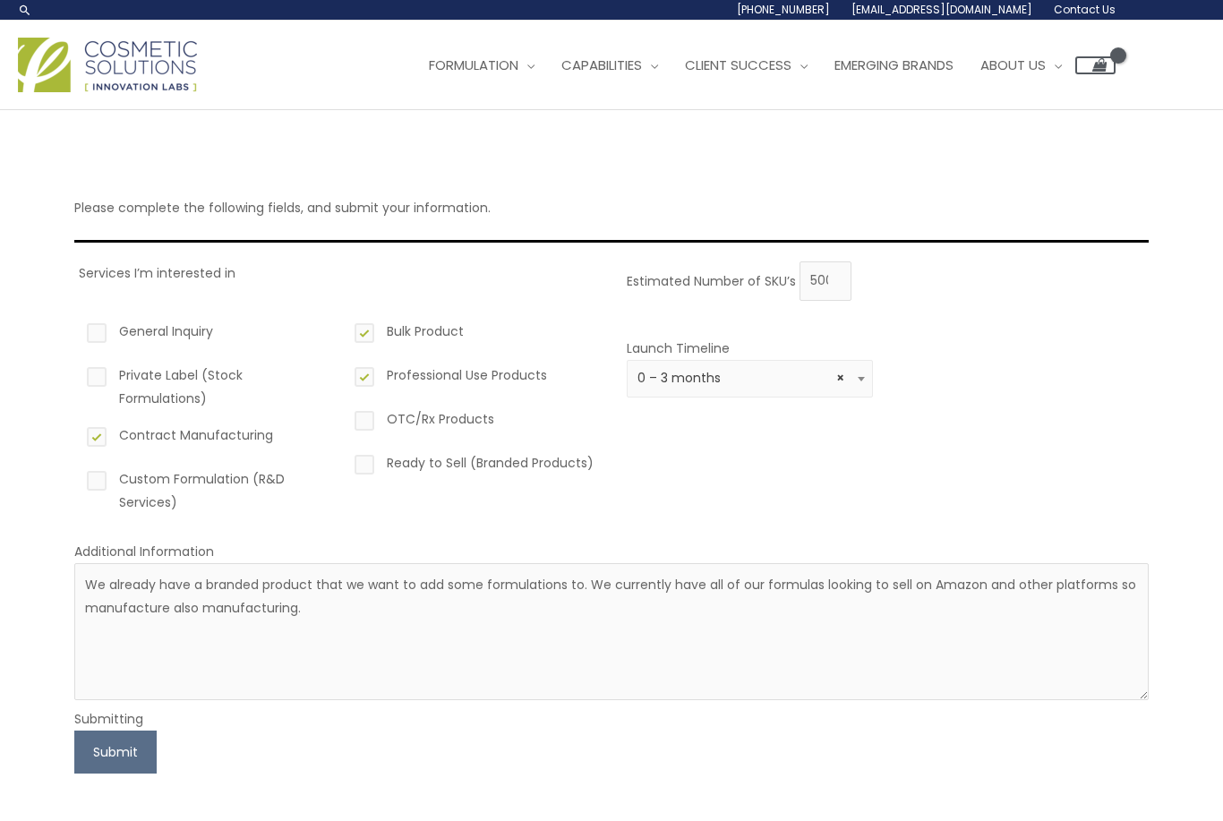
click at [79, 735] on button "Submit" at bounding box center [115, 751] width 82 height 43
click at [75, 734] on button "Submit" at bounding box center [115, 751] width 82 height 43
click at [79, 739] on button "Submit" at bounding box center [115, 751] width 82 height 43
click at [81, 743] on button "Submit" at bounding box center [115, 751] width 82 height 43
click at [79, 743] on button "Submit" at bounding box center [115, 751] width 82 height 43
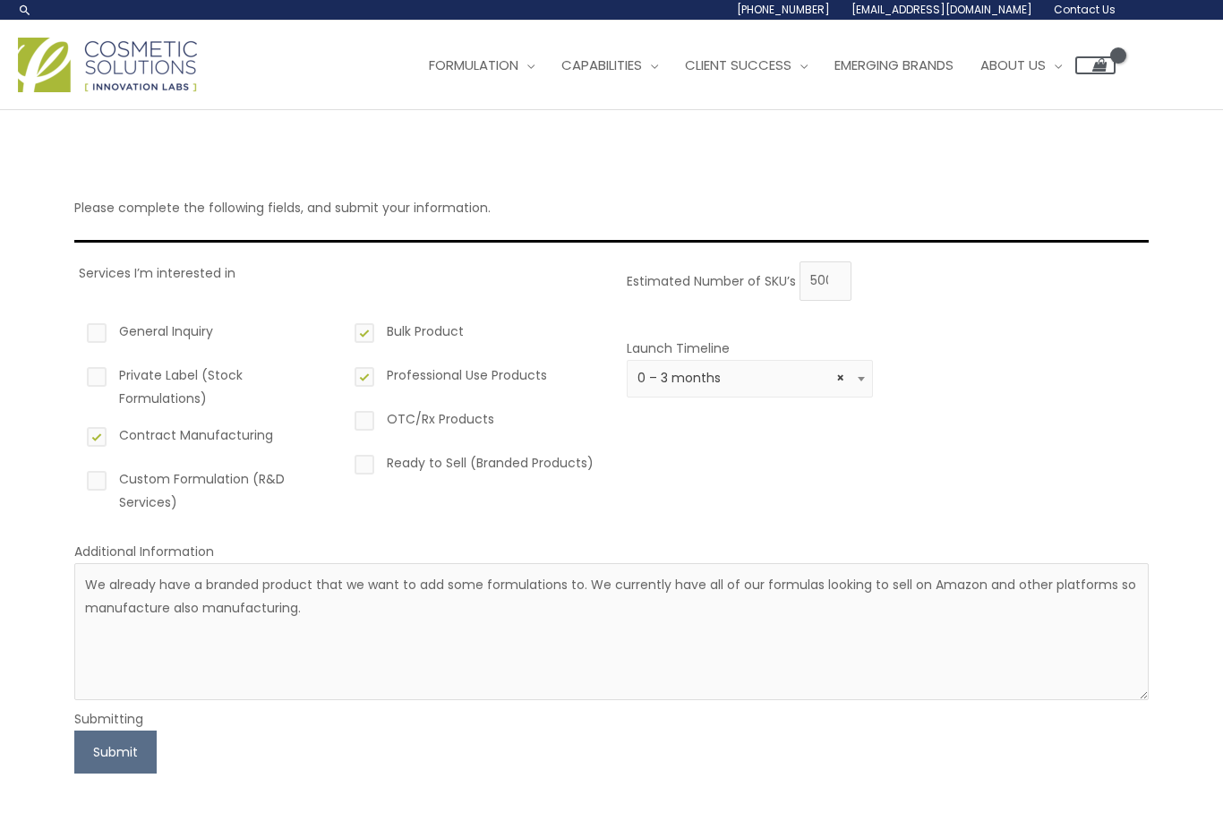
click at [78, 743] on button "Submit" at bounding box center [115, 751] width 82 height 43
click at [78, 745] on button "Submit" at bounding box center [115, 751] width 82 height 43
click at [79, 746] on button "Submit" at bounding box center [115, 751] width 82 height 43
click at [81, 745] on button "Submit" at bounding box center [115, 751] width 82 height 43
click at [81, 746] on button "Submit" at bounding box center [115, 751] width 82 height 43
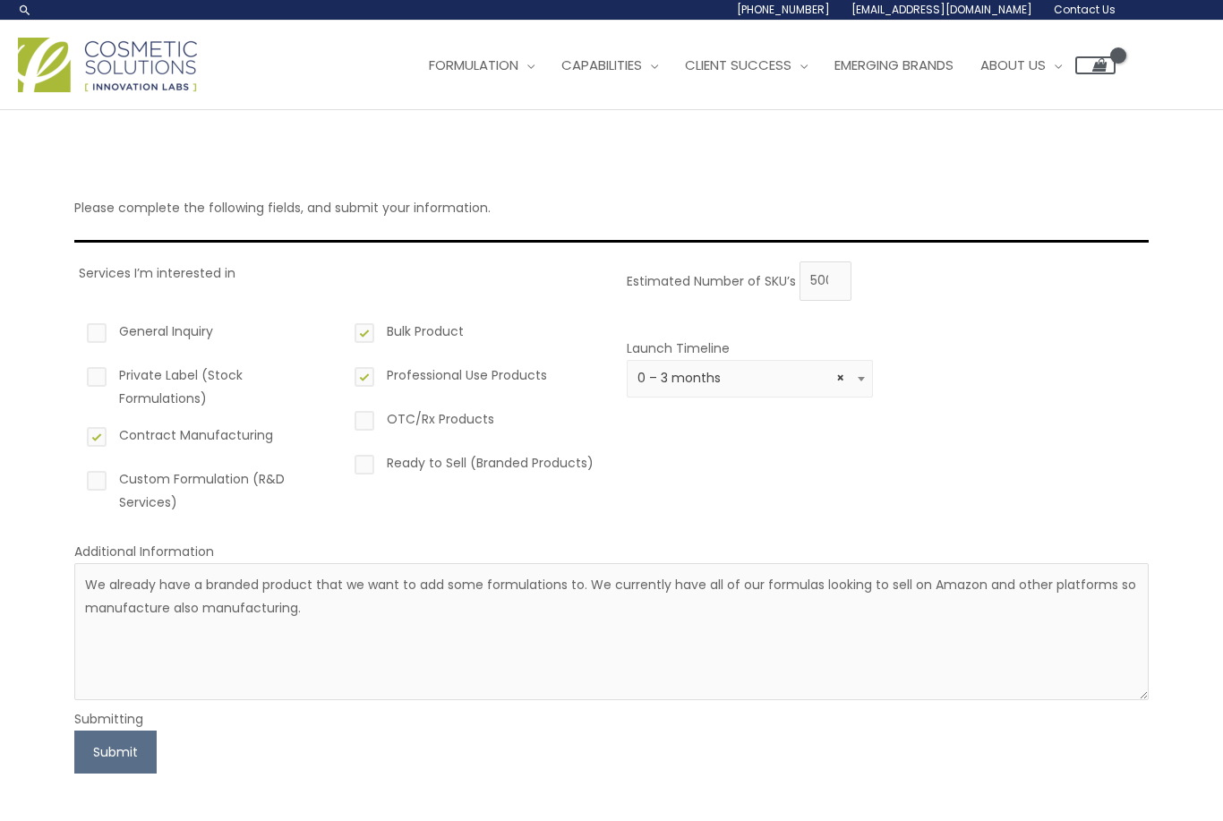
click at [79, 746] on button "Submit" at bounding box center [115, 751] width 82 height 43
click at [81, 746] on button "Submit" at bounding box center [115, 751] width 82 height 43
click at [76, 746] on button "Submit" at bounding box center [115, 751] width 82 height 43
click at [74, 746] on button "Submit" at bounding box center [115, 751] width 82 height 43
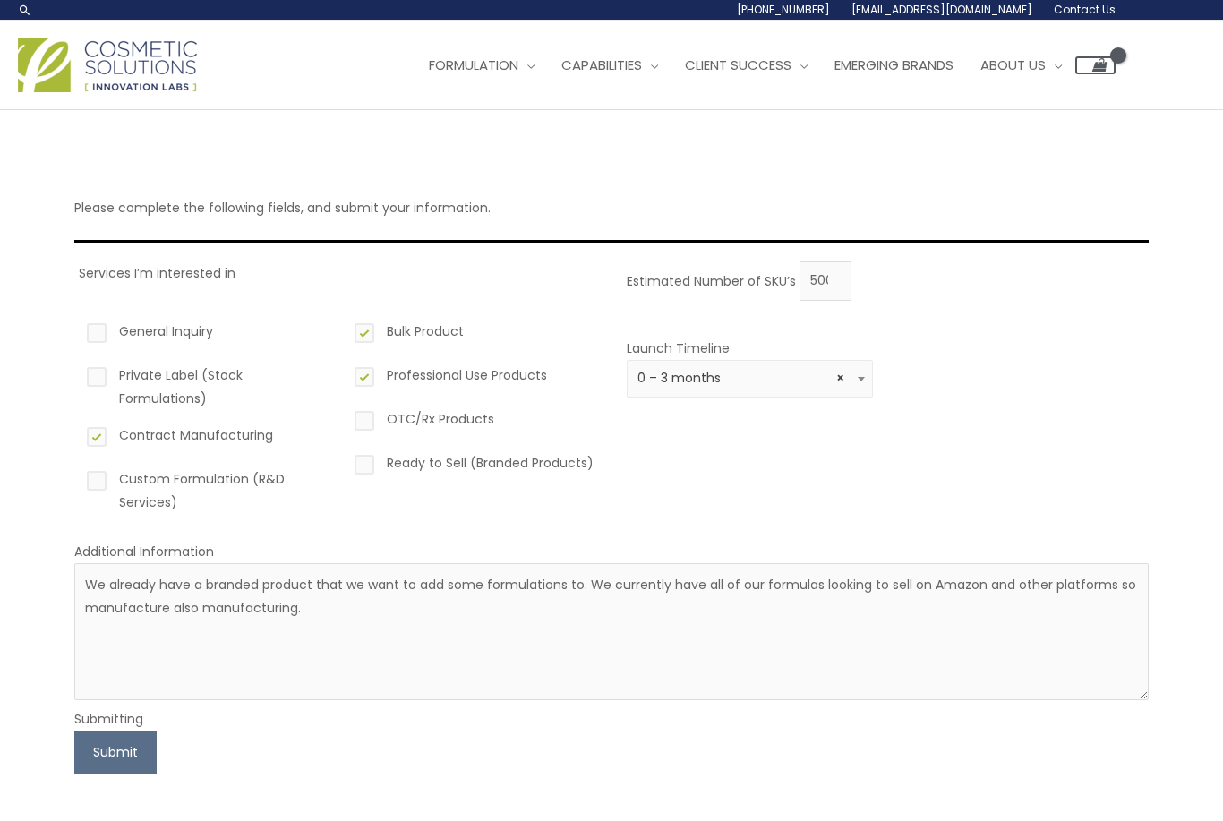
click at [76, 749] on button "Submit" at bounding box center [115, 751] width 82 height 43
click at [77, 752] on button "Submit" at bounding box center [115, 751] width 82 height 43
click at [77, 756] on button "Submit" at bounding box center [115, 751] width 82 height 43
click at [76, 757] on button "Submit" at bounding box center [115, 751] width 82 height 43
click at [74, 759] on button "Submit" at bounding box center [115, 751] width 82 height 43
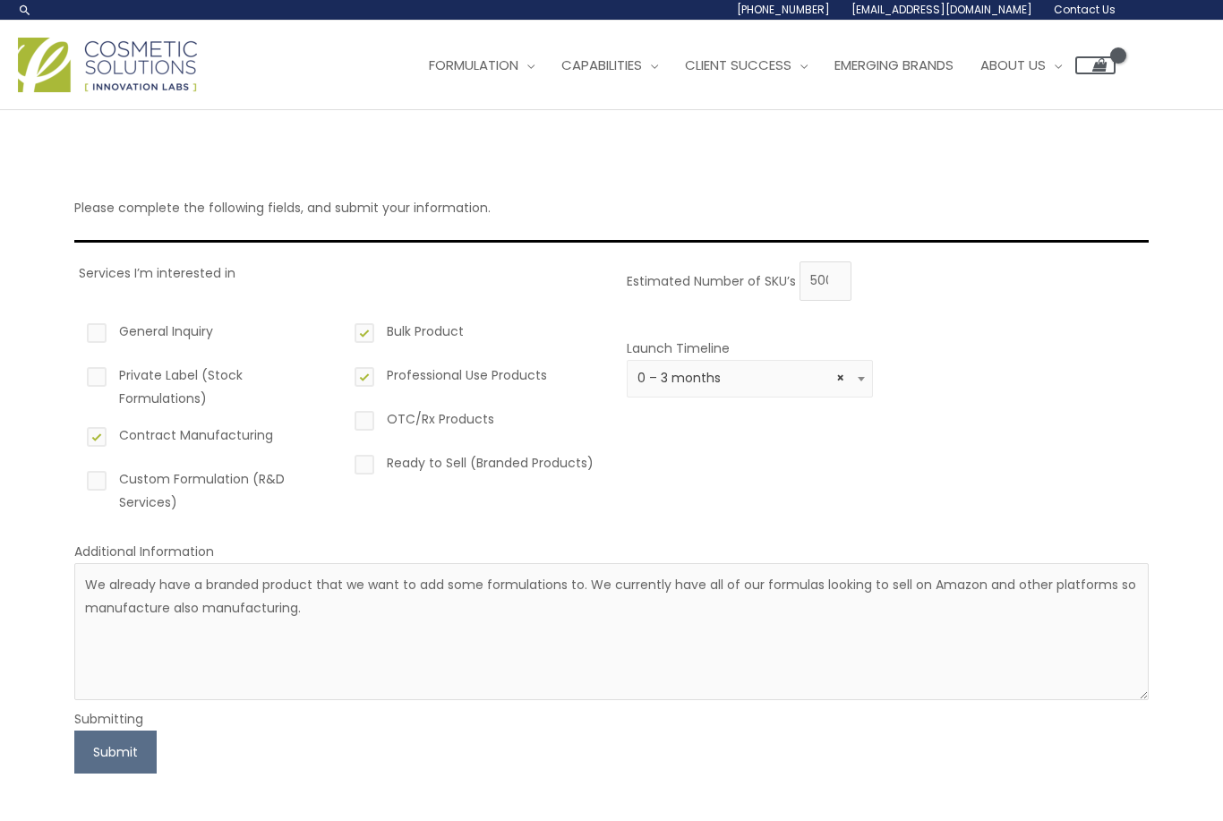
click at [76, 759] on button "Submit" at bounding box center [115, 751] width 82 height 43
click at [74, 760] on button "Submit" at bounding box center [115, 751] width 82 height 43
click at [74, 761] on button "Submit" at bounding box center [115, 751] width 82 height 43
click at [74, 762] on button "Submit" at bounding box center [115, 751] width 82 height 43
click at [74, 760] on button "Submit" at bounding box center [115, 751] width 82 height 43
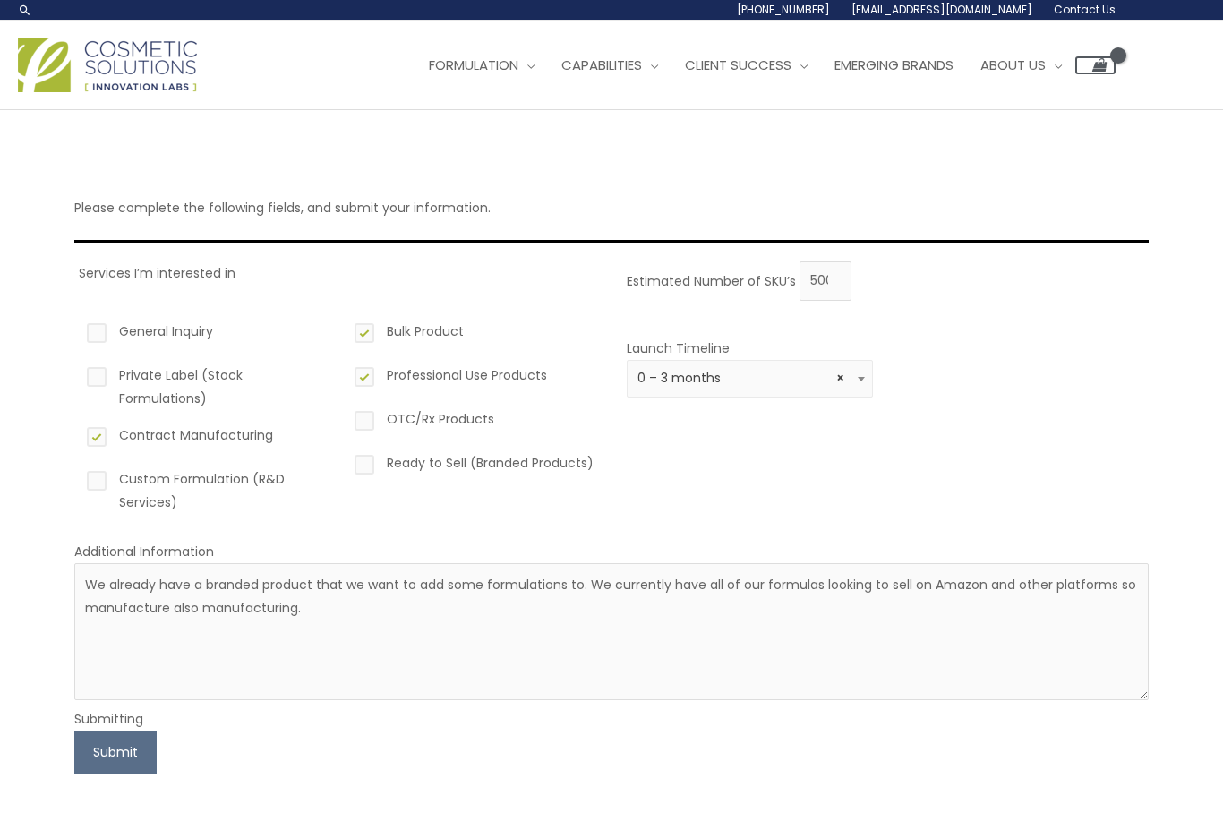
click at [72, 772] on div "Please complete the following fields, and submit your information. Services I’m…" at bounding box center [611, 466] width 1110 height 712
click at [70, 780] on div "Please complete the following fields, and submit your information. Services I’m…" at bounding box center [611, 466] width 1110 height 712
click at [407, 634] on textarea "We already have a branded product that we want to add some formulations to. We …" at bounding box center [611, 631] width 1074 height 137
type textarea "We already have a branded product that we want to add some formulations to. We …"
click at [106, 768] on button "Submit" at bounding box center [115, 751] width 82 height 43
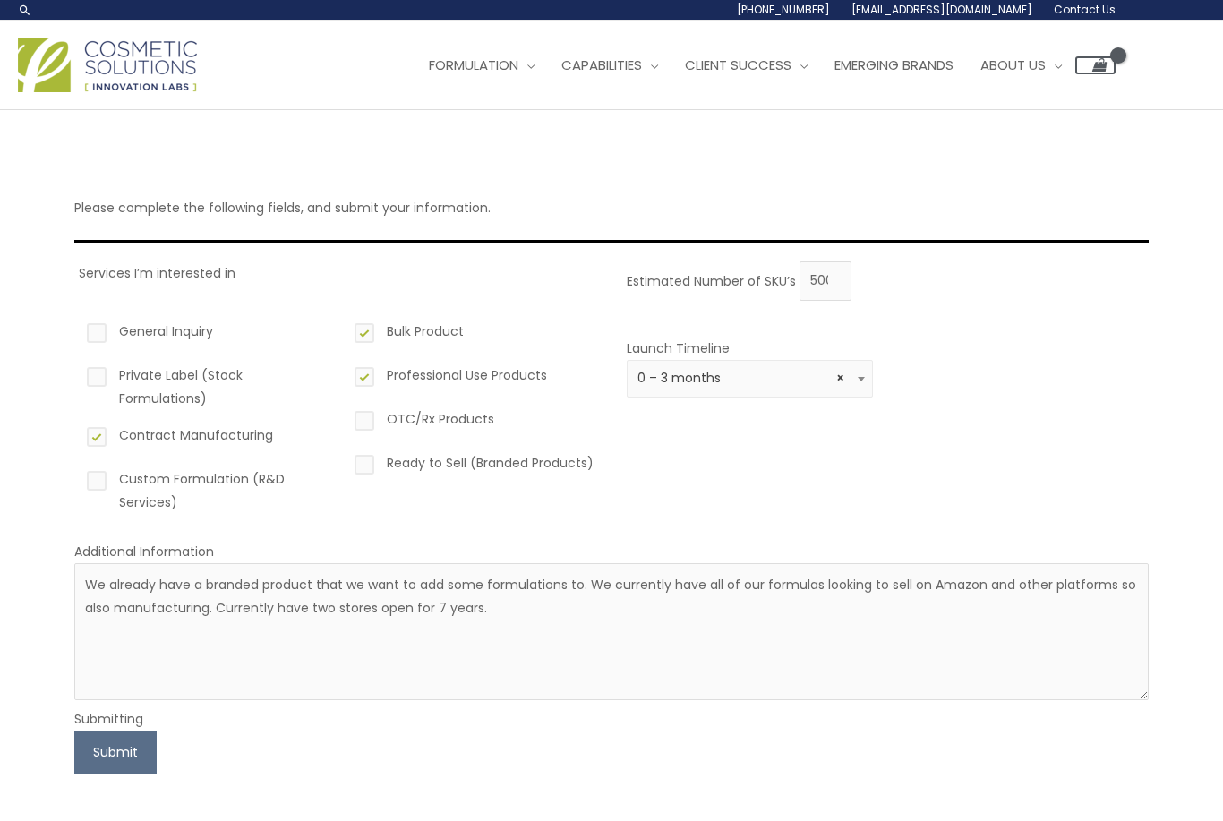
click at [95, 751] on button "Submit" at bounding box center [115, 751] width 82 height 43
click at [96, 753] on button "Submit" at bounding box center [115, 751] width 82 height 43
click at [89, 482] on label "Custom Formulation (R&D Services)" at bounding box center [206, 490] width 246 height 47
click at [77, 479] on input "Custom Formulation (R&D Services)" at bounding box center [71, 473] width 12 height 12
checkbox input "true"
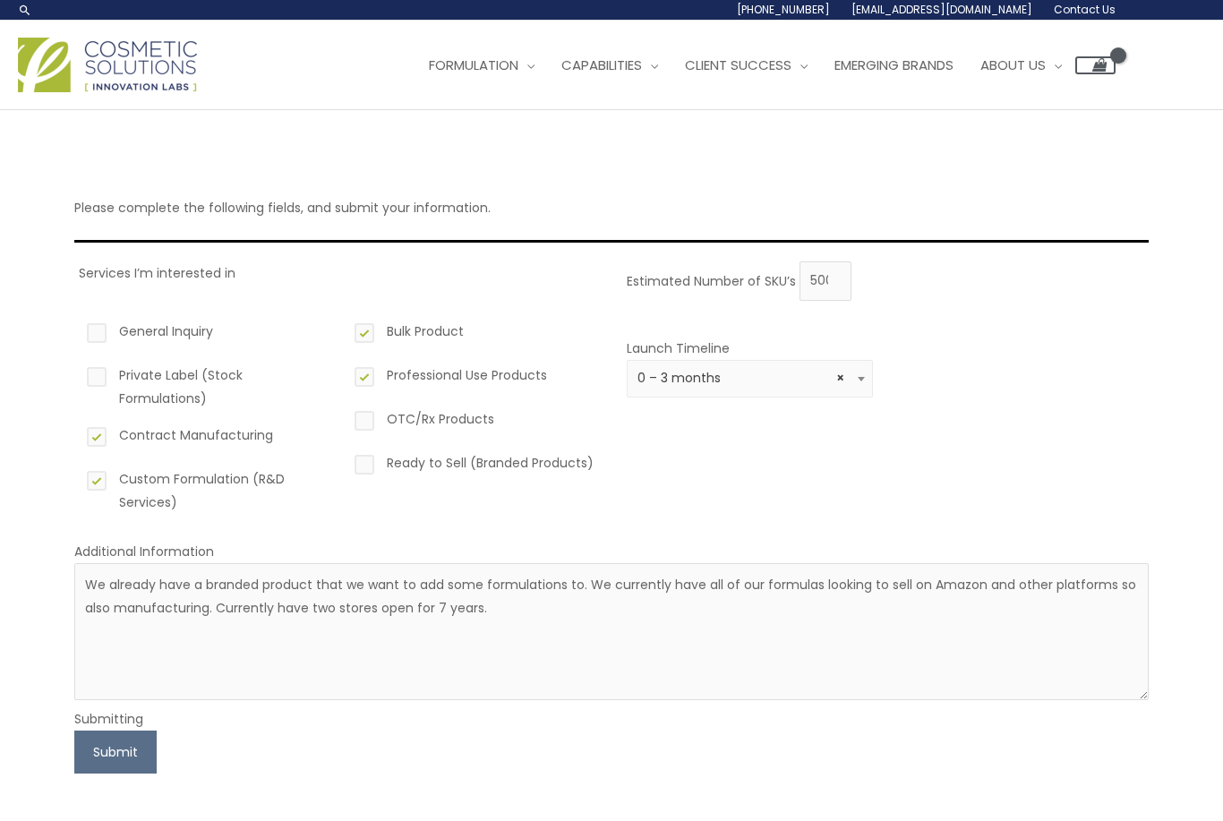
click at [126, 741] on button "Submit" at bounding box center [115, 751] width 82 height 43
click at [140, 737] on button "Submit" at bounding box center [115, 751] width 82 height 43
click at [130, 753] on button "Submit" at bounding box center [115, 751] width 82 height 43
click at [132, 754] on button "Submit" at bounding box center [115, 751] width 82 height 43
click at [110, 747] on button "Submit" at bounding box center [115, 751] width 82 height 43
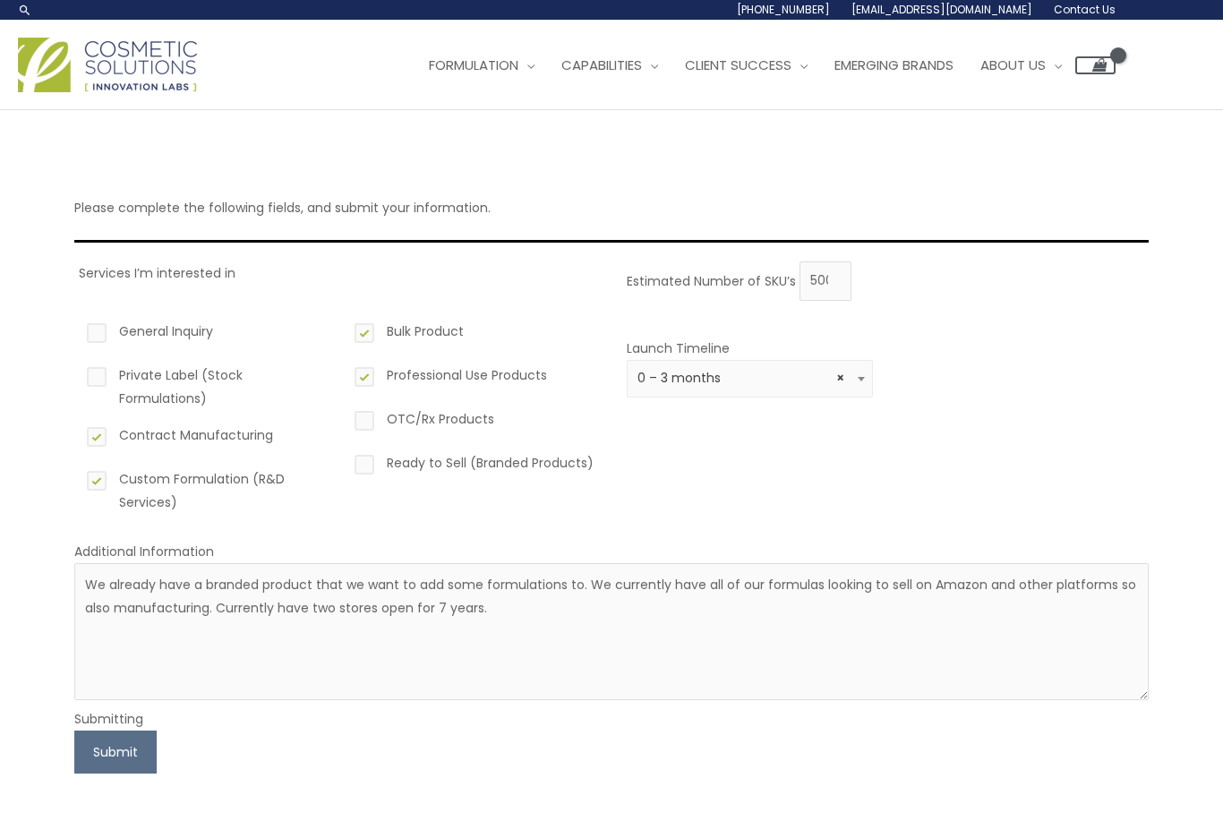
click at [132, 747] on button "Submit" at bounding box center [115, 751] width 82 height 43
click at [134, 741] on button "Submit" at bounding box center [115, 751] width 82 height 43
click at [132, 752] on button "Submit" at bounding box center [115, 751] width 82 height 43
click at [128, 750] on button "Submit" at bounding box center [115, 751] width 82 height 43
click at [128, 746] on button "Submit" at bounding box center [115, 751] width 82 height 43
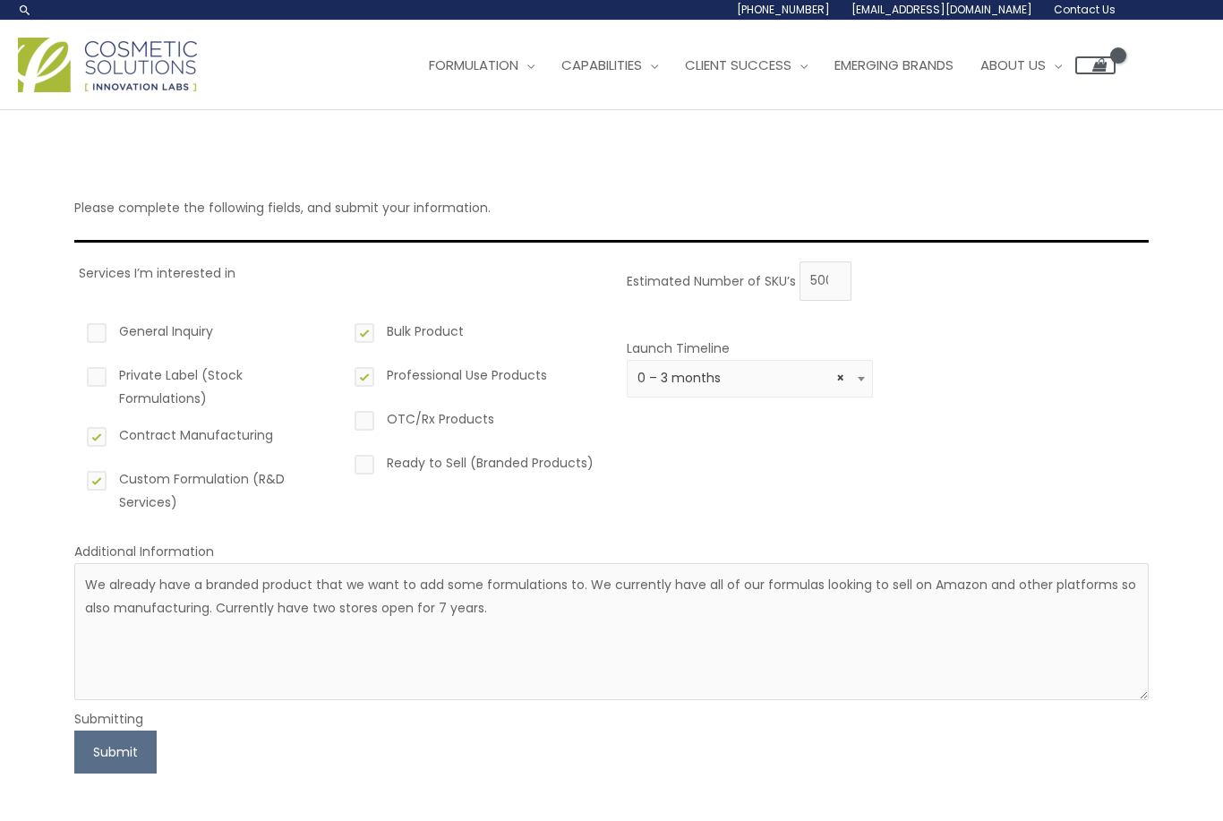
click at [141, 734] on button "Submit" at bounding box center [115, 751] width 82 height 43
click at [134, 767] on button "Submit" at bounding box center [115, 751] width 82 height 43
